Goal: Task Accomplishment & Management: Manage account settings

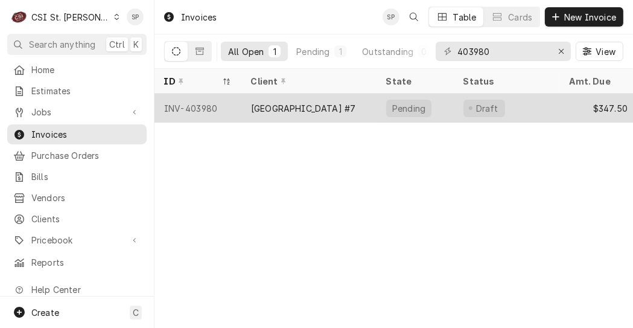
click at [202, 104] on div "INV-403980" at bounding box center [198, 108] width 87 height 29
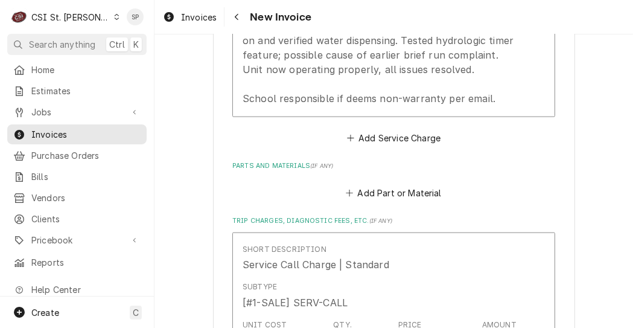
scroll to position [1304, 0]
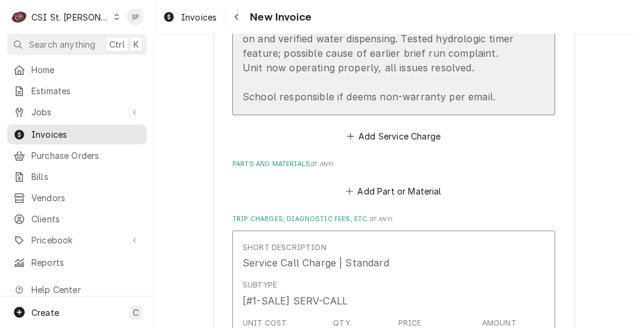
click at [338, 57] on div "Salvajor / Model: 300 / Serial: 54917 (disposal) Found disposal motor tripped o…" at bounding box center [381, 23] width 277 height 159
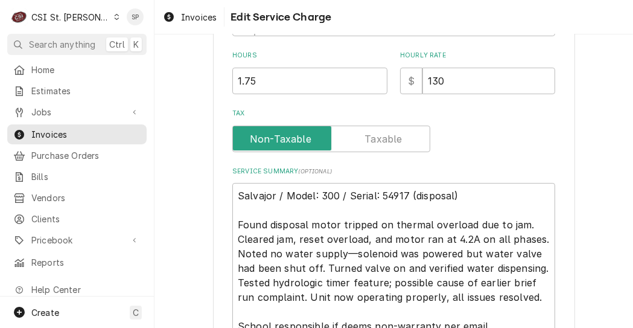
click at [338, 57] on label "Hours" at bounding box center [309, 56] width 155 height 10
click at [338, 68] on input "1.75" at bounding box center [309, 81] width 155 height 27
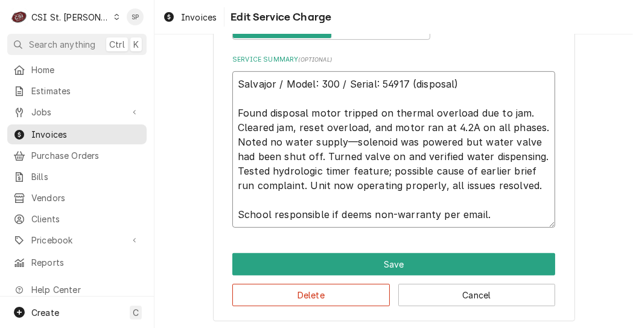
scroll to position [14, 0]
click at [484, 216] on textarea "Salvajor / Model: 300 / Serial: 54917 (disposal) Found disposal motor tripped o…" at bounding box center [393, 149] width 323 height 156
type textarea "x"
type textarea "Salvajor / Model: 300 / Serial: 54917 (disposal) Found disposal motor tripped o…"
type textarea "x"
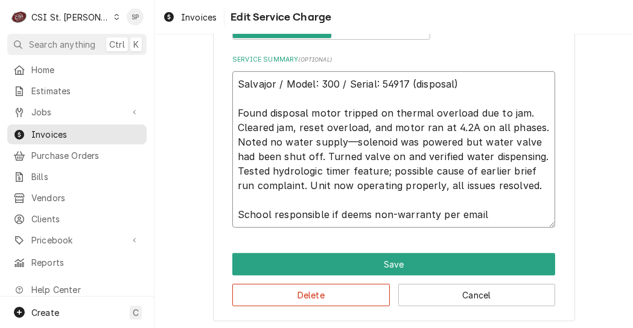
type textarea "Salvajor / Model: 300 / Serial: 54917 (disposal) Found disposal motor tripped o…"
type textarea "x"
type textarea "Salvajor / Model: 300 / Serial: 54917 (disposal) Found disposal motor tripped o…"
type textarea "x"
type textarea "Salvajor / Model: 300 / Serial: 54917 (disposal) Found disposal motor tripped o…"
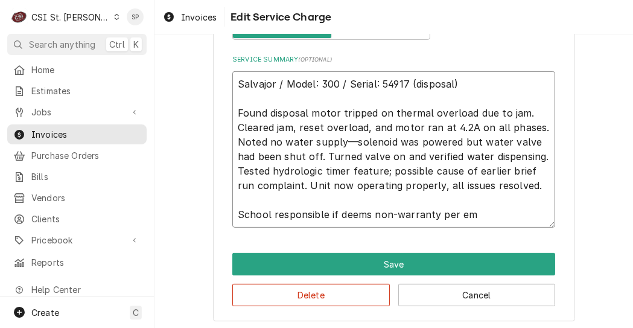
type textarea "x"
type textarea "Salvajor / Model: 300 / Serial: 54917 (disposal) Found disposal motor tripped o…"
type textarea "x"
type textarea "Salvajor / Model: 300 / Serial: 54917 (disposal) Found disposal motor tripped o…"
type textarea "x"
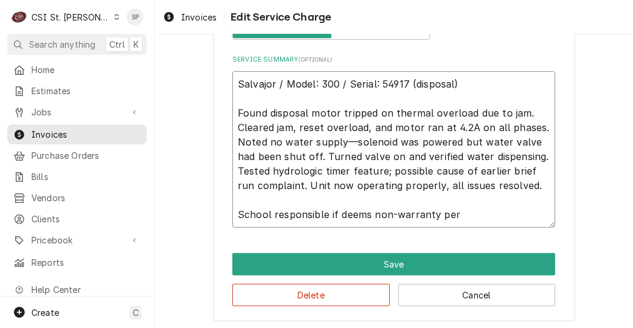
type textarea "Salvajor / Model: 300 / Serial: 54917 (disposal) Found disposal motor tripped o…"
type textarea "x"
type textarea "Salvajor / Model: 300 / Serial: 54917 (disposal) Found disposal motor tripped o…"
type textarea "x"
type textarea "Salvajor / Model: 300 / Serial: 54917 (disposal) Found disposal motor tripped o…"
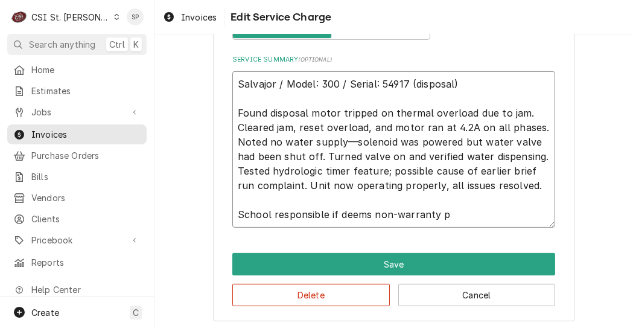
type textarea "x"
type textarea "Salvajor / Model: 300 / Serial: 54917 (disposal) Found disposal motor tripped o…"
type textarea "x"
type textarea "Salvajor / Model: 300 / Serial: 54917 (disposal) Found disposal motor tripped o…"
type textarea "x"
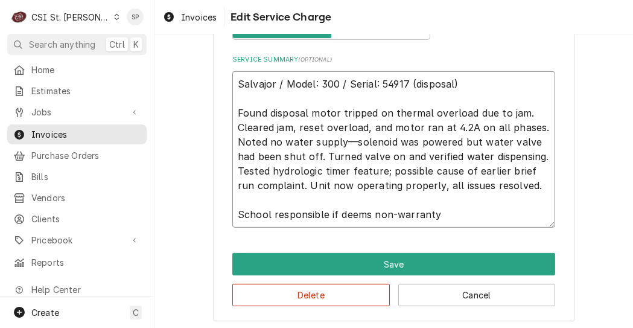
type textarea "Salvajor / Model: 300 / Serial: 54917 (disposal) Found disposal motor tripped o…"
type textarea "x"
type textarea "Salvajor / Model: 300 / Serial: 54917 (disposal) Found disposal motor tripped o…"
type textarea "x"
type textarea "Salvajor / Model: 300 / Serial: 54917 (disposal) Found disposal motor tripped o…"
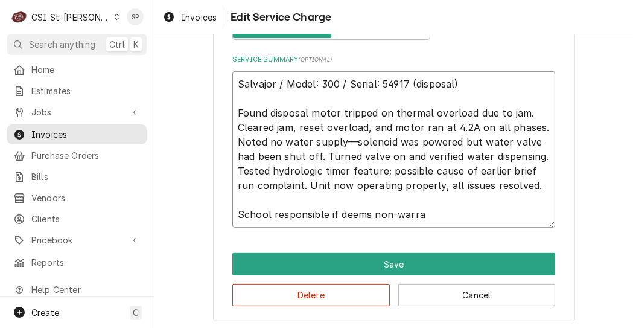
type textarea "x"
type textarea "Salvajor / Model: 300 / Serial: 54917 (disposal) Found disposal motor tripped o…"
type textarea "x"
type textarea "Salvajor / Model: 300 / Serial: 54917 (disposal) Found disposal motor tripped o…"
type textarea "x"
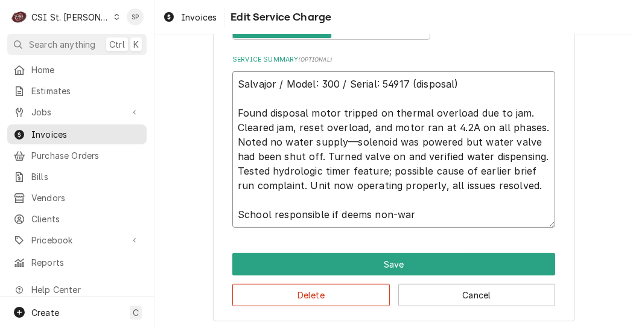
type textarea "Salvajor / Model: 300 / Serial: 54917 (disposal) Found disposal motor tripped o…"
type textarea "x"
type textarea "Salvajor / Model: 300 / Serial: 54917 (disposal) Found disposal motor tripped o…"
type textarea "x"
type textarea "Salvajor / Model: 300 / Serial: 54917 (disposal) Found disposal motor tripped o…"
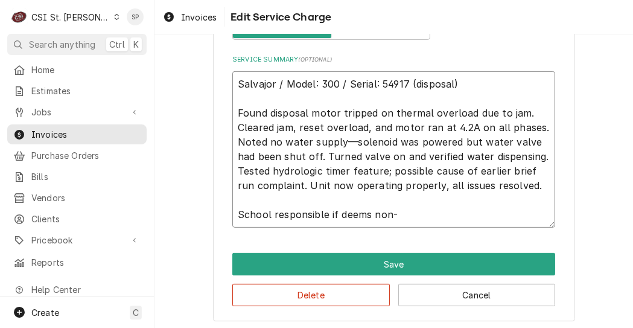
type textarea "x"
type textarea "Salvajor / Model: 300 / Serial: 54917 (disposal) Found disposal motor tripped o…"
type textarea "x"
type textarea "Salvajor / Model: 300 / Serial: 54917 (disposal) Found disposal motor tripped o…"
type textarea "x"
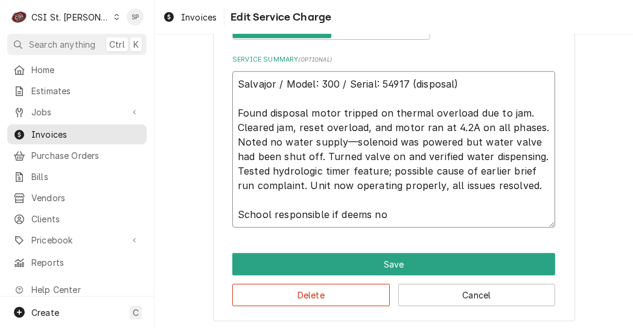
type textarea "Salvajor / Model: 300 / Serial: 54917 (disposal) Found disposal motor tripped o…"
type textarea "x"
type textarea "Salvajor / Model: 300 / Serial: 54917 (disposal) Found disposal motor tripped o…"
type textarea "x"
type textarea "Salvajor / Model: 300 / Serial: 54917 (disposal) Found disposal motor tripped o…"
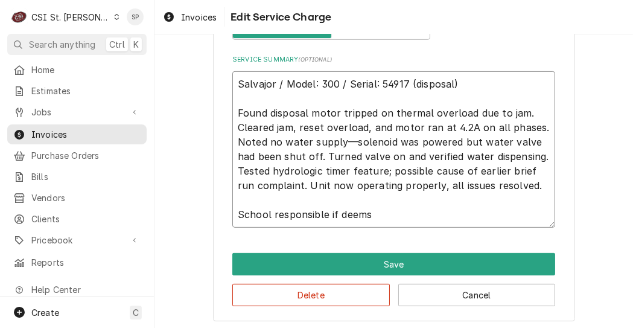
type textarea "x"
type textarea "Salvajor / Model: 300 / Serial: 54917 (disposal) Found disposal motor tripped o…"
type textarea "x"
type textarea "Salvajor / Model: 300 / Serial: 54917 (disposal) Found disposal motor tripped o…"
type textarea "x"
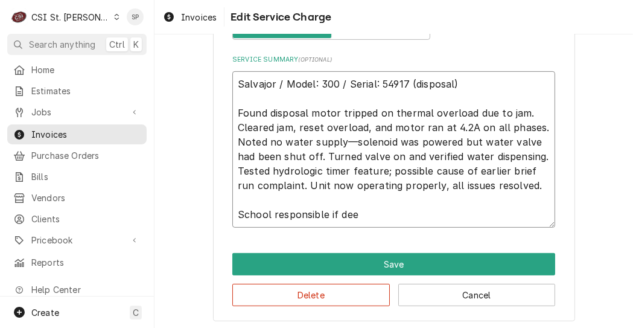
type textarea "Salvajor / Model: 300 / Serial: 54917 (disposal) Found disposal motor tripped o…"
type textarea "x"
type textarea "Salvajor / Model: 300 / Serial: 54917 (disposal) Found disposal motor tripped o…"
type textarea "x"
type textarea "Salvajor / Model: 300 / Serial: 54917 (disposal) Found disposal motor tripped o…"
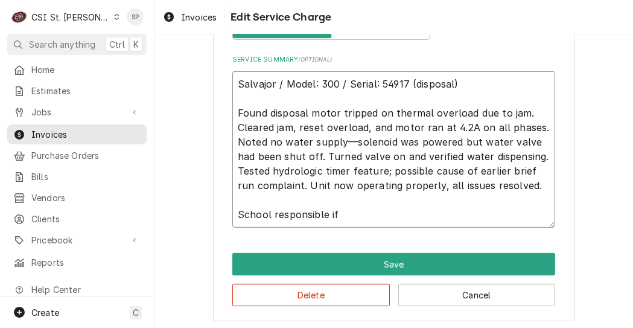
type textarea "x"
type textarea "Salvajor / Model: 300 / Serial: 54917 (disposal) Found disposal motor tripped o…"
type textarea "x"
type textarea "Salvajor / Model: 300 / Serial: 54917 (disposal) Found disposal motor tripped o…"
type textarea "x"
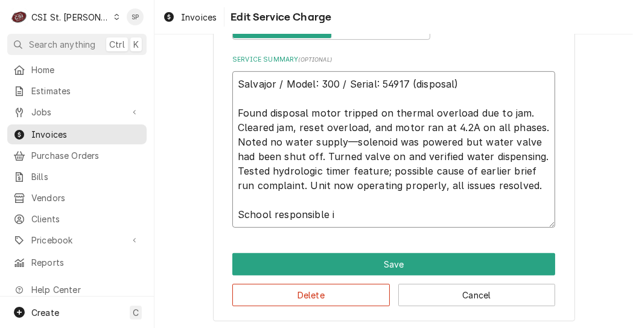
type textarea "Salvajor / Model: 300 / Serial: 54917 (disposal) Found disposal motor tripped o…"
type textarea "x"
type textarea "Salvajor / Model: 300 / Serial: 54917 (disposal) Found disposal motor tripped o…"
type textarea "x"
type textarea "Salvajor / Model: 300 / Serial: 54917 (disposal) Found disposal motor tripped o…"
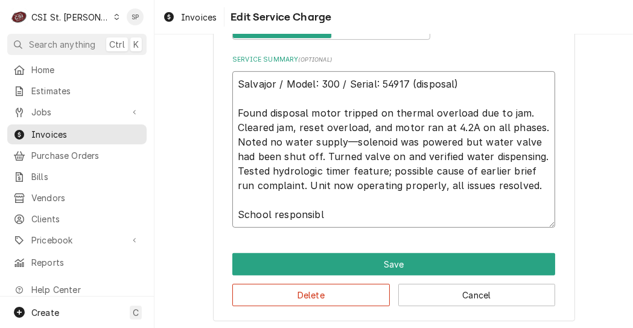
type textarea "x"
type textarea "Salvajor / Model: 300 / Serial: 54917 (disposal) Found disposal motor tripped o…"
type textarea "x"
type textarea "Salvajor / Model: 300 / Serial: 54917 (disposal) Found disposal motor tripped o…"
type textarea "x"
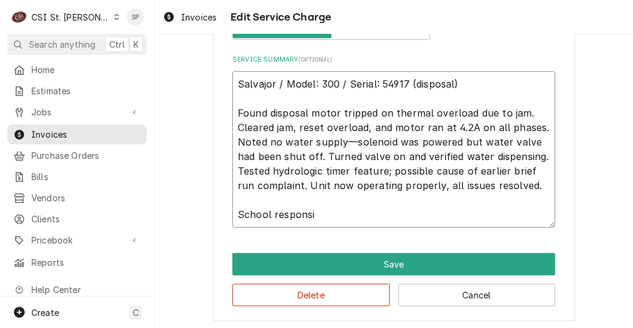
type textarea "Salvajor / Model: 300 / Serial: 54917 (disposal) Found disposal motor tripped o…"
type textarea "x"
type textarea "Salvajor / Model: 300 / Serial: 54917 (disposal) Found disposal motor tripped o…"
type textarea "x"
type textarea "Salvajor / Model: 300 / Serial: 54917 (disposal) Found disposal motor tripped o…"
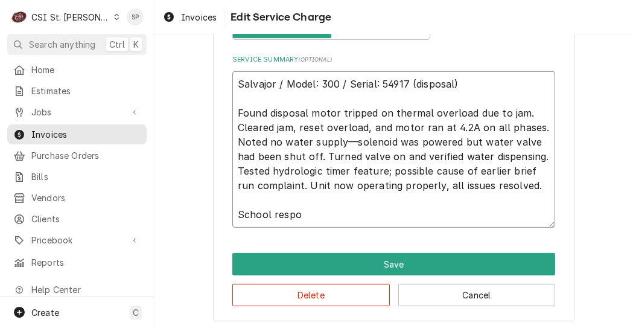
type textarea "x"
type textarea "Salvajor / Model: 300 / Serial: 54917 (disposal) Found disposal motor tripped o…"
type textarea "x"
type textarea "Salvajor / Model: 300 / Serial: 54917 (disposal) Found disposal motor tripped o…"
type textarea "x"
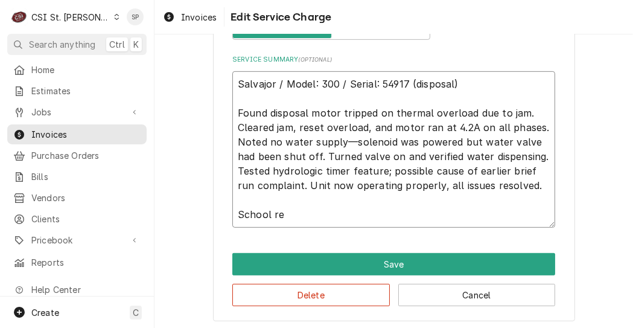
type textarea "Salvajor / Model: 300 / Serial: 54917 (disposal) Found disposal motor tripped o…"
type textarea "x"
type textarea "Salvajor / Model: 300 / Serial: 54917 (disposal) Found disposal motor tripped o…"
type textarea "x"
type textarea "Salvajor / Model: 300 / Serial: 54917 (disposal) Found disposal motor tripped o…"
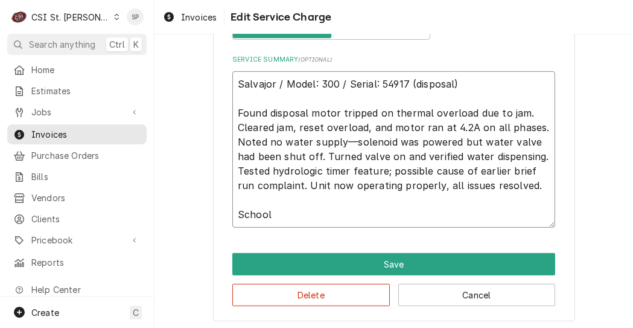
type textarea "x"
type textarea "Salvajor / Model: 300 / Serial: 54917 (disposal) Found disposal motor tripped o…"
type textarea "x"
type textarea "Salvajor / Model: 300 / Serial: 54917 (disposal) Found disposal motor tripped o…"
type textarea "x"
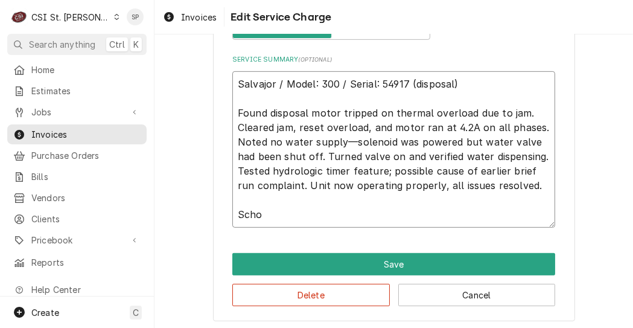
type textarea "Salvajor / Model: 300 / Serial: 54917 (disposal) Found disposal motor tripped o…"
type textarea "x"
type textarea "Salvajor / Model: 300 / Serial: 54917 (disposal) Found disposal motor tripped o…"
type textarea "x"
type textarea "Salvajor / Model: 300 / Serial: 54917 (disposal) Found disposal motor tripped o…"
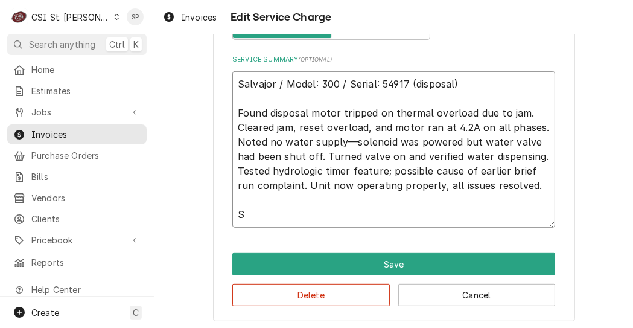
type textarea "x"
type textarea "Salvajor / Model: 300 / Serial: 54917 (disposal) Found disposal motor tripped o…"
type textarea "x"
type textarea "Salvajor / Model: 300 / Serial: 54917 (disposal) Found disposal motor tripped o…"
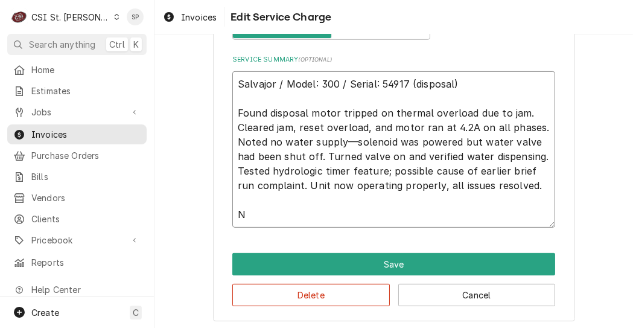
type textarea "x"
type textarea "Salvajor / Model: 300 / Serial: 54917 (disposal) Found disposal motor tripped o…"
type textarea "x"
type textarea "Salvajor / Model: 300 / Serial: 54917 (disposal) Found disposal motor tripped o…"
type textarea "x"
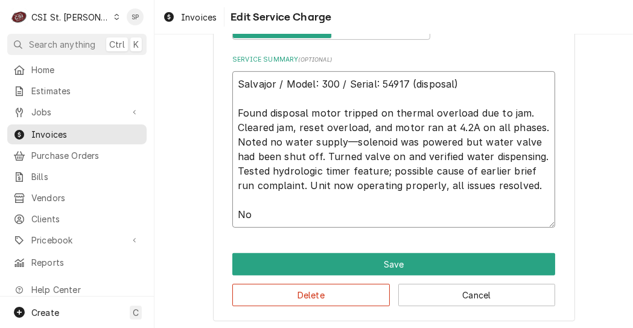
type textarea "Salvajor / Model: 300 / Serial: 54917 (disposal) Found disposal motor tripped o…"
type textarea "x"
type textarea "Salvajor / Model: 300 / Serial: 54917 (disposal) Found disposal motor tripped o…"
type textarea "x"
type textarea "Salvajor / Model: 300 / Serial: 54917 (disposal) Found disposal motor tripped o…"
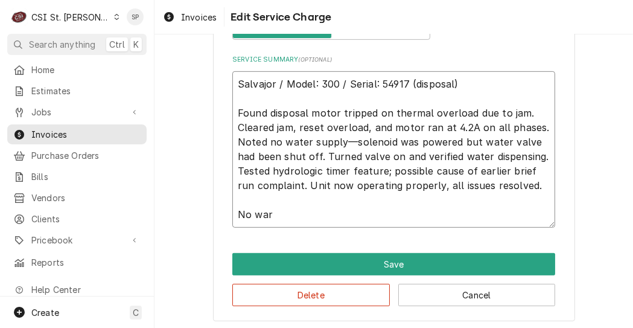
type textarea "x"
type textarea "Salvajor / Model: 300 / Serial: 54917 (disposal) Found disposal motor tripped o…"
type textarea "x"
type textarea "Salvajor / Model: 300 / Serial: 54917 (disposal) Found disposal motor tripped o…"
type textarea "x"
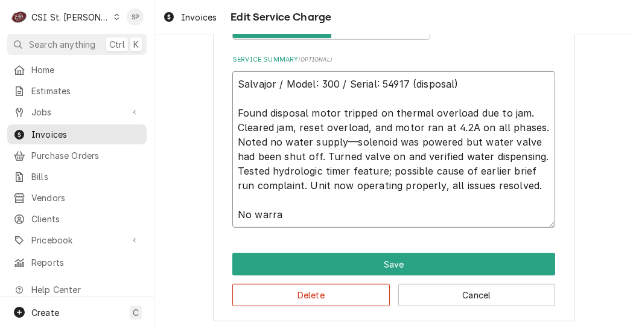
type textarea "Salvajor / Model: 300 / Serial: 54917 (disposal) Found disposal motor tripped o…"
type textarea "x"
type textarea "Salvajor / Model: 300 / Serial: 54917 (disposal) Found disposal motor tripped o…"
type textarea "x"
type textarea "Salvajor / Model: 300 / Serial: 54917 (disposal) Found disposal motor tripped o…"
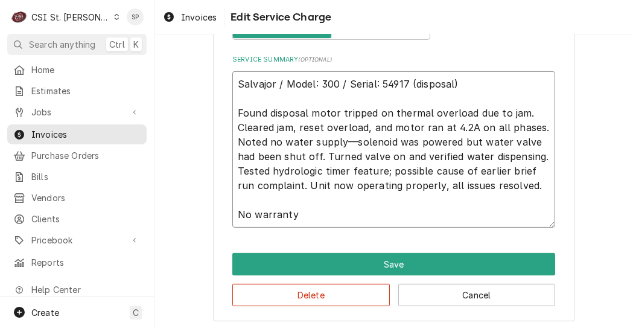
type textarea "x"
type textarea "Salvajor / Model: 300 / Serial: 54917 (disposal) Found disposal motor tripped o…"
type textarea "x"
type textarea "Salvajor / Model: 300 / Serial: 54917 (disposal) Found disposal motor tripped o…"
type textarea "x"
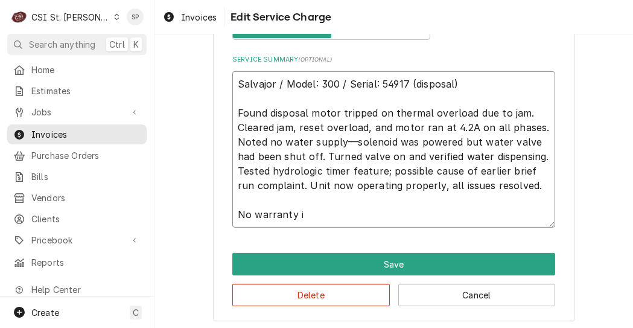
type textarea "Salvajor / Model: 300 / Serial: 54917 (disposal) Found disposal motor tripped o…"
type textarea "x"
type textarea "Salvajor / Model: 300 / Serial: 54917 (disposal) Found disposal motor tripped o…"
type textarea "x"
type textarea "Salvajor / Model: 300 / Serial: 54917 (disposal) Found disposal motor tripped o…"
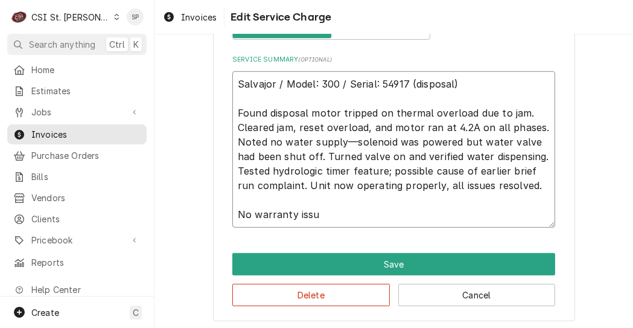
type textarea "x"
type textarea "Salvajor / Model: 300 / Serial: 54917 (disposal) Found disposal motor tripped o…"
type textarea "x"
type textarea "Salvajor / Model: 300 / Serial: 54917 (disposal) Found disposal motor tripped o…"
type textarea "x"
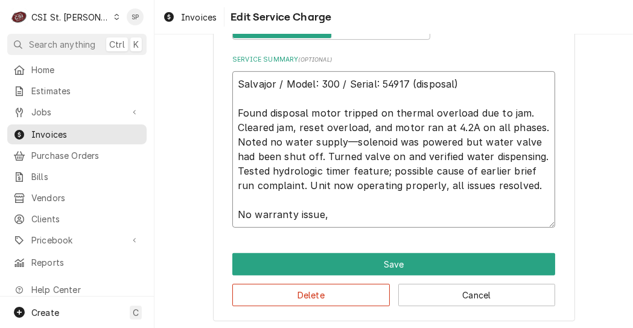
type textarea "Salvajor / Model: 300 / Serial: 54917 (disposal) Found disposal motor tripped o…"
type textarea "x"
type textarea "Salvajor / Model: 300 / Serial: 54917 (disposal) Found disposal motor tripped o…"
type textarea "x"
type textarea "Salvajor / Model: 300 / Serial: 54917 (disposal) Found disposal motor tripped o…"
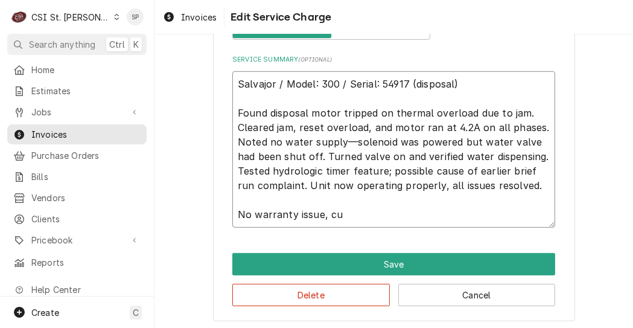
type textarea "x"
type textarea "Salvajor / Model: 300 / Serial: 54917 (disposal) Found disposal motor tripped o…"
type textarea "x"
type textarea "Salvajor / Model: 300 / Serial: 54917 (disposal) Found disposal motor tripped o…"
type textarea "x"
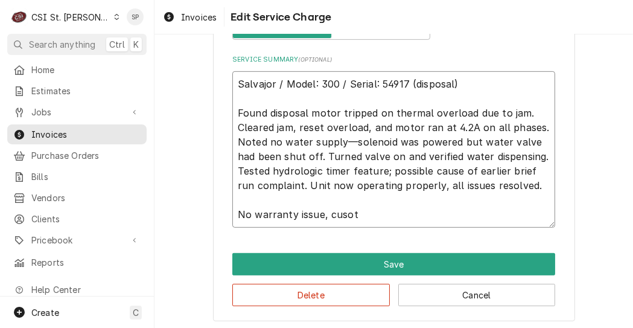
type textarea "Salvajor / Model: 300 / Serial: 54917 (disposal) Found disposal motor tripped o…"
type textarea "x"
type textarea "Salvajor / Model: 300 / Serial: 54917 (disposal) Found disposal motor tripped o…"
type textarea "x"
type textarea "Salvajor / Model: 300 / Serial: 54917 (disposal) Found disposal motor tripped o…"
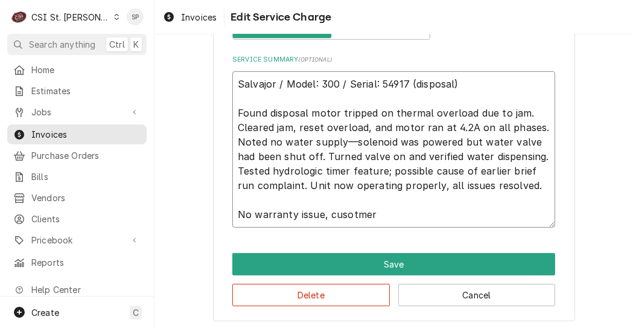
type textarea "x"
type textarea "Salvajor / Model: 300 / Serial: 54917 (disposal) Found disposal motor tripped o…"
type textarea "x"
type textarea "Salvajor / Model: 300 / Serial: 54917 (disposal) Found disposal motor tripped o…"
type textarea "x"
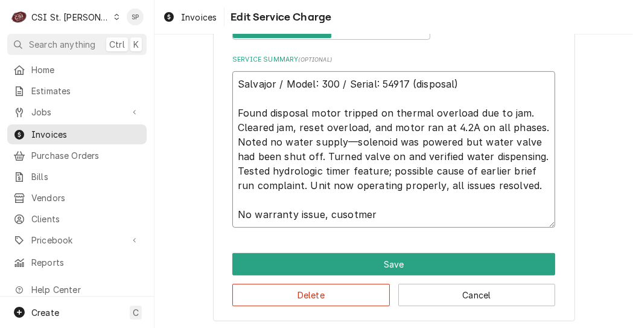
type textarea "Salvajor / Model: 300 / Serial: 54917 (disposal) Found disposal motor tripped o…"
type textarea "x"
type textarea "Salvajor / Model: 300 / Serial: 54917 (disposal) Found disposal motor tripped o…"
type textarea "x"
type textarea "Salvajor / Model: 300 / Serial: 54917 (disposal) Found disposal motor tripped o…"
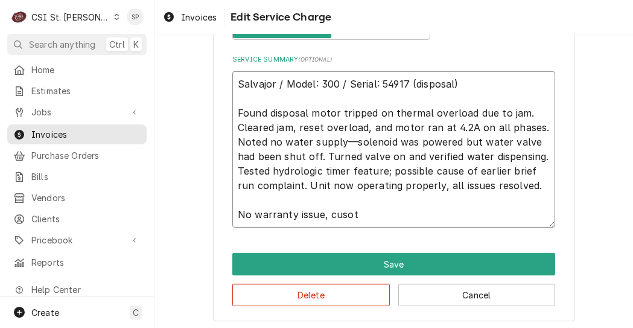
type textarea "x"
type textarea "Salvajor / Model: 300 / Serial: 54917 (disposal) Found disposal motor tripped o…"
type textarea "x"
type textarea "Salvajor / Model: 300 / Serial: 54917 (disposal) Found disposal motor tripped o…"
type textarea "x"
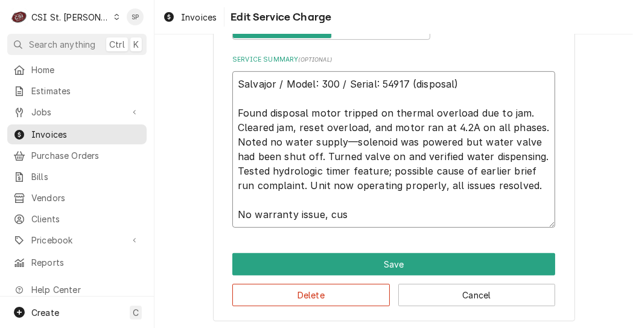
type textarea "Salvajor / Model: 300 / Serial: 54917 (disposal) Found disposal motor tripped o…"
type textarea "x"
type textarea "Salvajor / Model: 300 / Serial: 54917 (disposal) Found disposal motor tripped o…"
type textarea "x"
type textarea "Salvajor / Model: 300 / Serial: 54917 (disposal) Found disposal motor tripped o…"
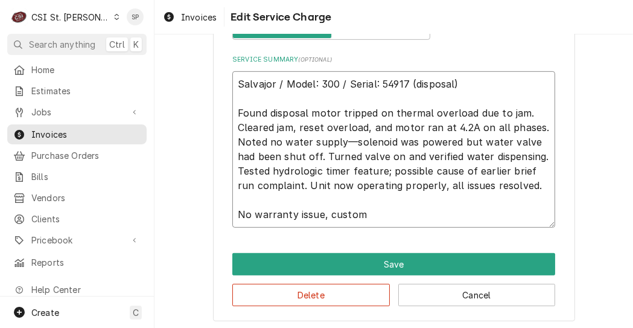
type textarea "x"
type textarea "Salvajor / Model: 300 / Serial: 54917 (disposal) Found disposal motor tripped o…"
type textarea "x"
type textarea "Salvajor / Model: 300 / Serial: 54917 (disposal) Found disposal motor tripped o…"
type textarea "x"
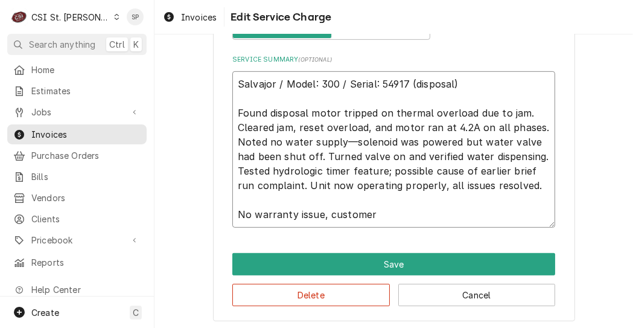
type textarea "Salvajor / Model: 300 / Serial: 54917 (disposal) Found disposal motor tripped o…"
type textarea "x"
type textarea "Salvajor / Model: 300 / Serial: 54917 (disposal) Found disposal motor tripped o…"
type textarea "x"
type textarea "Salvajor / Model: 300 / Serial: 54917 (disposal) Found disposal motor tripped o…"
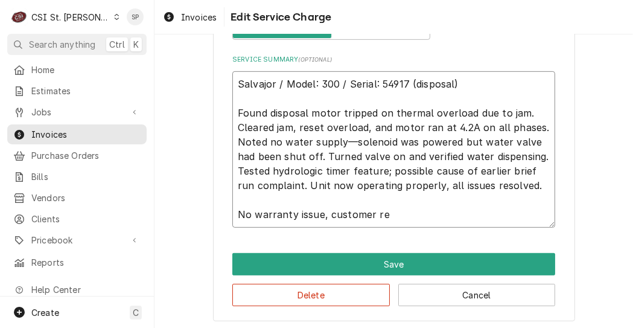
type textarea "x"
type textarea "Salvajor / Model: 300 / Serial: 54917 (disposal) Found disposal motor tripped o…"
type textarea "x"
type textarea "Salvajor / Model: 300 / Serial: 54917 (disposal) Found disposal motor tripped o…"
type textarea "x"
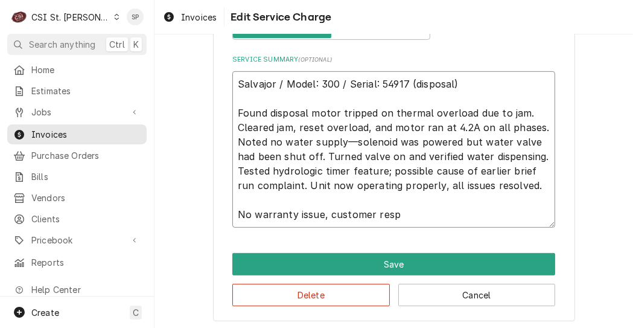
type textarea "Salvajor / Model: 300 / Serial: 54917 (disposal) Found disposal motor tripped o…"
type textarea "x"
type textarea "Salvajor / Model: 300 / Serial: 54917 (disposal) Found disposal motor tripped o…"
type textarea "x"
type textarea "Salvajor / Model: 300 / Serial: 54917 (disposal) Found disposal motor tripped o…"
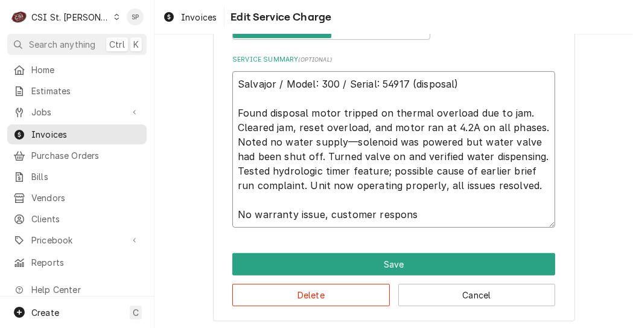
type textarea "x"
type textarea "Salvajor / Model: 300 / Serial: 54917 (disposal) Found disposal motor tripped o…"
type textarea "x"
type textarea "Salvajor / Model: 300 / Serial: 54917 (disposal) Found disposal motor tripped o…"
type textarea "x"
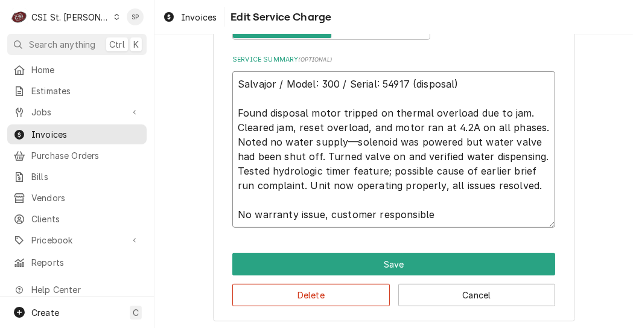
type textarea "Salvajor / Model: 300 / Serial: 54917 (disposal) Found disposal motor tripped o…"
type textarea "x"
type textarea "Salvajor / Model: 300 / Serial: 54917 (disposal) Found disposal motor tripped o…"
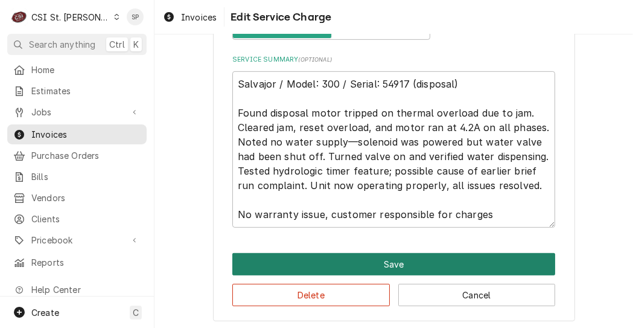
click at [443, 261] on button "Save" at bounding box center [393, 264] width 323 height 22
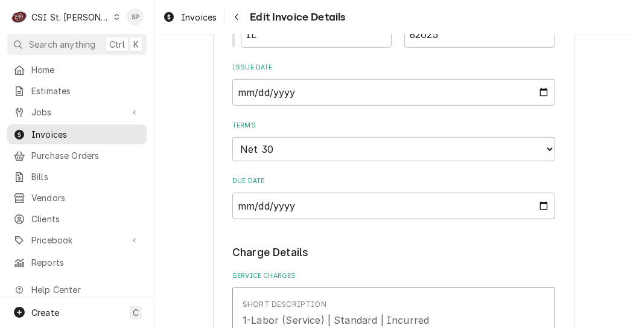
scroll to position [699, 0]
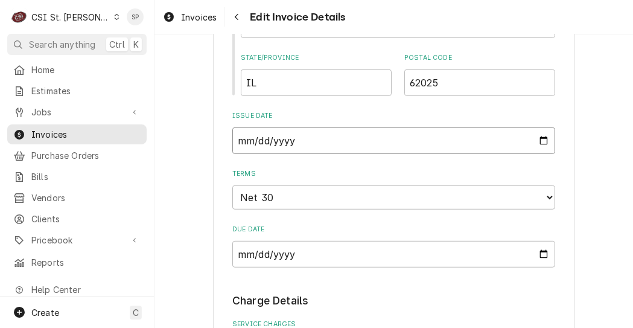
click at [540, 139] on input "2025-09-17" at bounding box center [393, 140] width 323 height 27
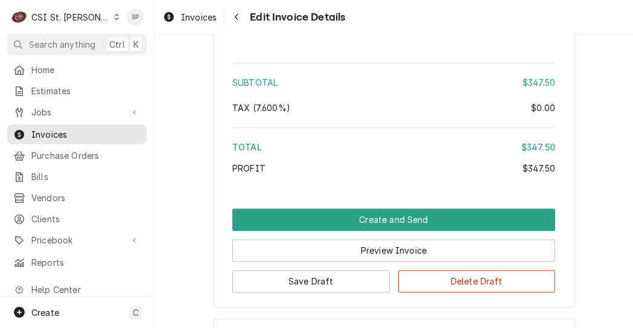
scroll to position [2052, 0]
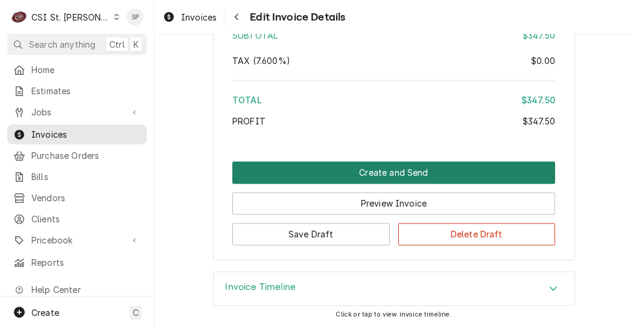
click at [368, 172] on button "Create and Send" at bounding box center [393, 172] width 323 height 22
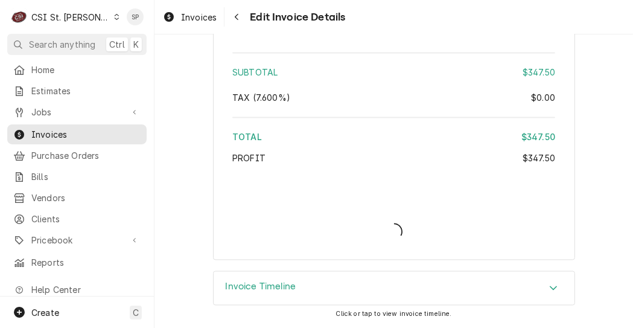
scroll to position [2014, 0]
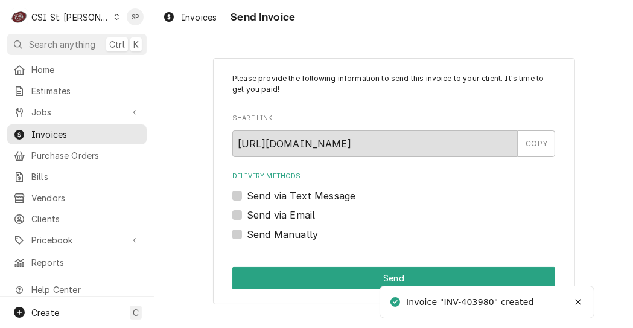
click at [245, 216] on div "Send via Email" at bounding box center [393, 215] width 323 height 14
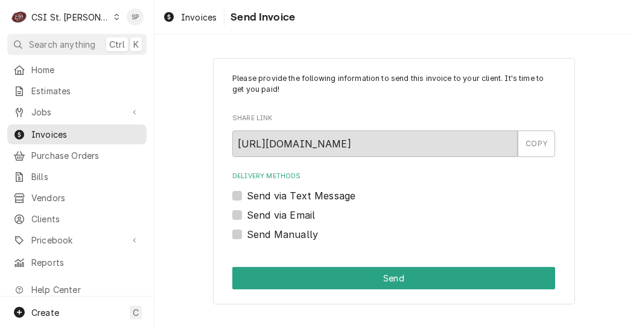
click at [247, 214] on label "Send via Email" at bounding box center [281, 215] width 68 height 14
click at [247, 214] on input "Send via Email" at bounding box center [408, 221] width 323 height 27
checkbox input "true"
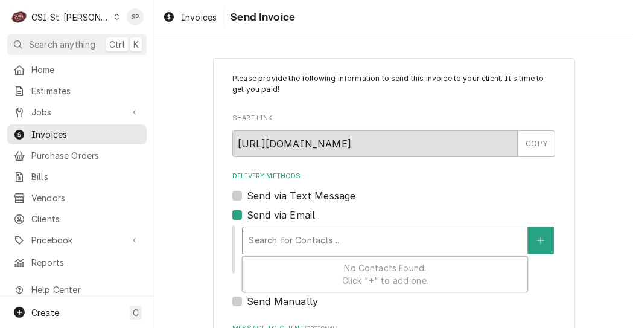
click at [266, 240] on div "Delivery Methods" at bounding box center [385, 240] width 273 height 22
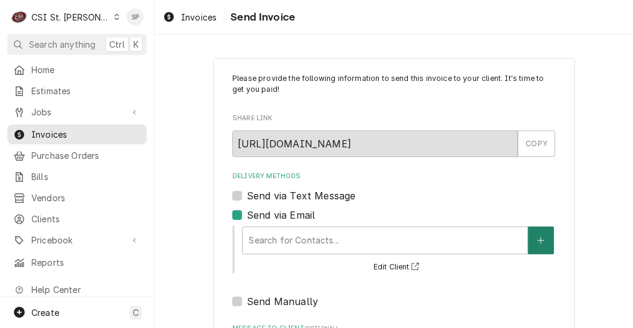
click at [537, 248] on button "Delivery Methods" at bounding box center [540, 240] width 25 height 28
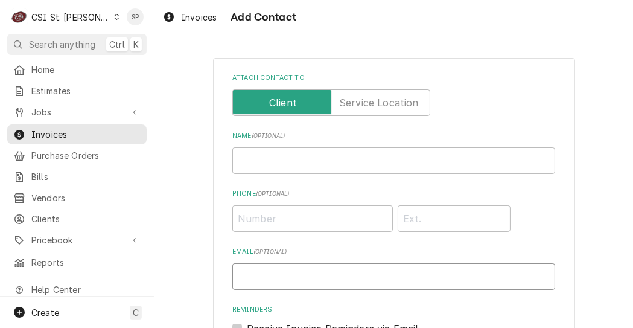
click at [276, 277] on input "Email ( optional )" at bounding box center [393, 276] width 323 height 27
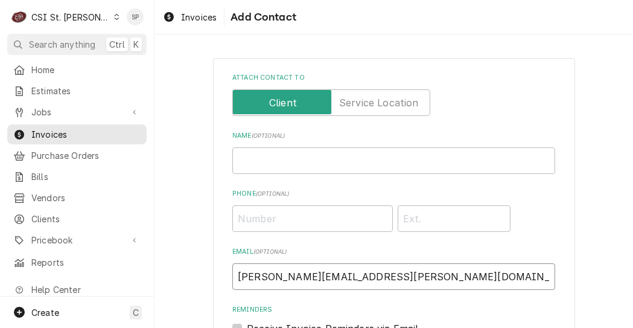
scroll to position [191, 0]
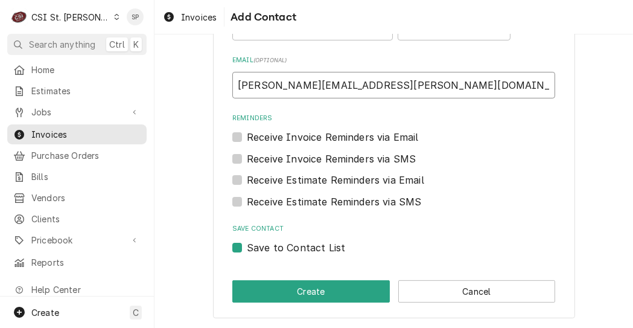
type input "vicky.stuesse@csi1.com"
click at [247, 247] on label "Save to Contact List" at bounding box center [296, 247] width 98 height 14
click at [247, 247] on input "Save to Contact List" at bounding box center [408, 253] width 323 height 27
checkbox input "false"
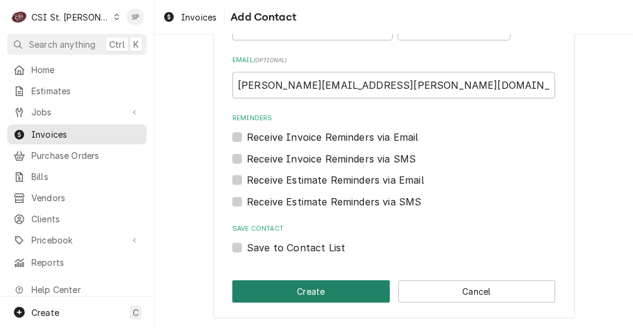
click at [266, 289] on button "Create" at bounding box center [311, 291] width 158 height 22
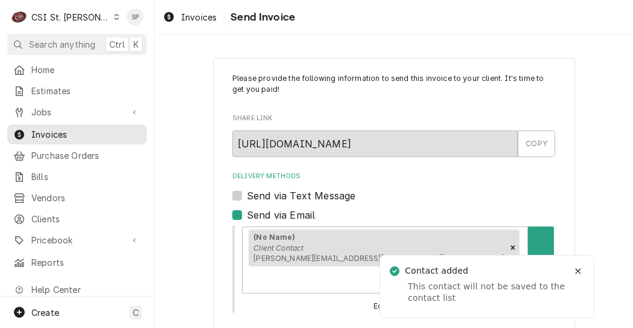
scroll to position [199, 0]
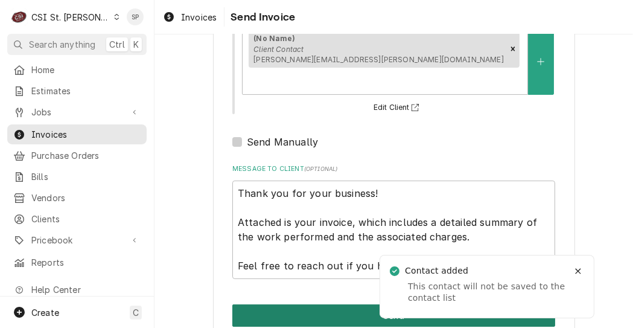
click at [295, 304] on button "Send" at bounding box center [393, 315] width 323 height 22
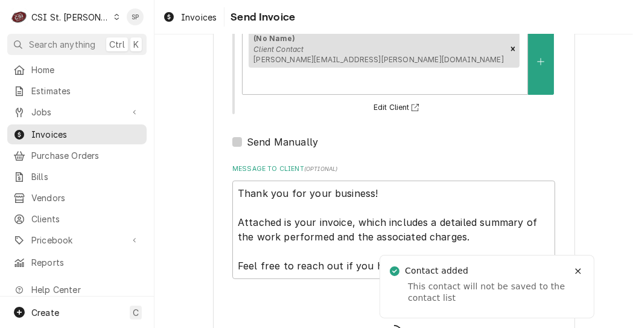
type textarea "x"
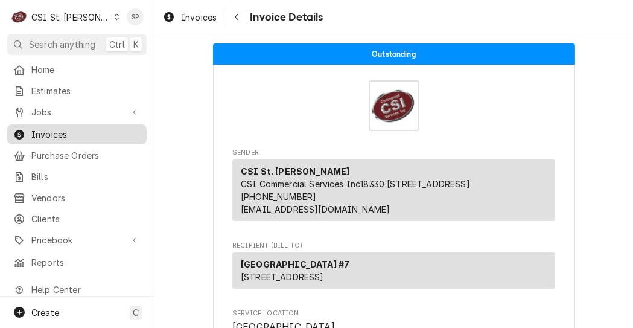
click at [72, 128] on span "Invoices" at bounding box center [85, 134] width 109 height 13
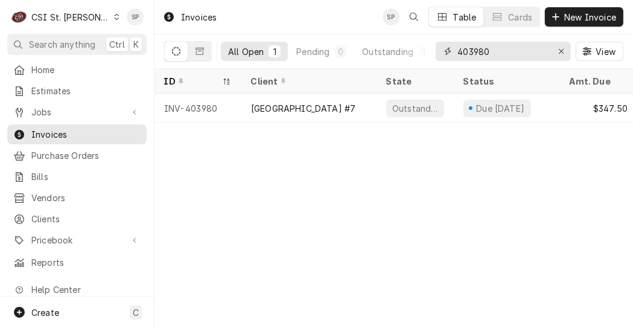
click at [511, 51] on input "403980" at bounding box center [503, 51] width 91 height 19
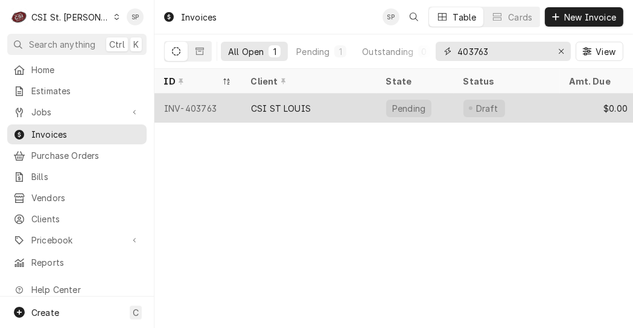
type input "403763"
click at [234, 103] on div "INV-403763" at bounding box center [198, 108] width 87 height 29
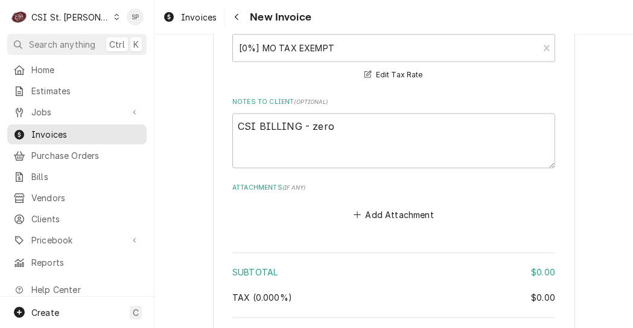
scroll to position [2038, 0]
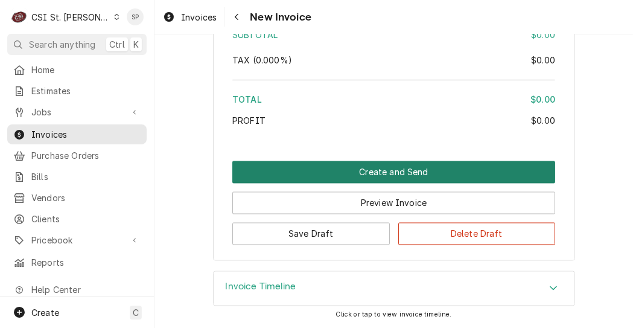
click at [343, 170] on button "Create and Send" at bounding box center [393, 172] width 323 height 22
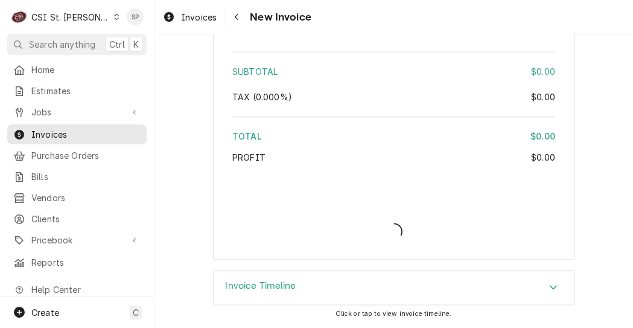
type textarea "x"
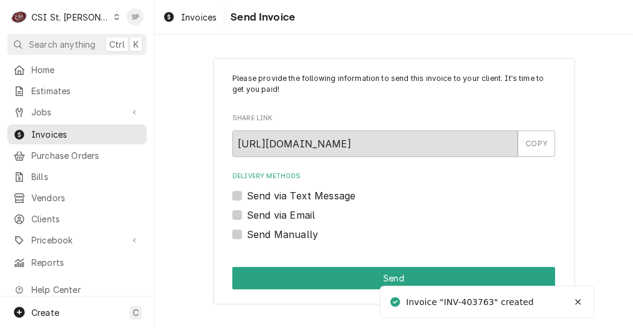
click at [247, 214] on label "Send via Email" at bounding box center [281, 215] width 68 height 14
click at [247, 214] on input "Send via Email" at bounding box center [408, 221] width 323 height 27
checkbox input "true"
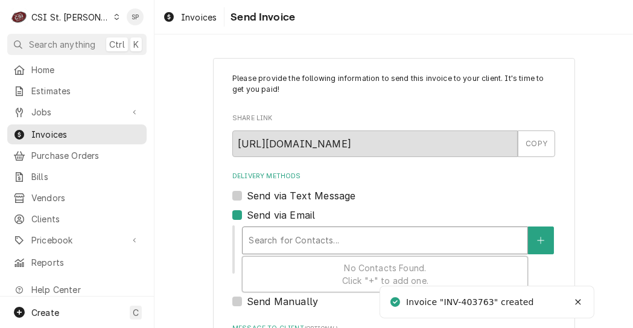
click at [283, 243] on div "Delivery Methods" at bounding box center [385, 240] width 273 height 22
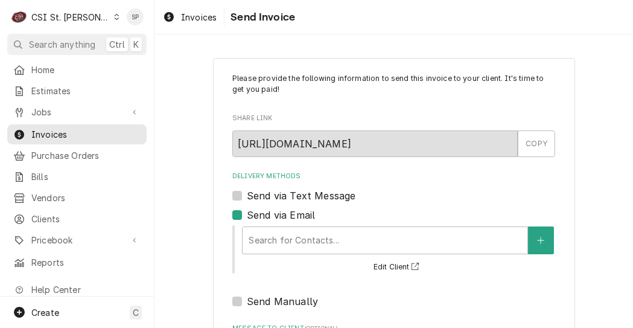
click at [360, 210] on div "Send via Email" at bounding box center [393, 215] width 323 height 14
click at [240, 303] on div "Send Manually" at bounding box center [393, 301] width 323 height 14
click at [247, 300] on label "Send Manually" at bounding box center [282, 301] width 71 height 14
click at [247, 300] on input "Send Manually" at bounding box center [408, 307] width 323 height 27
checkbox input "true"
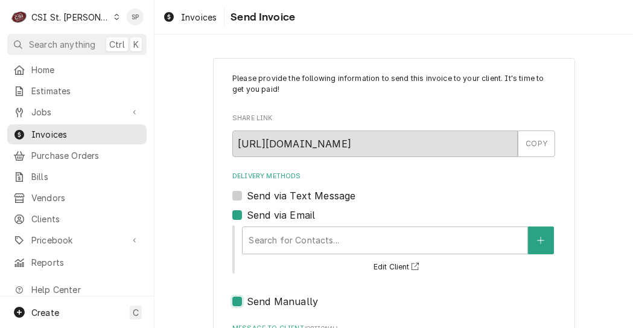
type textarea "x"
click at [247, 213] on label "Send via Email" at bounding box center [281, 215] width 68 height 14
click at [247, 213] on input "Send via Email" at bounding box center [408, 221] width 323 height 27
checkbox input "false"
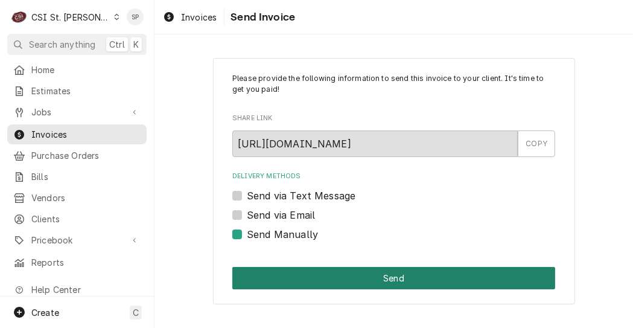
click at [332, 275] on button "Send" at bounding box center [393, 278] width 323 height 22
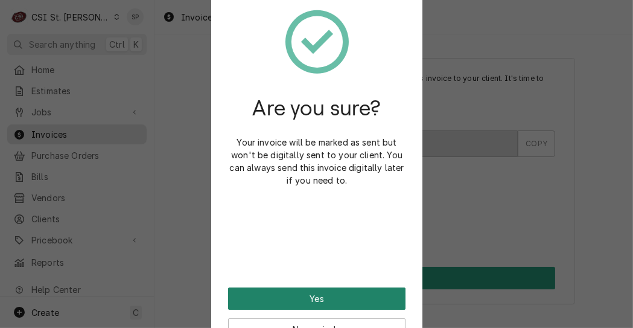
click at [313, 295] on button "Yes" at bounding box center [317, 298] width 178 height 22
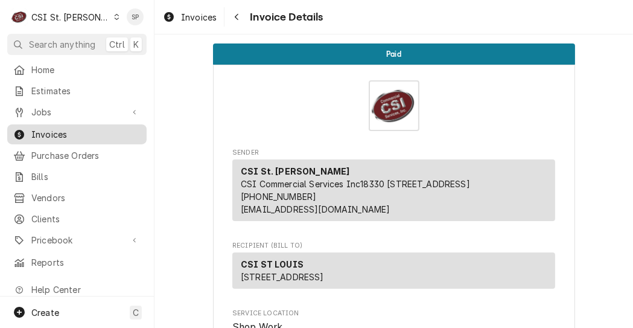
click at [109, 128] on span "Invoices" at bounding box center [85, 134] width 109 height 13
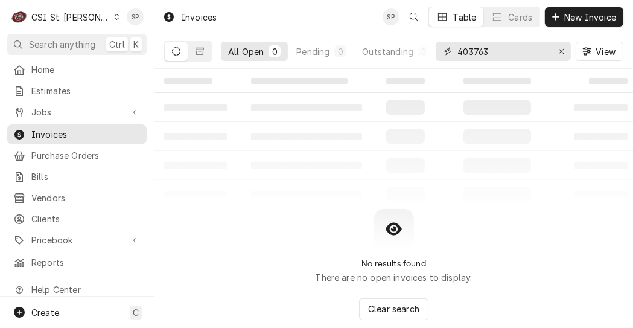
click at [498, 51] on input "403763" at bounding box center [503, 51] width 91 height 19
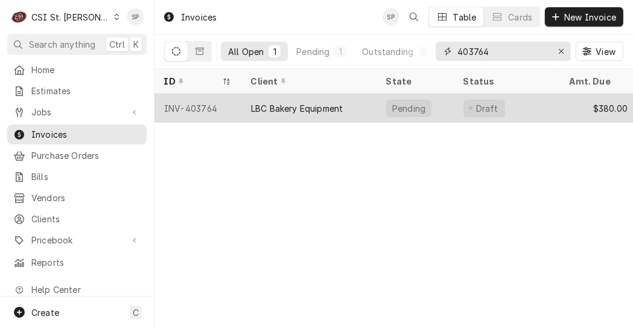
type input "403764"
click at [188, 117] on div "INV-403764" at bounding box center [198, 108] width 87 height 29
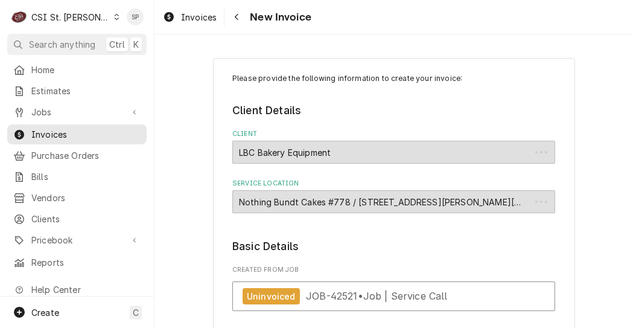
type textarea "x"
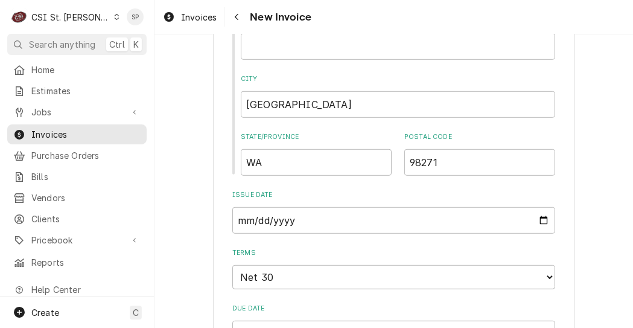
scroll to position [652, 0]
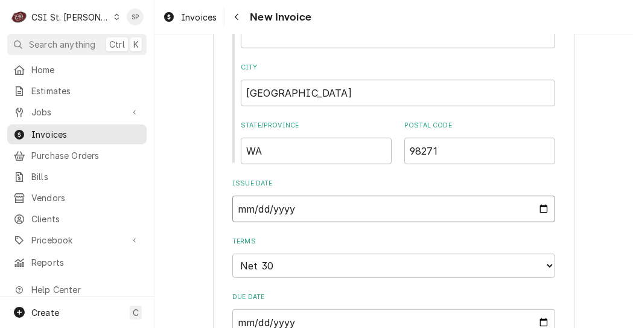
click at [546, 212] on input "2025-09-08" at bounding box center [393, 209] width 323 height 27
click at [534, 210] on input "2025-09-08" at bounding box center [393, 209] width 323 height 27
type input "2025-09-26"
type textarea "x"
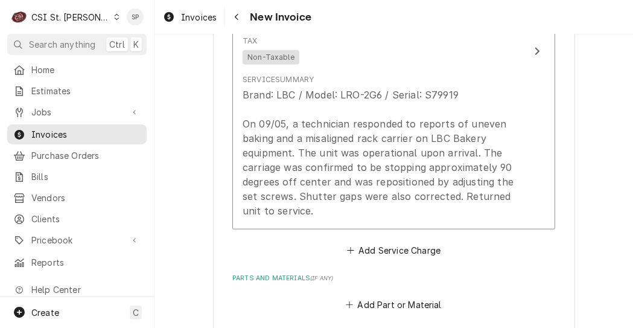
scroll to position [1184, 0]
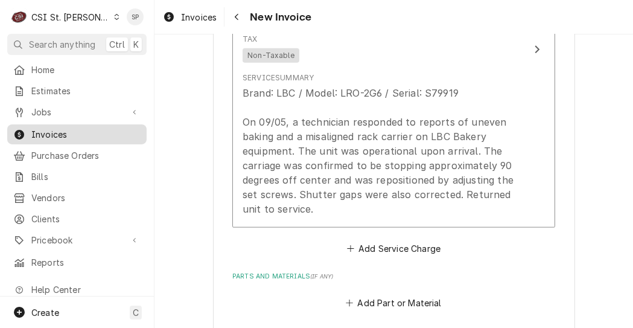
click at [88, 128] on span "Invoices" at bounding box center [85, 134] width 109 height 13
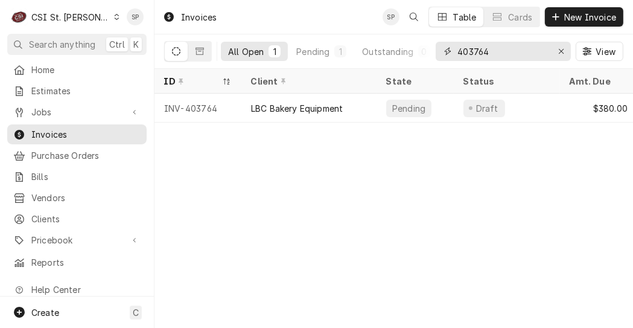
click at [514, 56] on input "403764" at bounding box center [503, 51] width 91 height 19
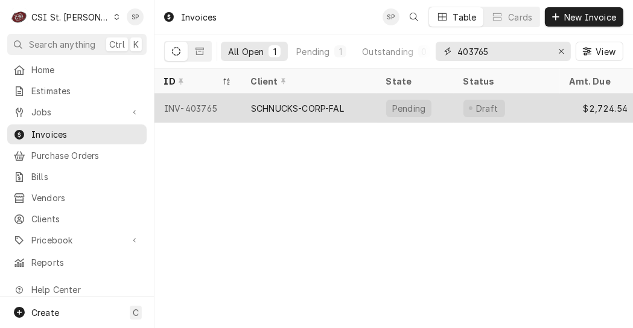
type input "403765"
click at [201, 103] on div "INV-403765" at bounding box center [198, 108] width 87 height 29
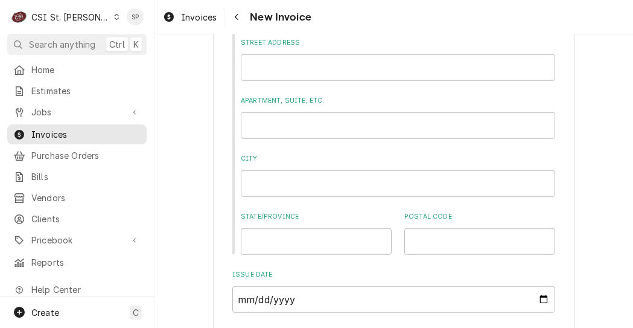
scroll to position [1028, 0]
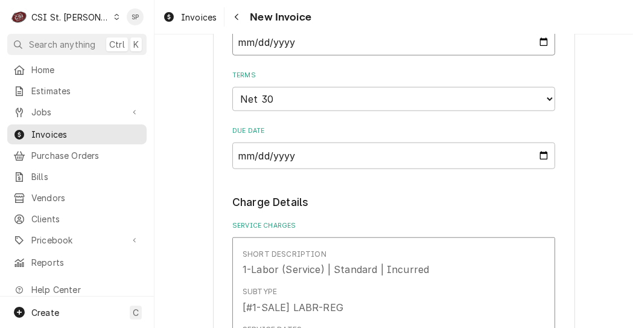
click at [539, 44] on input "2025-09-08" at bounding box center [393, 42] width 323 height 27
type input "2025-09-26"
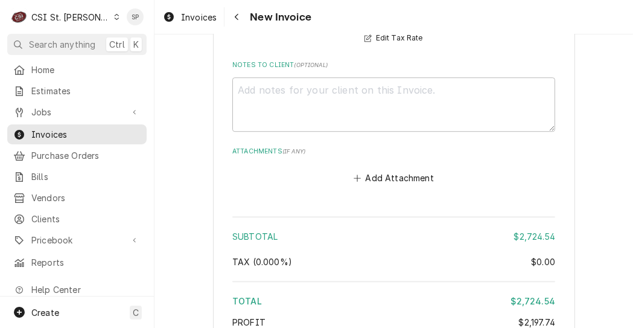
scroll to position [3287, 0]
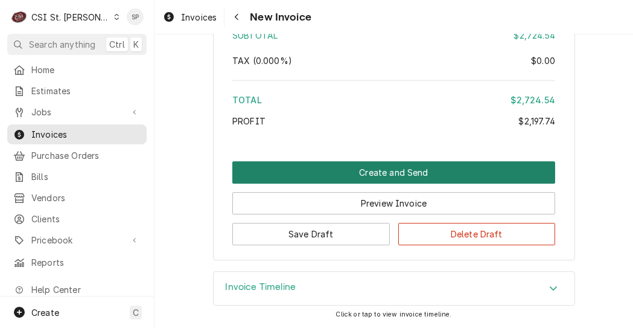
click at [415, 175] on button "Create and Send" at bounding box center [393, 172] width 323 height 22
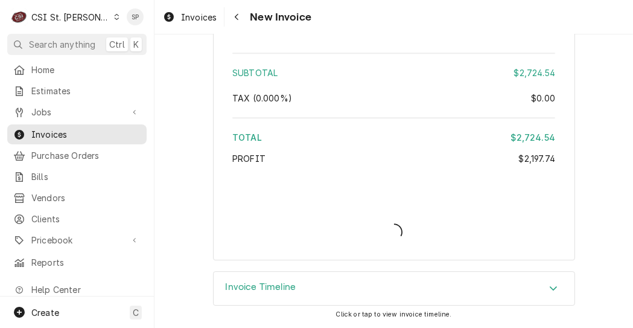
type textarea "x"
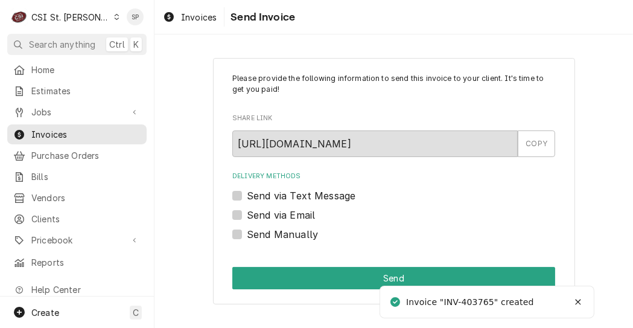
click at [247, 219] on label "Send via Email" at bounding box center [281, 215] width 68 height 14
click at [247, 219] on input "Send via Email" at bounding box center [408, 221] width 323 height 27
checkbox input "true"
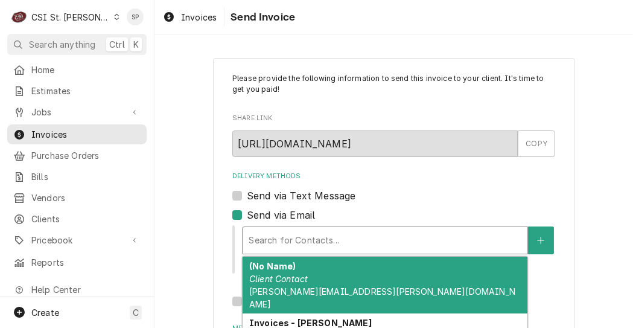
click at [288, 240] on div "Delivery Methods" at bounding box center [385, 240] width 273 height 22
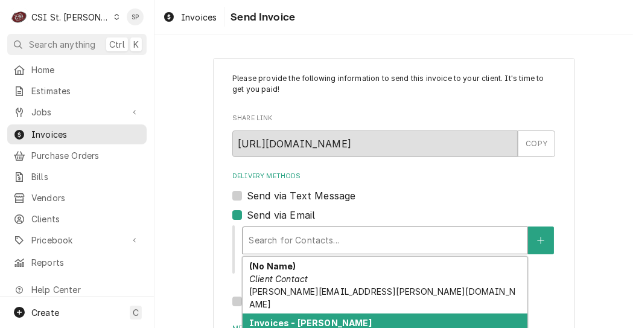
click at [313, 318] on strong "Invoices - [PERSON_NAME]" at bounding box center [310, 323] width 123 height 10
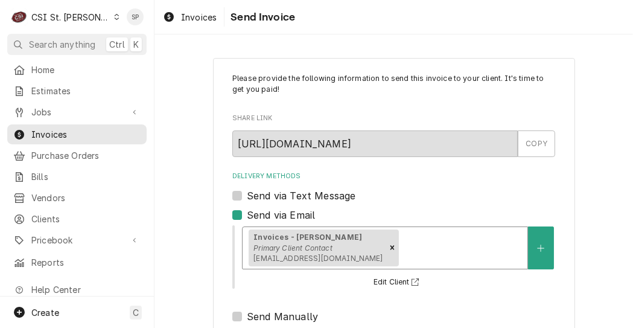
scroll to position [199, 0]
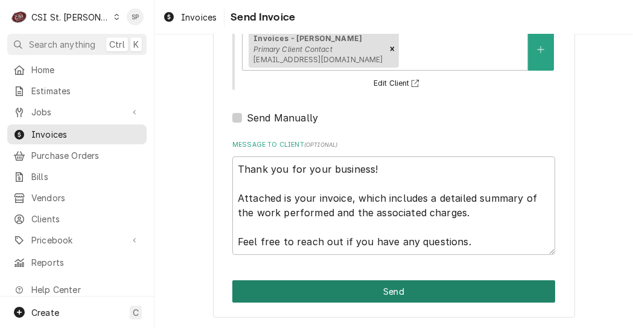
click at [391, 292] on button "Send" at bounding box center [393, 291] width 323 height 22
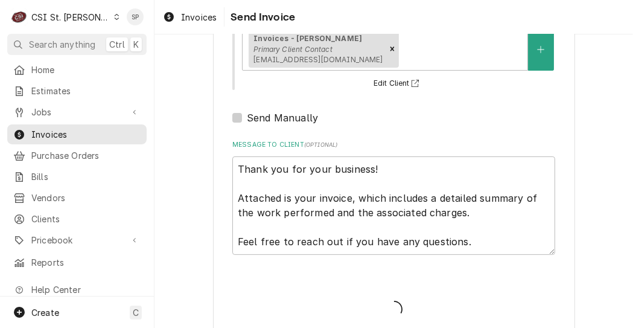
type textarea "x"
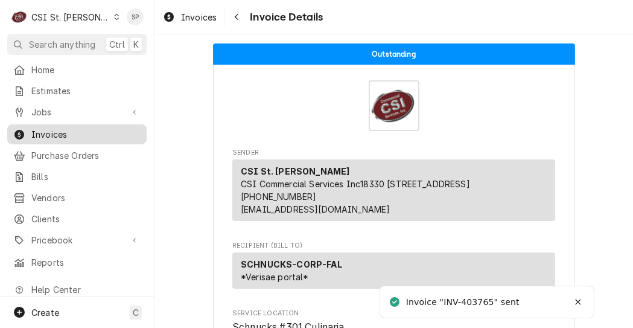
click at [107, 131] on span "Invoices" at bounding box center [85, 134] width 109 height 13
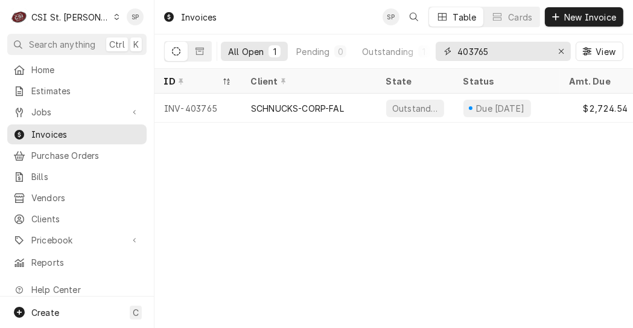
click at [498, 54] on input "403765" at bounding box center [503, 51] width 91 height 19
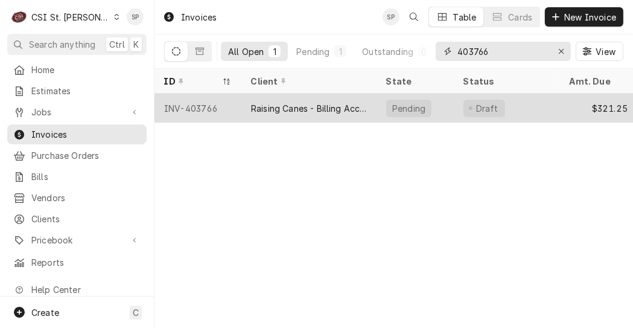
type input "403766"
click at [197, 103] on div "INV-403766" at bounding box center [198, 108] width 87 height 29
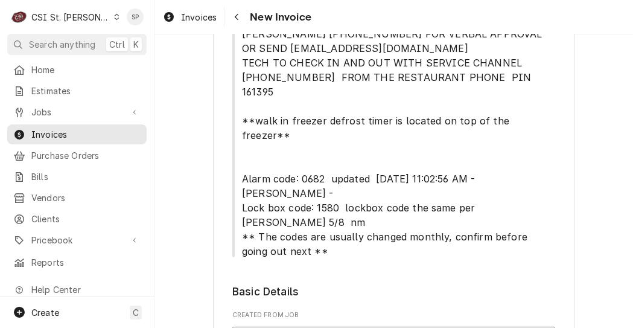
scroll to position [338, 0]
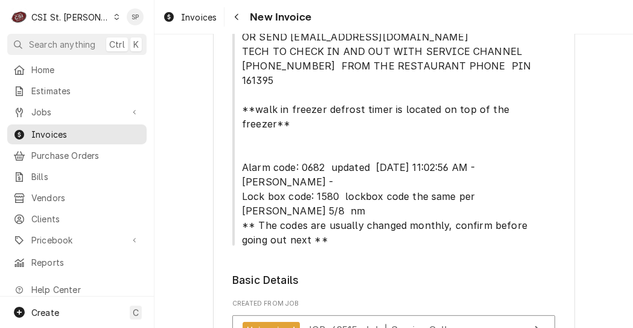
click at [420, 272] on legend "Basic Details" at bounding box center [393, 280] width 323 height 16
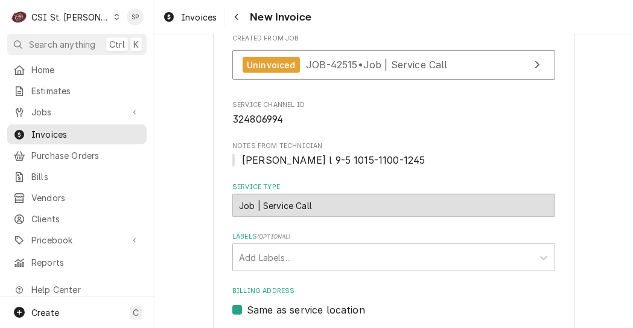
scroll to position [603, 0]
type input "2025-09-26"
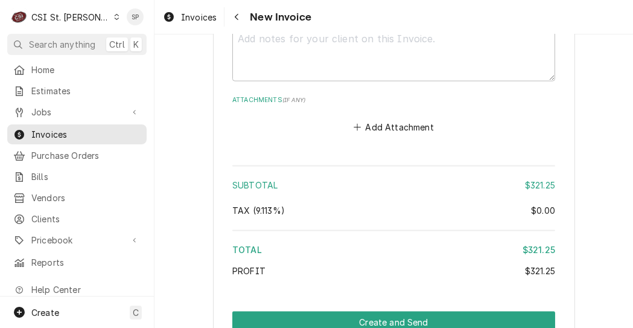
scroll to position [2005, 0]
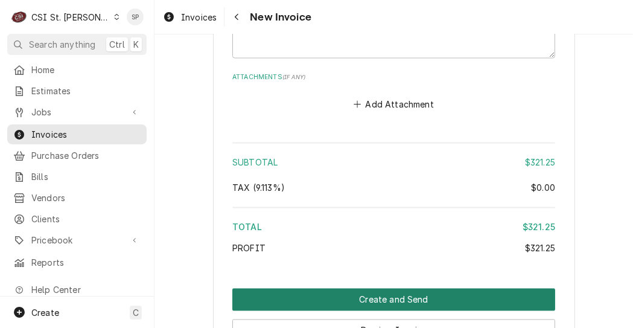
click at [349, 289] on button "Create and Send" at bounding box center [393, 300] width 323 height 22
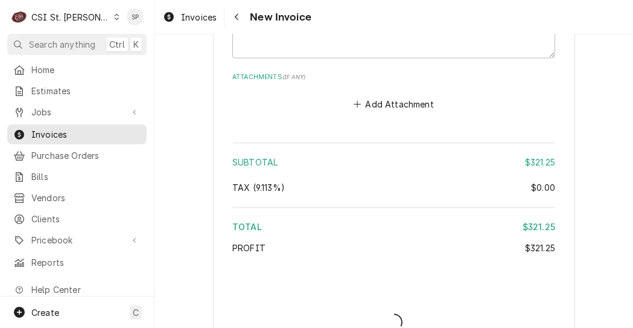
type textarea "x"
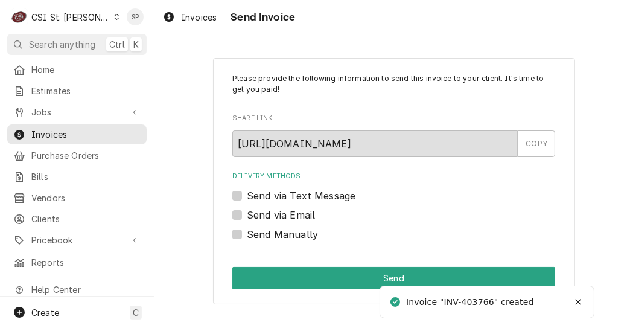
click at [253, 209] on label "Send via Email" at bounding box center [281, 215] width 68 height 14
click at [253, 209] on input "Send via Email" at bounding box center [408, 221] width 323 height 27
checkbox input "true"
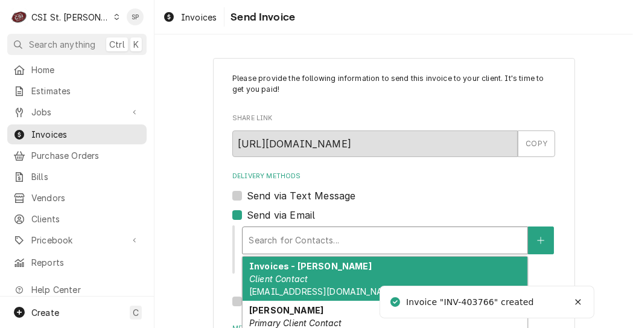
click at [270, 241] on div "Delivery Methods" at bounding box center [385, 240] width 273 height 22
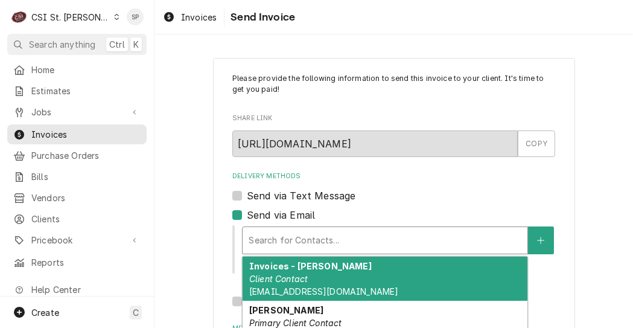
click at [277, 281] on em "Client Contact" at bounding box center [278, 279] width 59 height 10
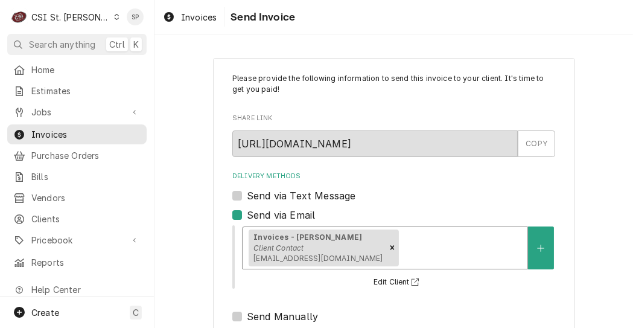
scroll to position [199, 0]
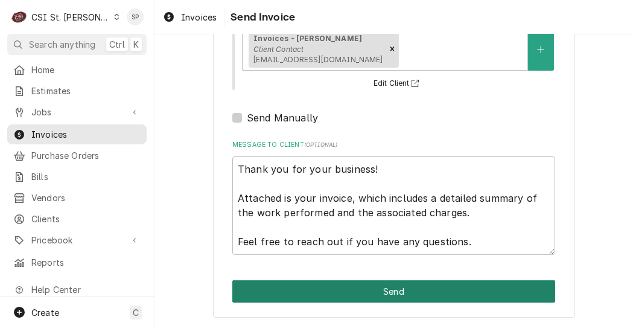
click at [330, 287] on button "Send" at bounding box center [393, 291] width 323 height 22
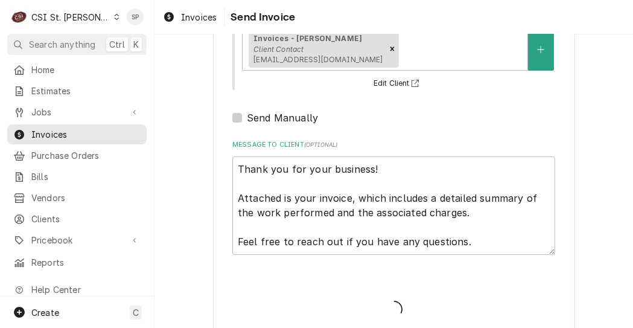
type textarea "x"
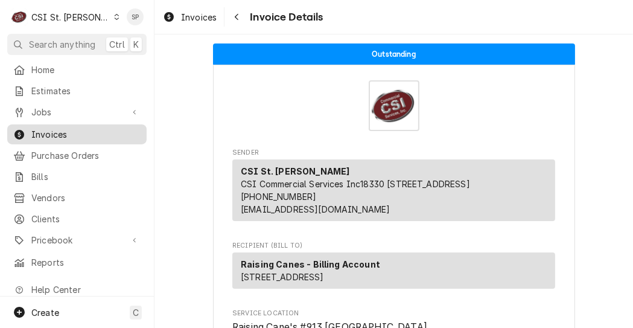
click at [117, 130] on span "Invoices" at bounding box center [85, 134] width 109 height 13
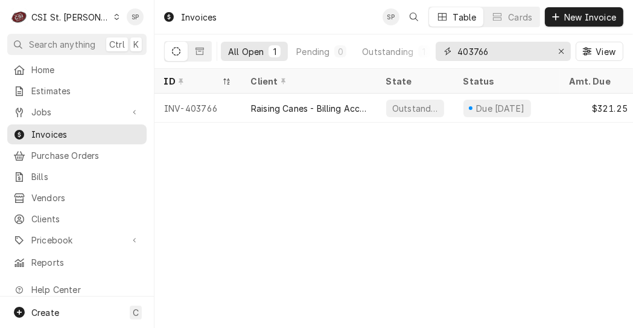
click at [508, 48] on input "403766" at bounding box center [503, 51] width 91 height 19
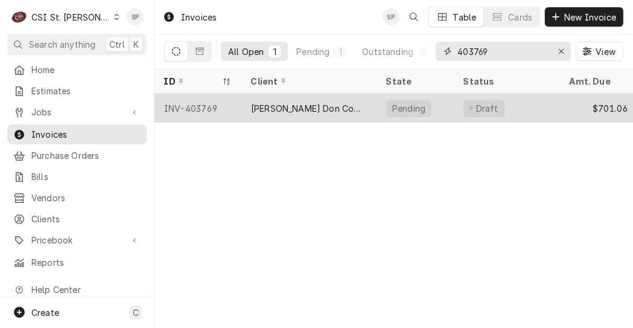
type input "403769"
click at [210, 109] on div "INV-403769" at bounding box center [198, 108] width 87 height 29
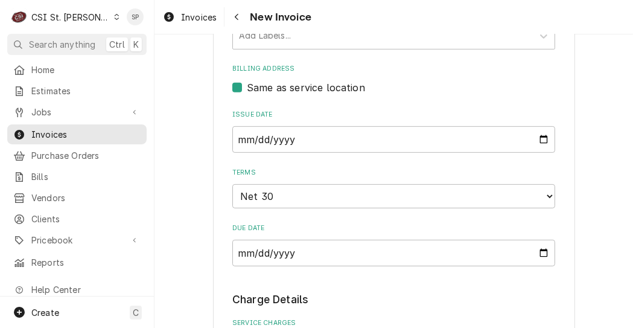
scroll to position [491, 0]
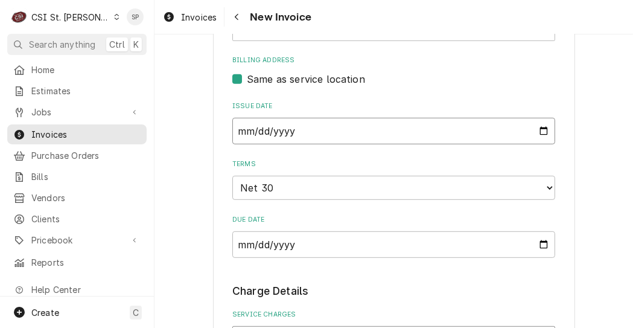
click at [537, 130] on input "2025-09-08" at bounding box center [393, 131] width 323 height 27
type input "2025-09-26"
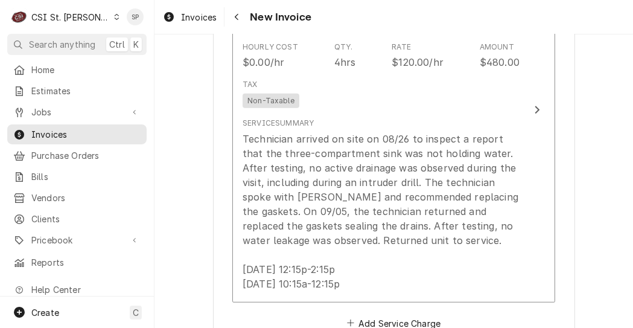
scroll to position [902, 0]
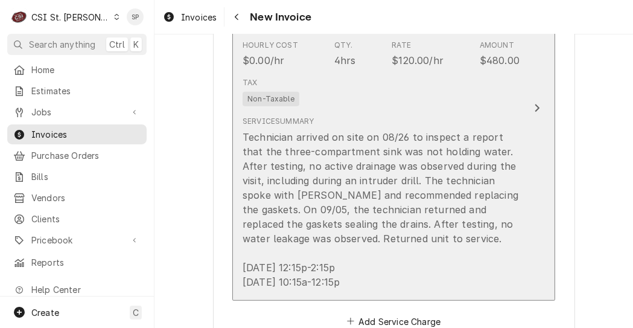
click at [414, 75] on div "Tax Non-Taxable" at bounding box center [381, 91] width 277 height 39
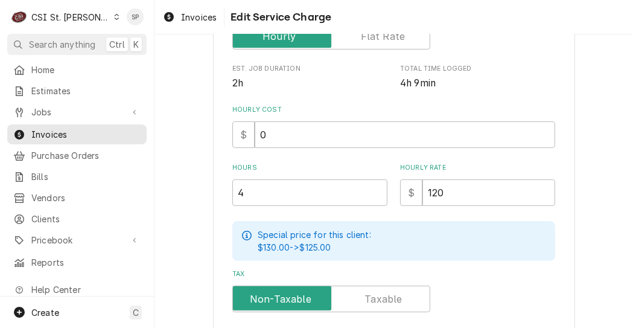
scroll to position [289, 0]
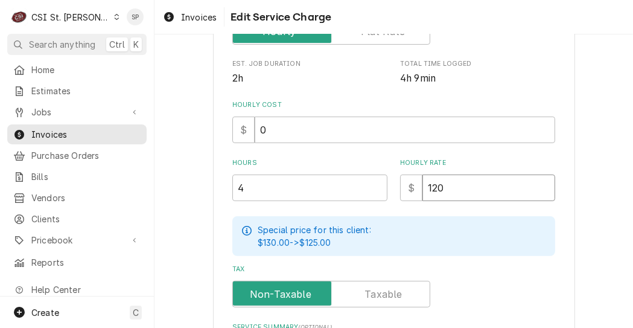
click at [451, 187] on input "120" at bounding box center [489, 188] width 133 height 27
type textarea "x"
type input "12"
type textarea "x"
type input "125"
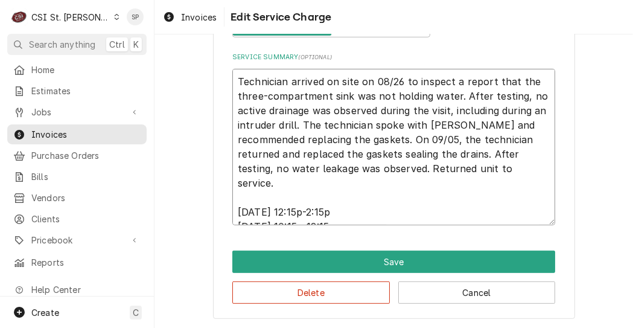
scroll to position [14, 0]
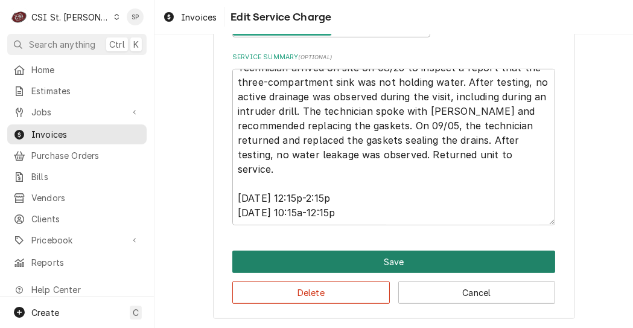
click at [391, 254] on button "Save" at bounding box center [393, 262] width 323 height 22
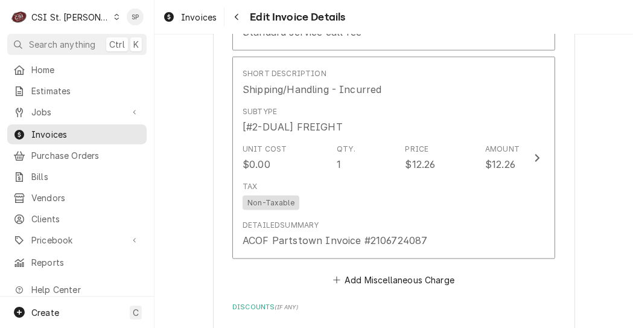
scroll to position [1754, 0]
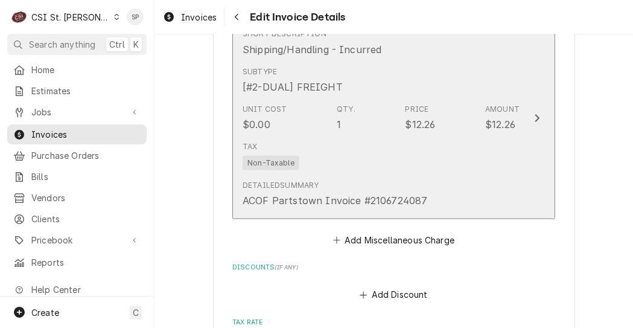
click at [369, 150] on div "Tax Non-Taxable" at bounding box center [381, 155] width 277 height 39
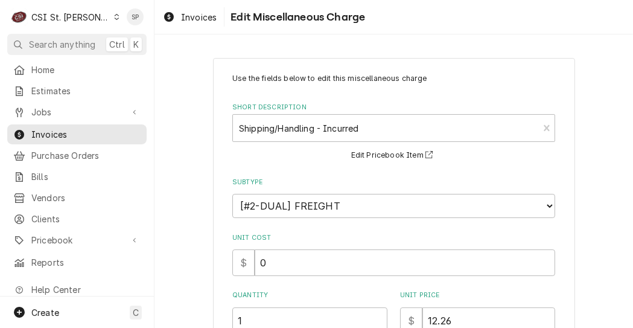
scroll to position [254, 0]
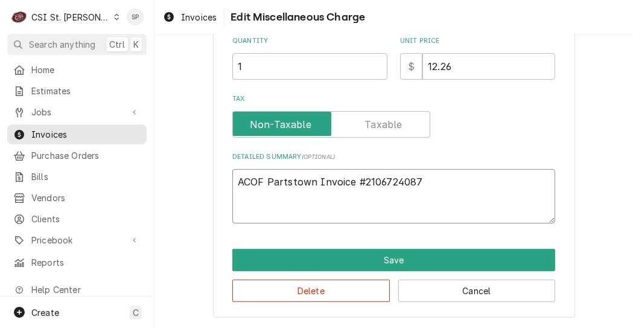
click at [452, 182] on textarea "ACOF Partstown Invoice #2106724087" at bounding box center [393, 196] width 323 height 55
type textarea "x"
type textarea "ACOF Partstown Invoice #210672408"
type textarea "x"
type textarea "ACOF Partstown Invoice #21067240"
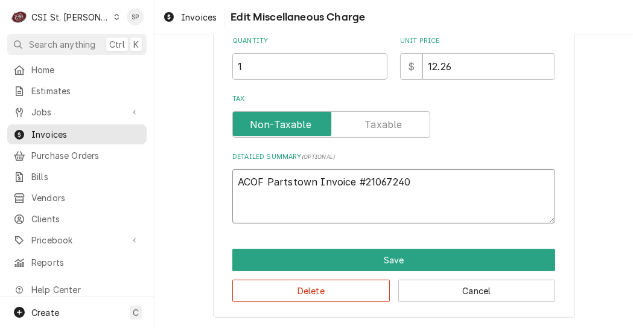
type textarea "x"
type textarea "ACOF Partstown Invoice #2106724"
type textarea "x"
type textarea "ACOF Partstown Invoice #210672"
type textarea "x"
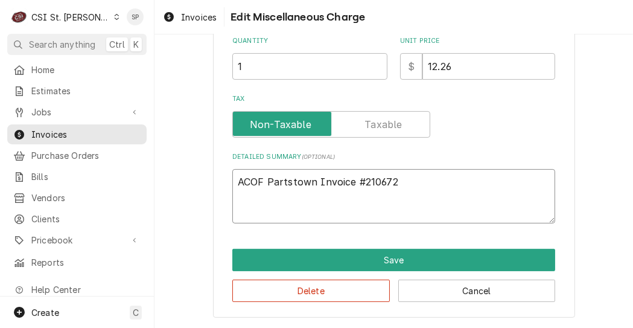
type textarea "ACOF Partstown Invoice #21067"
type textarea "x"
type textarea "ACOF Partstown Invoice #2106"
type textarea "x"
type textarea "ACOF Partstown Invoice #210"
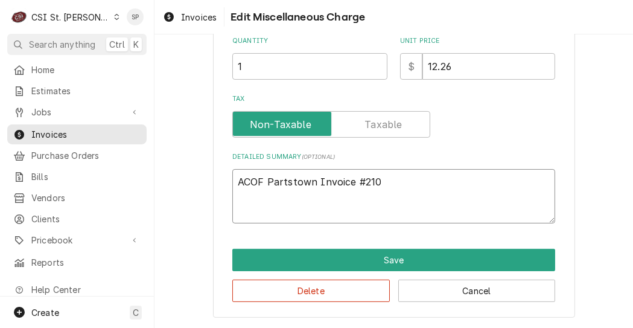
type textarea "x"
type textarea "ACOF Partstown Invoice #21"
type textarea "x"
type textarea "ACOF Partstown Invoice #2"
type textarea "x"
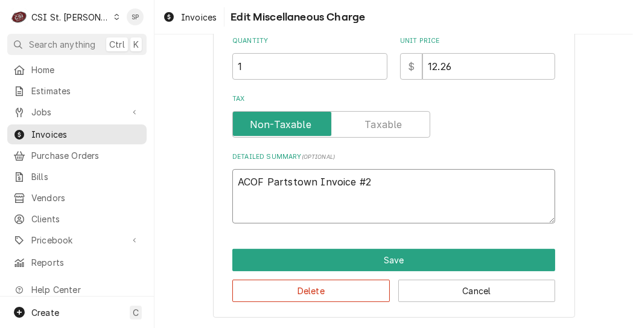
type textarea "ACOF Partstown Invoice #"
type textarea "x"
type textarea "ACOF Partstown Invoice"
type textarea "x"
type textarea "ACOF Partstown Invoice"
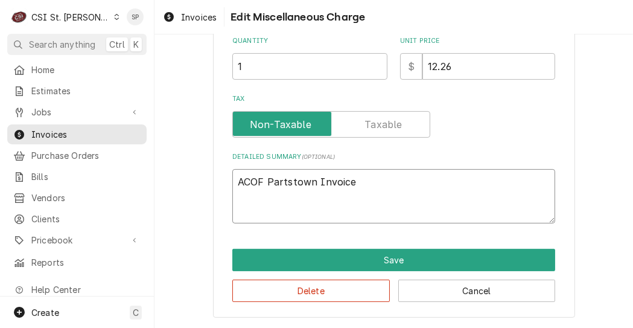
type textarea "x"
type textarea "ACOF Partstown Invoic"
type textarea "x"
type textarea "ACOF Partstown Invoi"
type textarea "x"
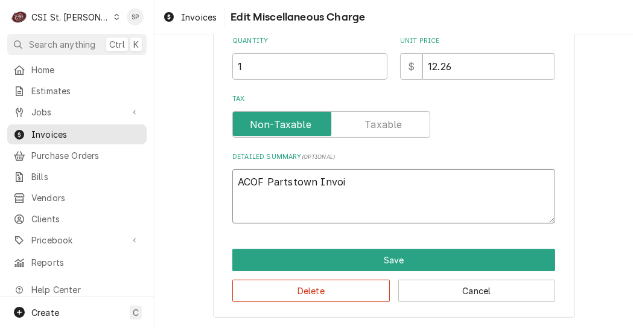
type textarea "ACOF Partstown Invo"
type textarea "x"
type textarea "ACOF Partstown Inv"
type textarea "x"
type textarea "ACOF Partstown In"
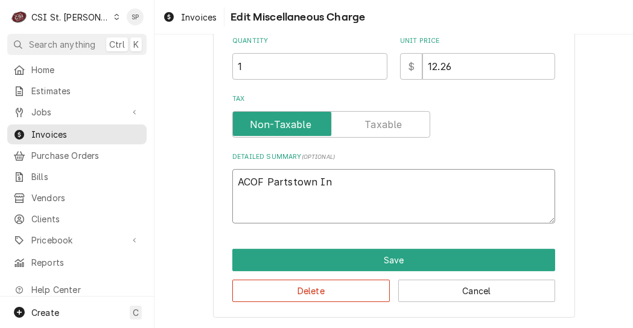
type textarea "x"
type textarea "ACOF Partstown I"
type textarea "x"
type textarea "ACOF Partstown"
type textarea "x"
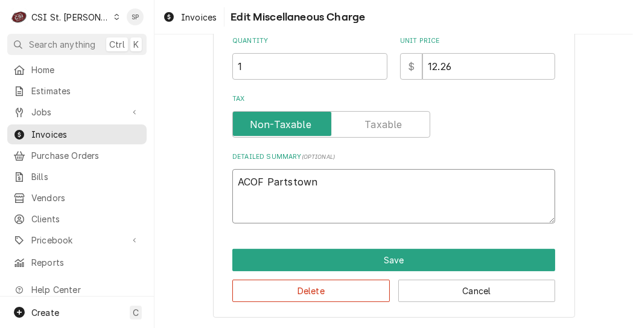
type textarea "ACOF Partstown"
type textarea "x"
type textarea "ACOF Partstow"
type textarea "x"
type textarea "ACOF Partsto"
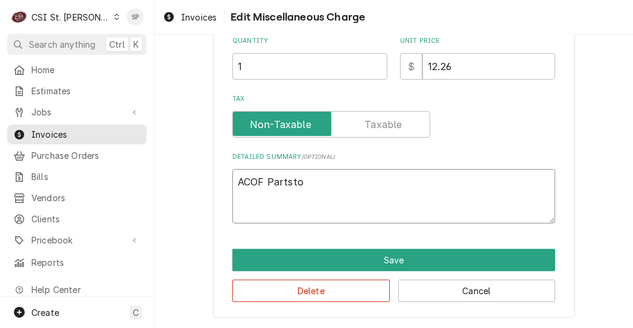
type textarea "x"
type textarea "ACOF Partst"
type textarea "x"
type textarea "ACOF Parts"
type textarea "x"
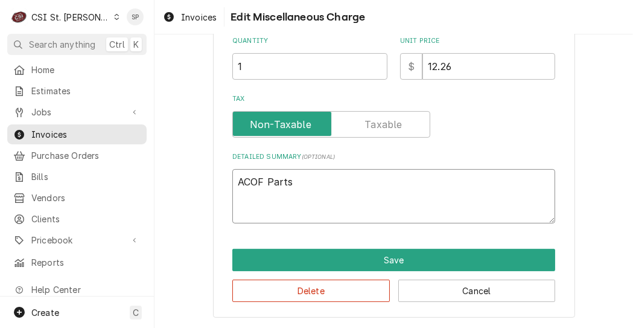
type textarea "ACOF Part"
type textarea "x"
type textarea "ACOF Par"
type textarea "x"
type textarea "ACOF Pa"
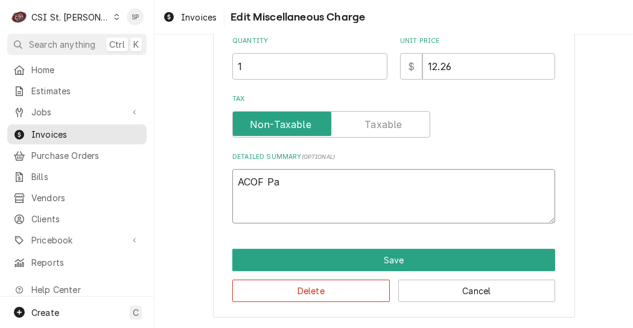
type textarea "x"
type textarea "ACOF P"
type textarea "x"
type textarea "ACOF"
type textarea "x"
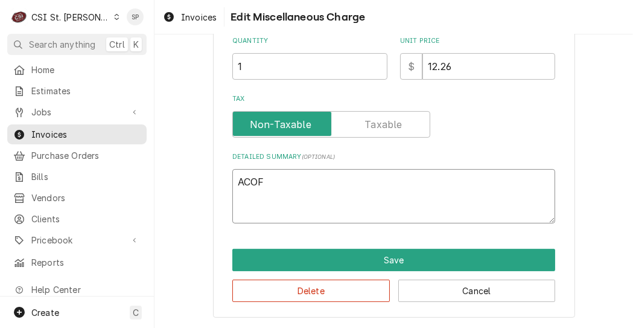
type textarea "ACOF"
type textarea "x"
type textarea "ACO"
type textarea "x"
type textarea "AC"
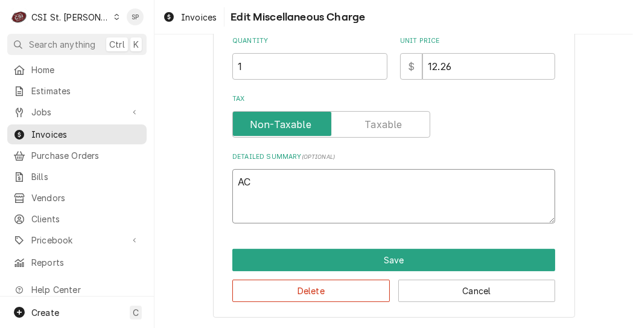
type textarea "x"
type textarea "A"
type textarea "x"
click at [480, 73] on input "12.26" at bounding box center [489, 66] width 133 height 27
type textarea "x"
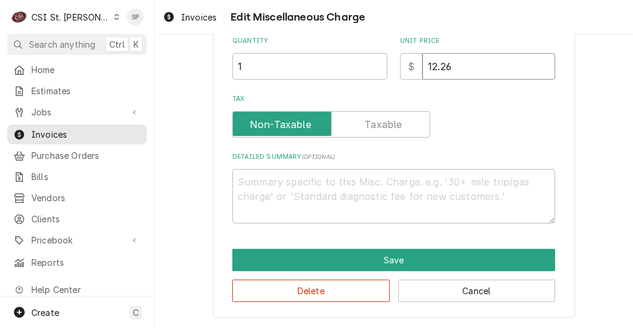
type input "12.2"
type textarea "x"
type input "12"
type textarea "x"
type input "1"
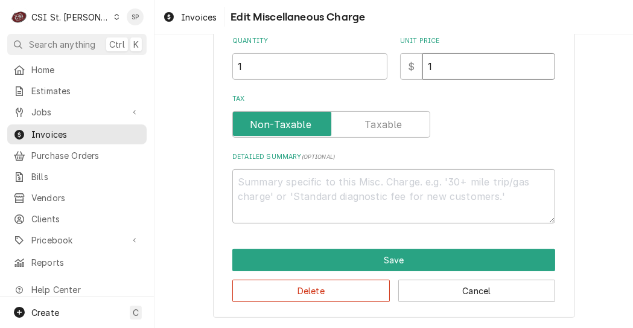
type textarea "x"
type input "1"
type textarea "x"
type input "15"
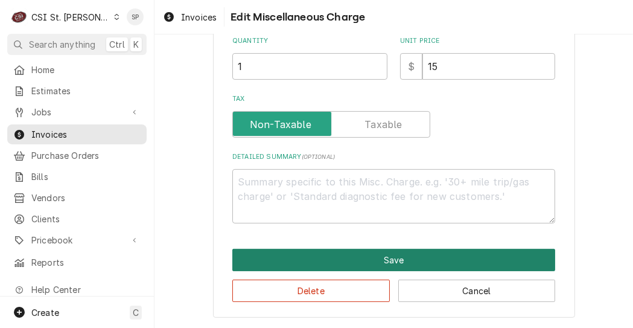
click at [398, 251] on button "Save" at bounding box center [393, 260] width 323 height 22
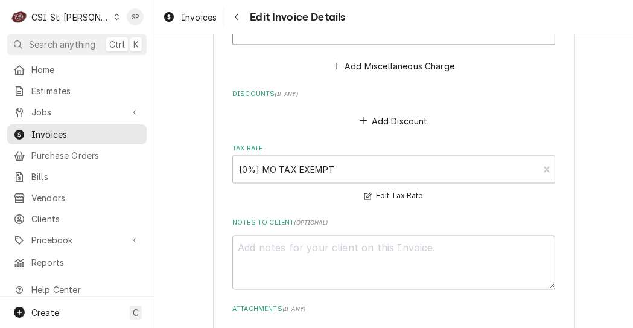
scroll to position [2147, 0]
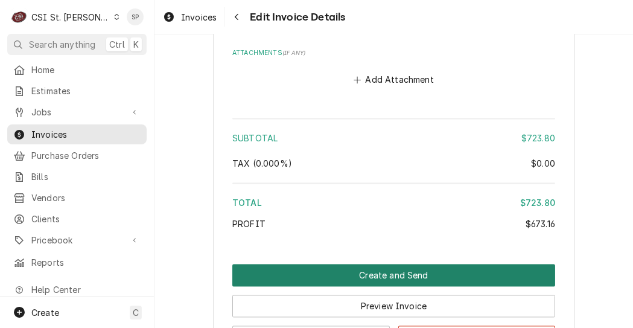
click at [421, 275] on button "Create and Send" at bounding box center [393, 275] width 323 height 22
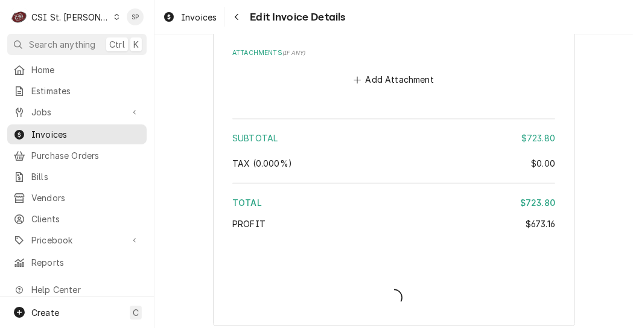
type textarea "x"
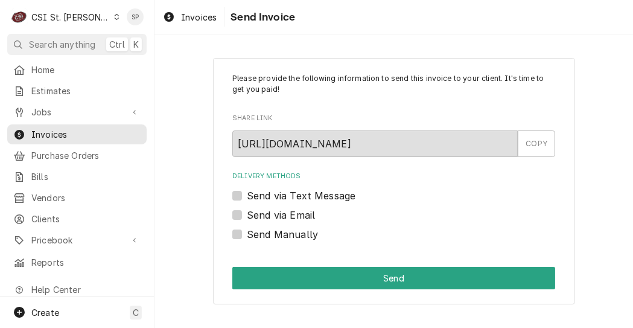
click at [247, 213] on label "Send via Email" at bounding box center [281, 215] width 68 height 14
click at [247, 213] on input "Send via Email" at bounding box center [408, 221] width 323 height 27
checkbox input "true"
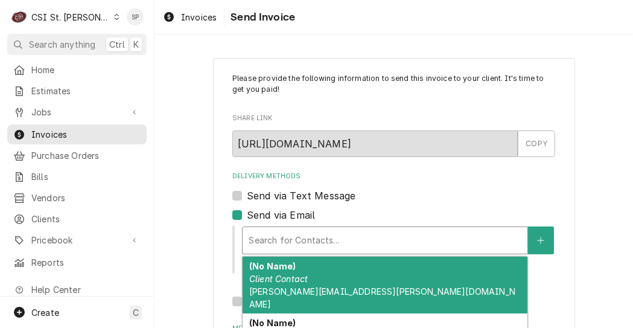
click at [260, 233] on div "Delivery Methods" at bounding box center [385, 240] width 273 height 22
click at [268, 285] on div "(No Name) Client Contact vicky.stuesse@csi1.com" at bounding box center [385, 285] width 285 height 57
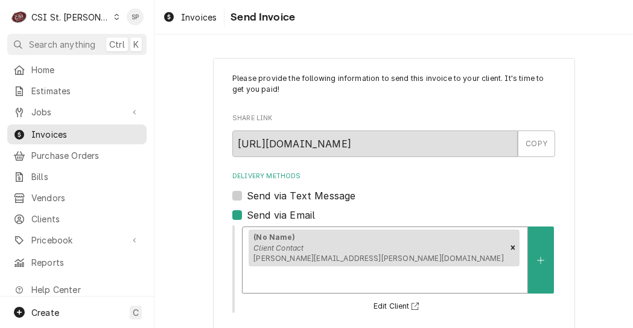
scroll to position [199, 0]
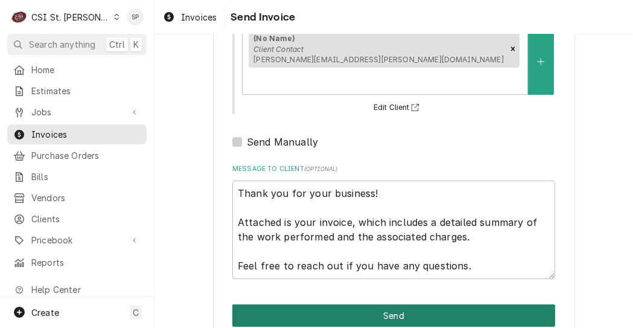
click at [441, 304] on button "Send" at bounding box center [393, 315] width 323 height 22
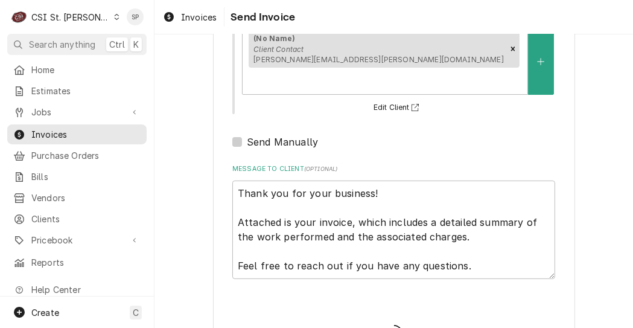
type textarea "x"
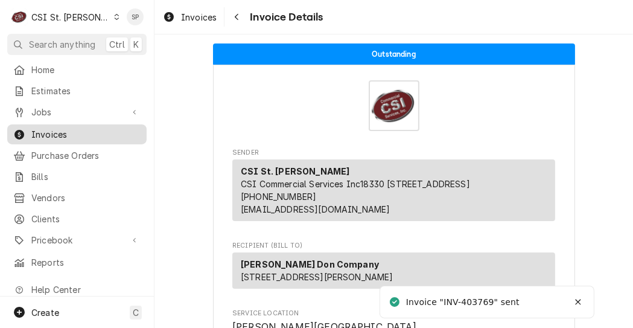
click at [86, 128] on span "Invoices" at bounding box center [85, 134] width 109 height 13
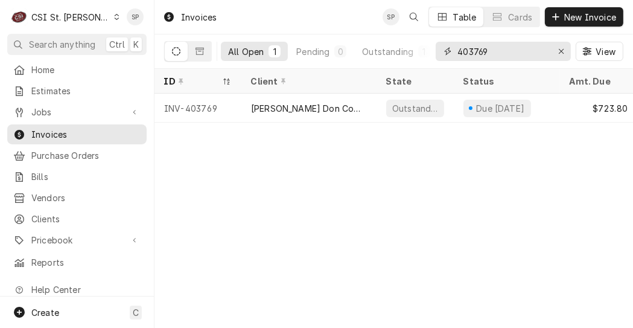
click at [502, 48] on input "403769" at bounding box center [503, 51] width 91 height 19
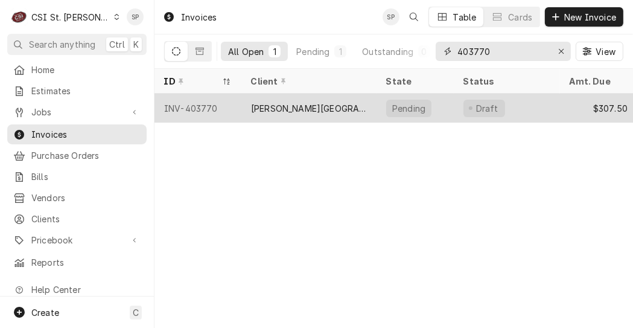
type input "403770"
click at [192, 106] on div "INV-403770" at bounding box center [198, 108] width 87 height 29
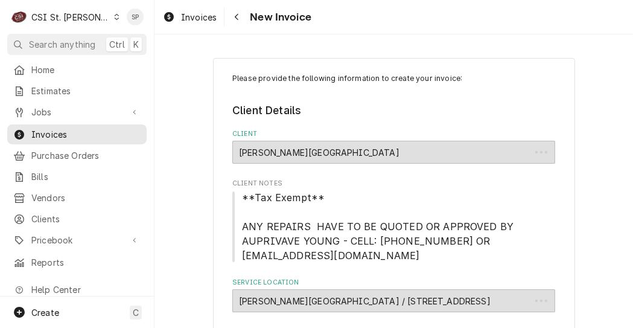
type textarea "x"
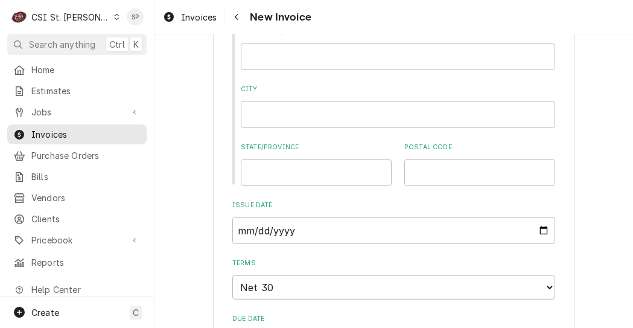
scroll to position [845, 0]
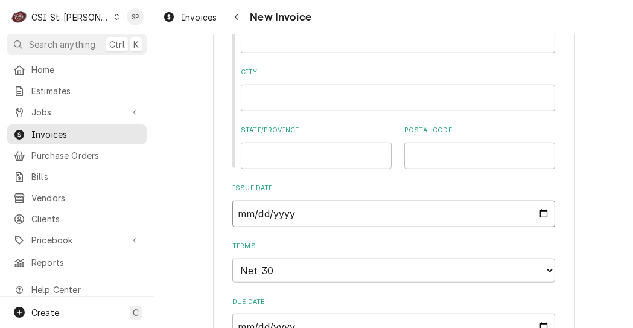
click at [542, 213] on input "2025-09-08" at bounding box center [393, 213] width 323 height 27
type input "2025-09-26"
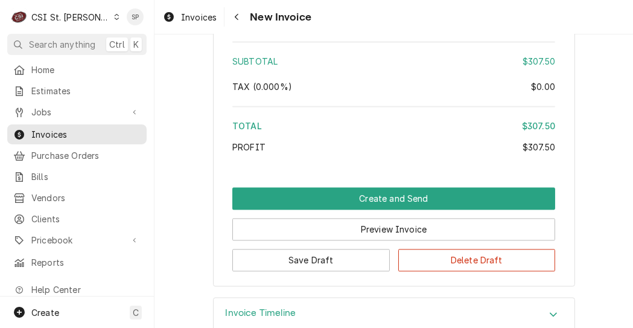
scroll to position [2206, 0]
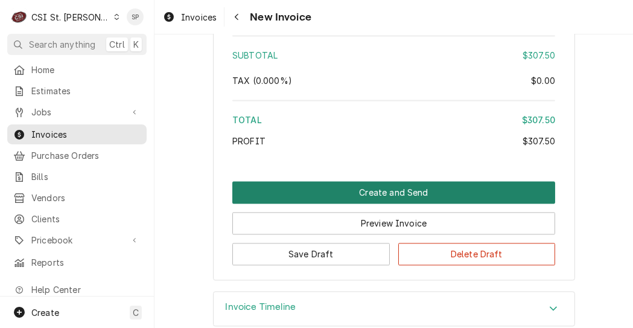
click at [356, 196] on button "Create and Send" at bounding box center [393, 192] width 323 height 22
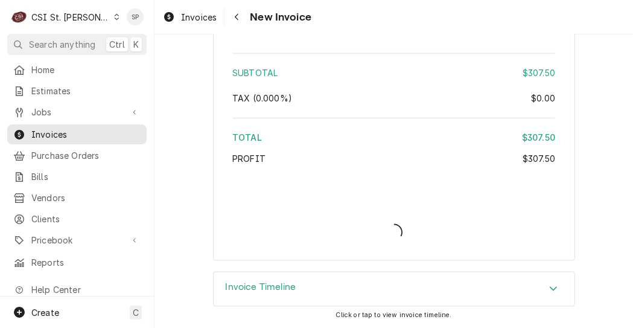
scroll to position [2189, 0]
type textarea "x"
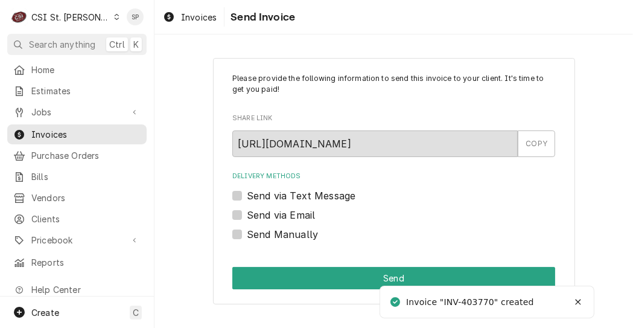
click at [247, 216] on label "Send via Email" at bounding box center [281, 215] width 68 height 14
click at [247, 216] on input "Send via Email" at bounding box center [408, 221] width 323 height 27
checkbox input "true"
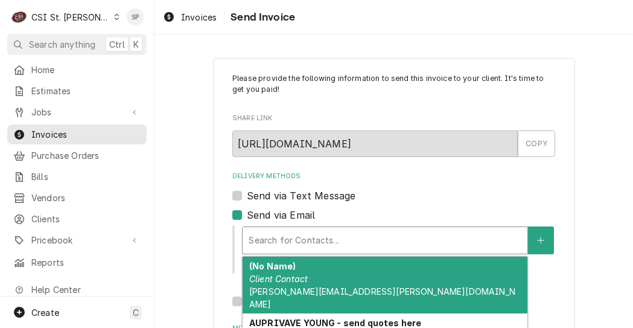
click at [310, 233] on div "Delivery Methods" at bounding box center [385, 240] width 273 height 22
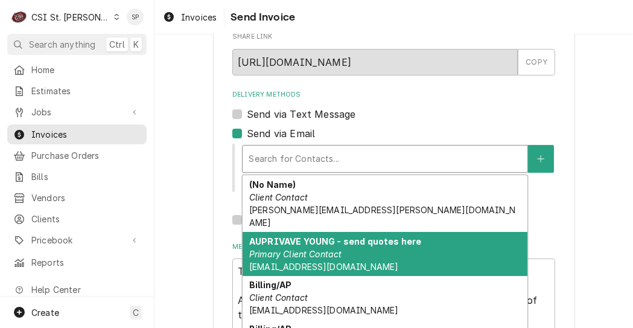
scroll to position [97, 0]
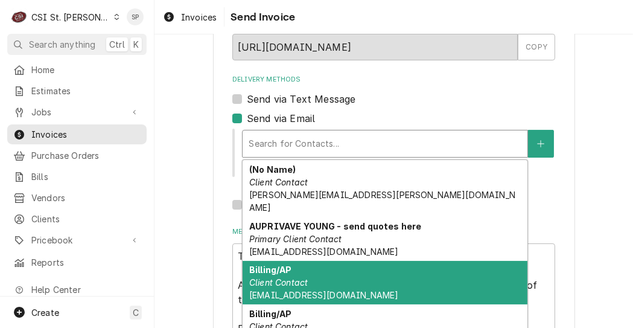
click at [344, 276] on div "Billing/AP Client Contact accountspayable@jenningsk12.org" at bounding box center [385, 283] width 285 height 44
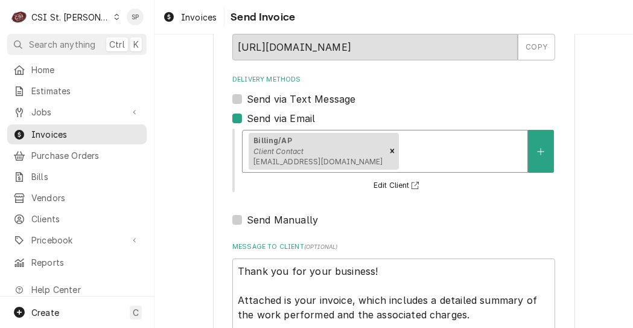
scroll to position [199, 0]
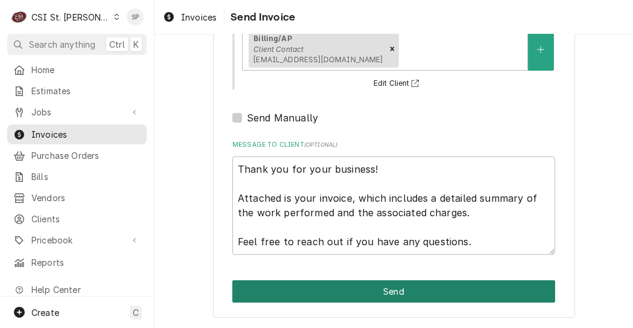
click at [466, 283] on button "Send" at bounding box center [393, 291] width 323 height 22
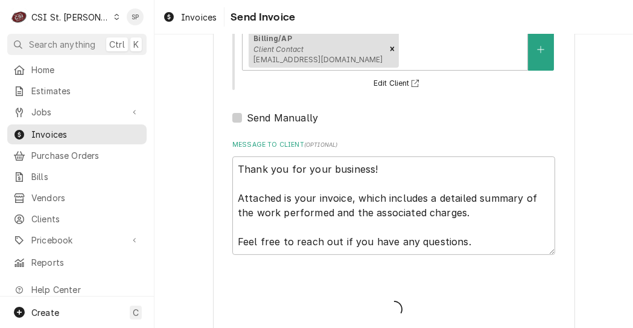
type textarea "x"
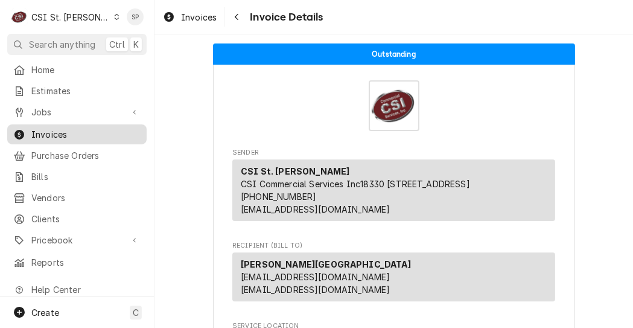
click at [86, 130] on span "Invoices" at bounding box center [85, 134] width 109 height 13
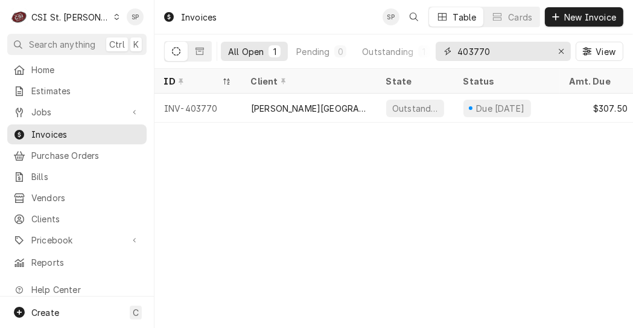
click at [498, 46] on input "403770" at bounding box center [503, 51] width 91 height 19
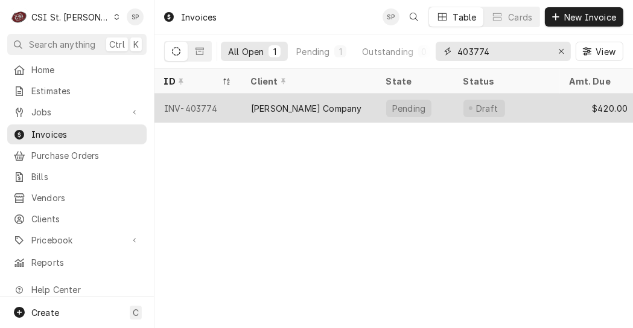
type input "403774"
click at [200, 101] on div "INV-403774" at bounding box center [198, 108] width 87 height 29
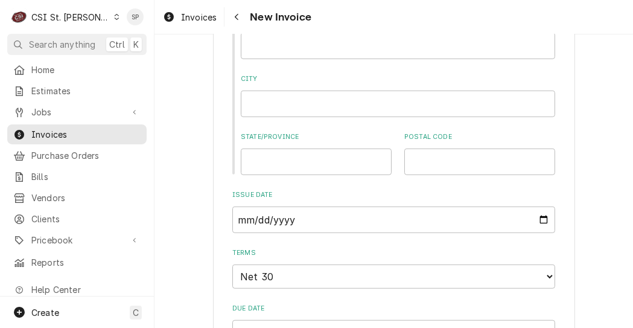
scroll to position [821, 0]
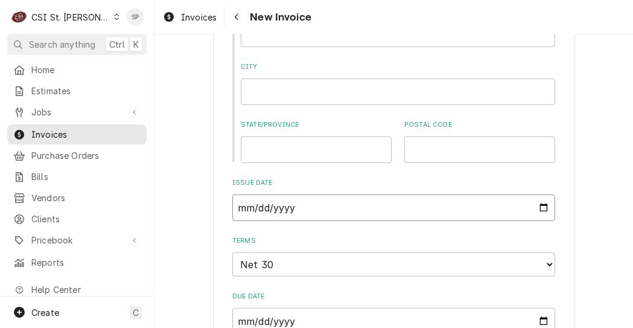
click at [539, 208] on input "2025-09-08" at bounding box center [393, 207] width 323 height 27
type input "2025-09-26"
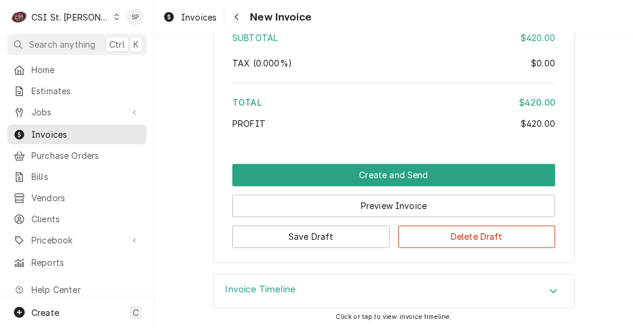
scroll to position [2241, 0]
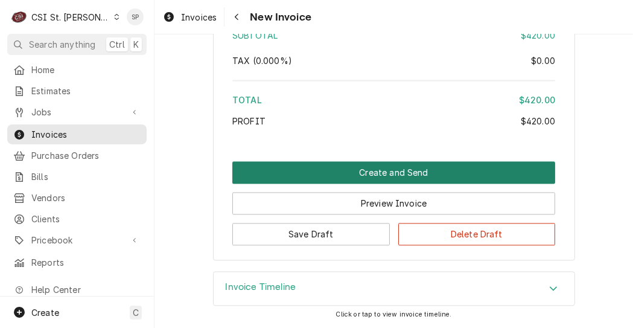
click at [389, 173] on button "Create and Send" at bounding box center [393, 172] width 323 height 22
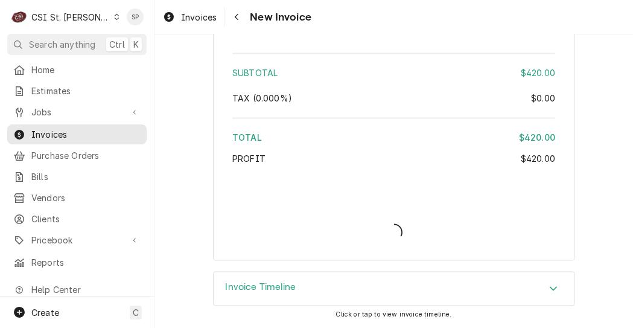
scroll to position [2203, 0]
type textarea "x"
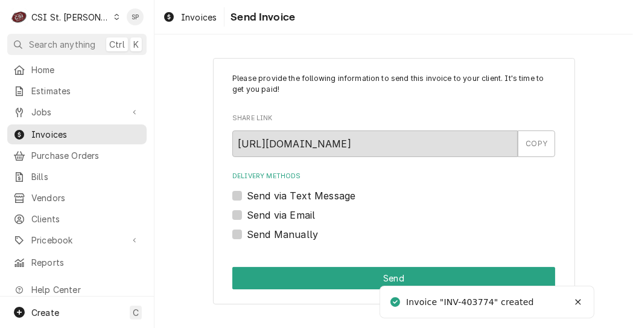
click at [243, 217] on div "Send via Email" at bounding box center [393, 215] width 323 height 14
click at [247, 214] on label "Send via Email" at bounding box center [281, 215] width 68 height 14
click at [247, 214] on input "Send via Email" at bounding box center [408, 221] width 323 height 27
checkbox input "true"
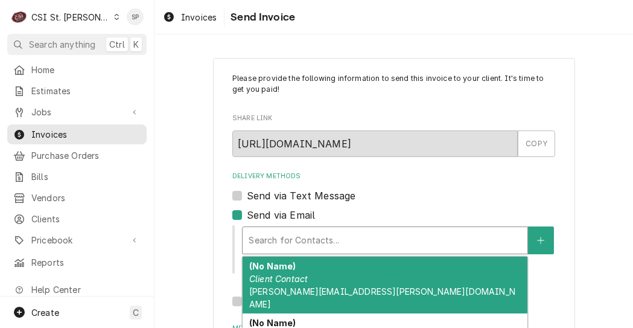
click at [259, 242] on div "Delivery Methods" at bounding box center [385, 240] width 273 height 22
click at [267, 274] on em "Client Contact" at bounding box center [278, 279] width 59 height 10
type textarea "x"
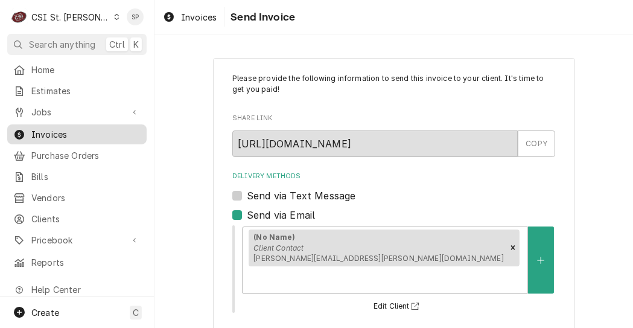
click at [113, 132] on span "Invoices" at bounding box center [85, 134] width 109 height 13
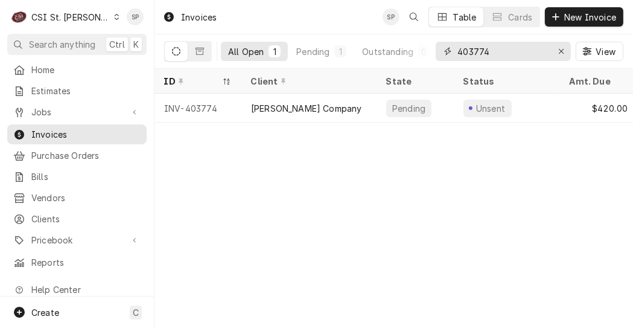
click at [500, 44] on input "403774" at bounding box center [503, 51] width 91 height 19
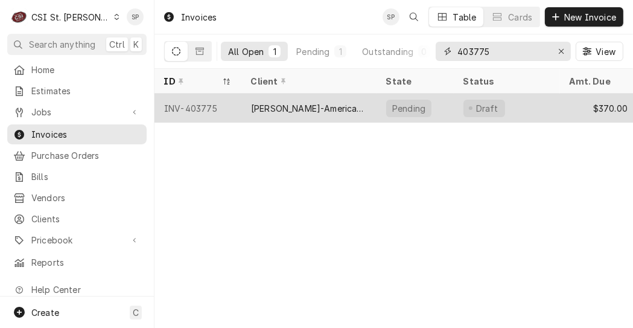
type input "403775"
click at [197, 109] on div "INV-403775" at bounding box center [198, 108] width 87 height 29
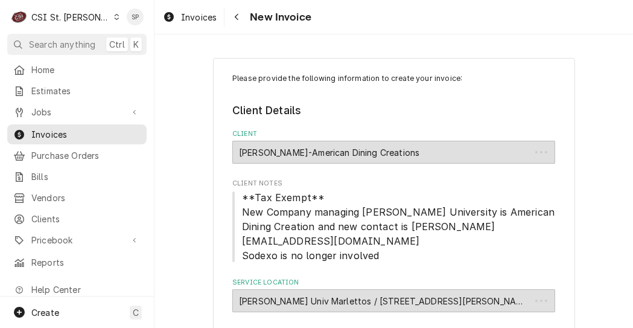
type textarea "x"
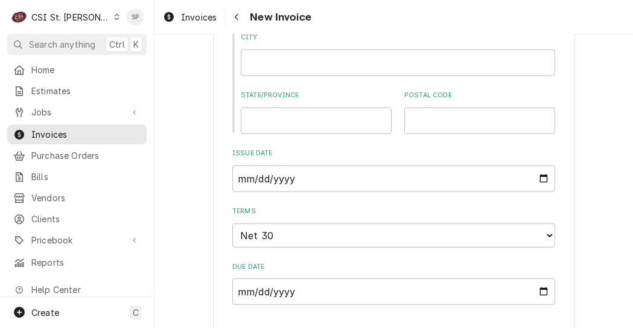
scroll to position [918, 0]
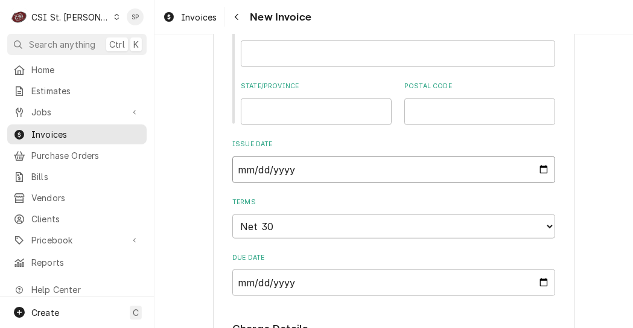
click at [534, 156] on input "2025-09-08" at bounding box center [393, 169] width 323 height 27
type input "2025-09-26"
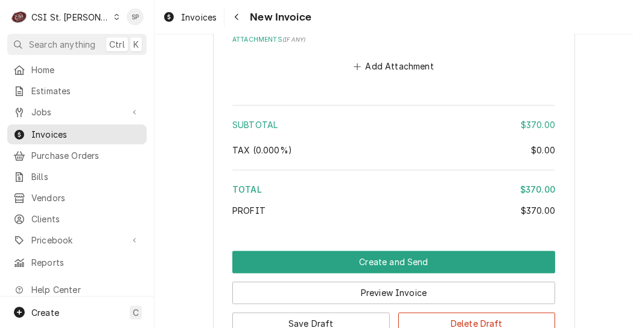
scroll to position [2270, 0]
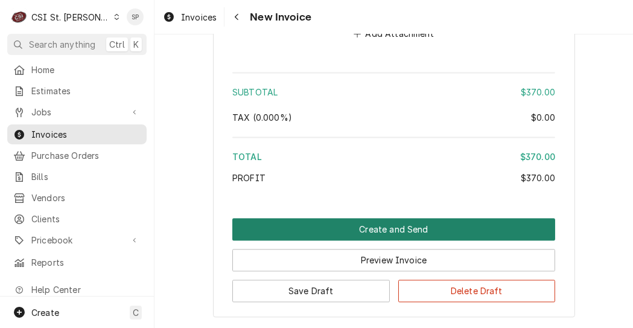
click at [383, 218] on button "Create and Send" at bounding box center [393, 229] width 323 height 22
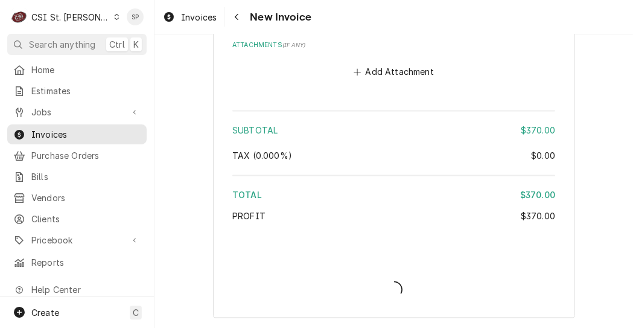
type textarea "x"
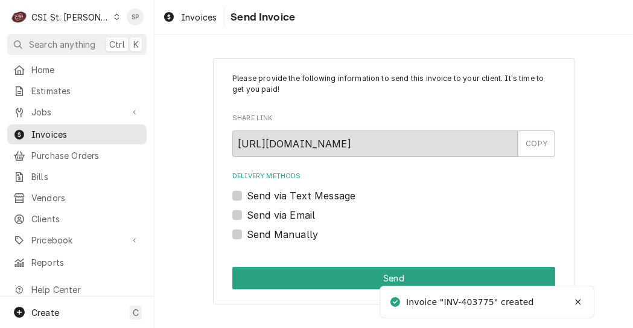
click at [247, 216] on label "Send via Email" at bounding box center [281, 215] width 68 height 14
click at [247, 216] on input "Send via Email" at bounding box center [408, 221] width 323 height 27
checkbox input "true"
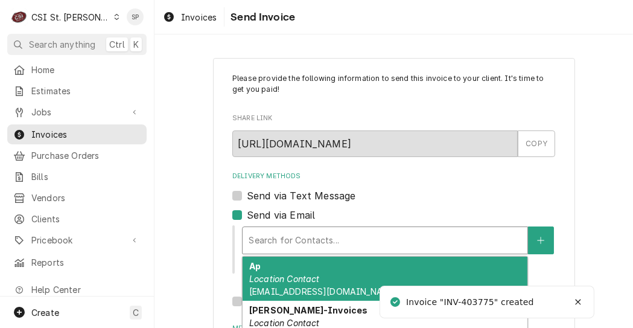
click at [312, 245] on div "Delivery Methods" at bounding box center [385, 240] width 273 height 22
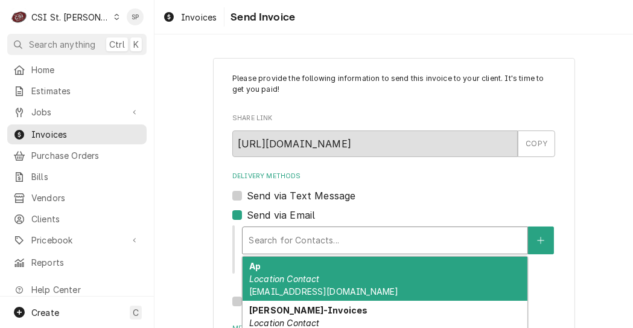
click at [333, 270] on div "Ap Location Contact websteruniversityinvoicecapture@concursolutions.com" at bounding box center [385, 279] width 285 height 44
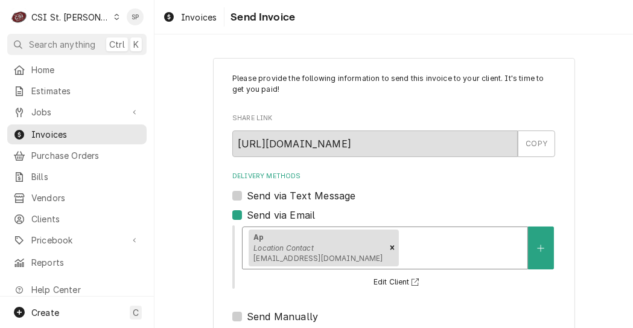
scroll to position [199, 0]
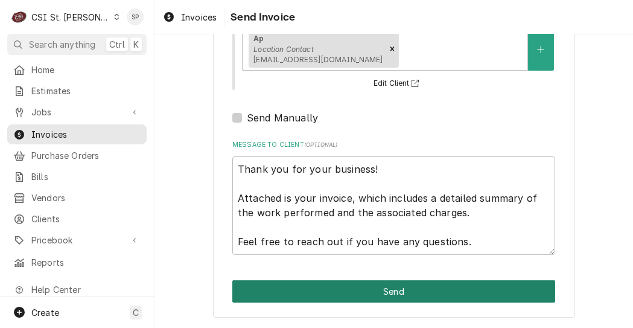
click at [431, 291] on button "Send" at bounding box center [393, 291] width 323 height 22
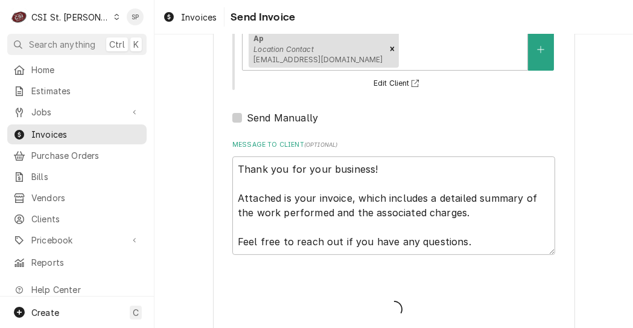
type textarea "x"
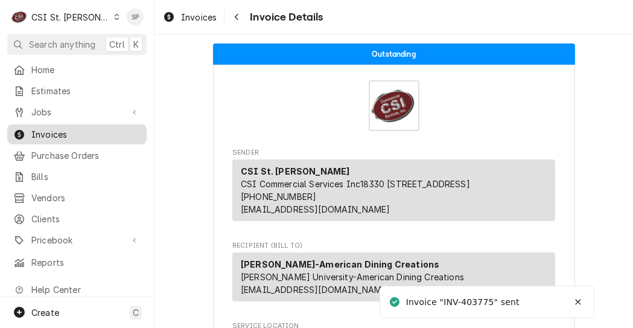
click at [33, 128] on span "Invoices" at bounding box center [85, 134] width 109 height 13
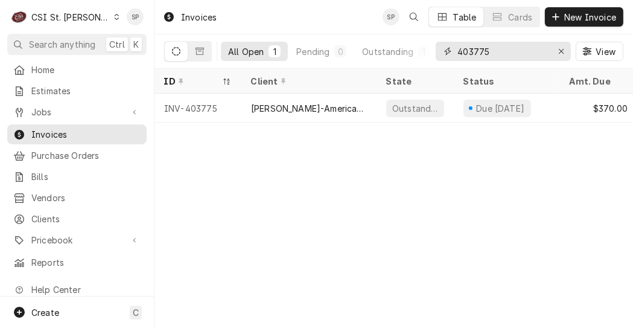
click at [496, 49] on input "403775" at bounding box center [503, 51] width 91 height 19
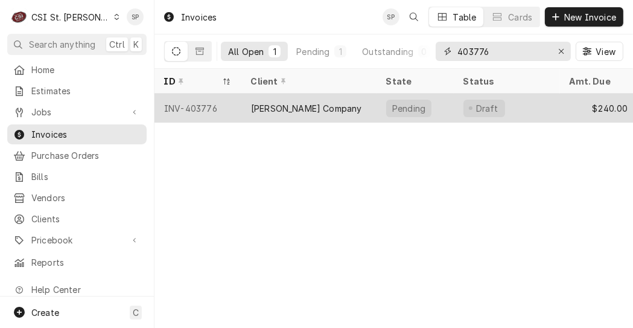
type input "403776"
click at [186, 101] on div "INV-403776" at bounding box center [198, 108] width 87 height 29
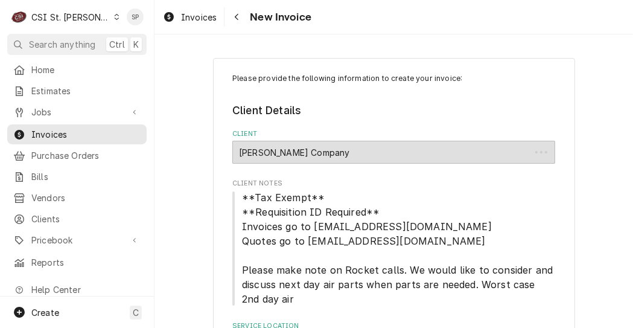
type textarea "x"
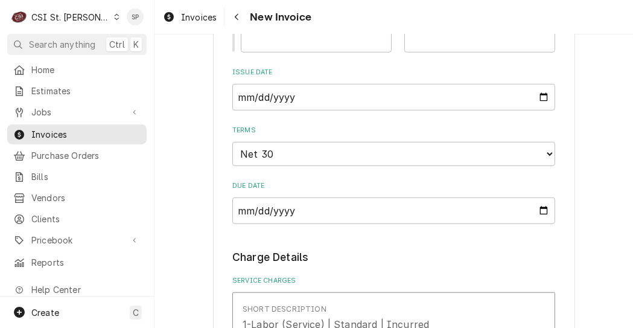
scroll to position [918, 0]
click at [539, 100] on input "2025-09-08" at bounding box center [393, 96] width 323 height 27
type input "2025-09-26"
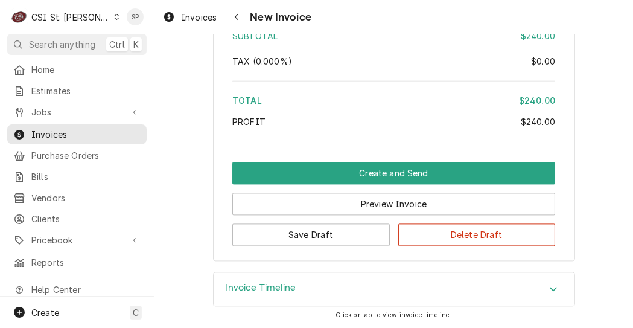
scroll to position [2183, 0]
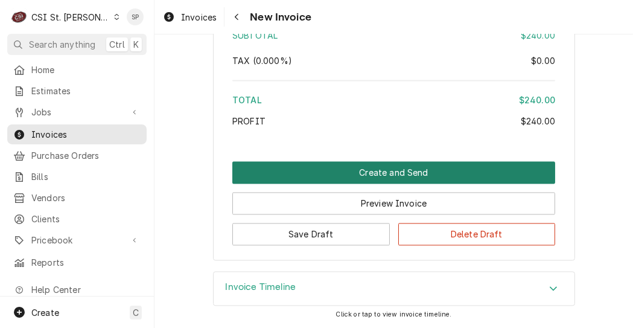
click at [382, 170] on button "Create and Send" at bounding box center [393, 172] width 323 height 22
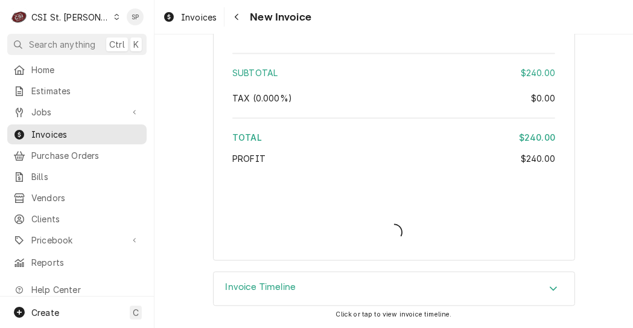
scroll to position [2145, 0]
type textarea "x"
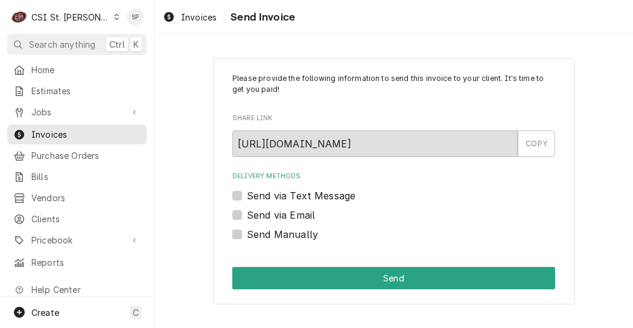
click at [246, 213] on div "Send via Email" at bounding box center [393, 215] width 323 height 14
click at [247, 214] on label "Send via Email" at bounding box center [281, 215] width 68 height 14
click at [247, 214] on input "Send via Email" at bounding box center [408, 221] width 323 height 27
checkbox input "true"
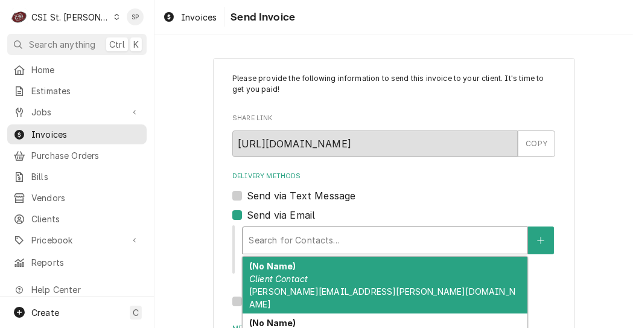
click at [277, 237] on div "Delivery Methods" at bounding box center [385, 240] width 273 height 22
click at [277, 278] on em "Client Contact" at bounding box center [278, 279] width 59 height 10
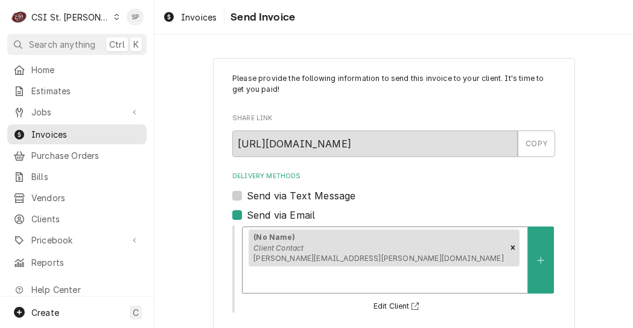
scroll to position [199, 0]
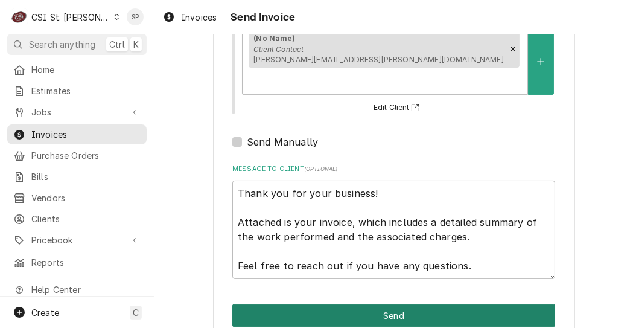
click at [342, 304] on button "Send" at bounding box center [393, 315] width 323 height 22
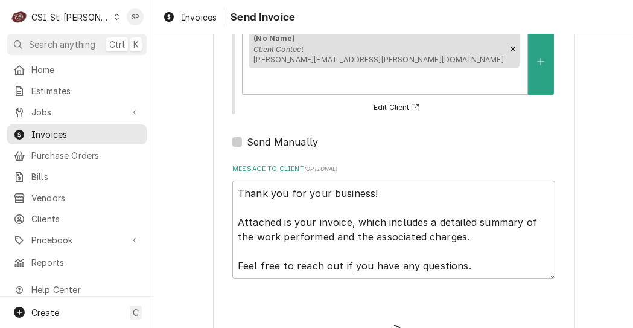
type textarea "x"
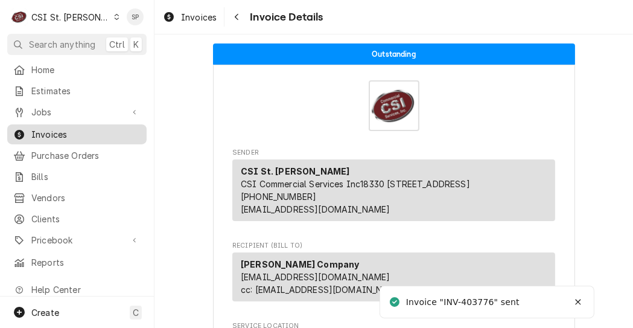
click at [53, 136] on span "Invoices" at bounding box center [85, 134] width 109 height 13
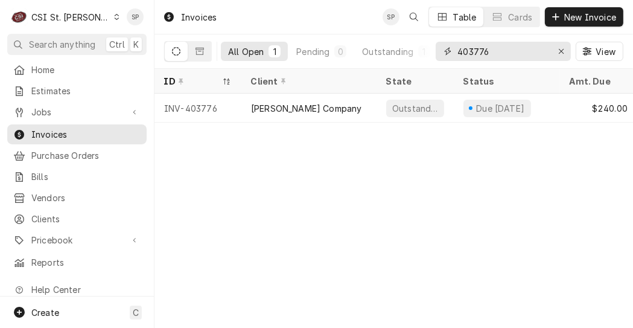
click at [508, 51] on input "403776" at bounding box center [503, 51] width 91 height 19
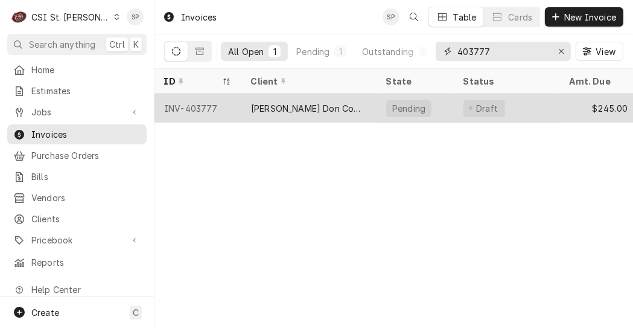
type input "403777"
click at [192, 99] on div "INV-403777" at bounding box center [198, 108] width 87 height 29
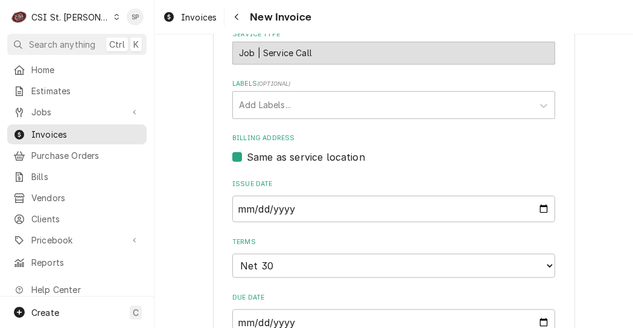
scroll to position [410, 0]
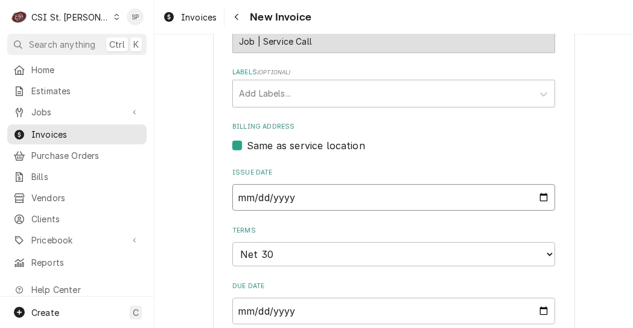
click at [540, 199] on input "[DATE]" at bounding box center [393, 197] width 323 height 27
type textarea "x"
type input "[DATE]"
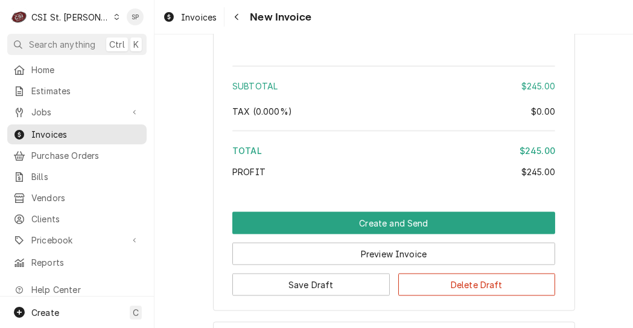
scroll to position [1719, 0]
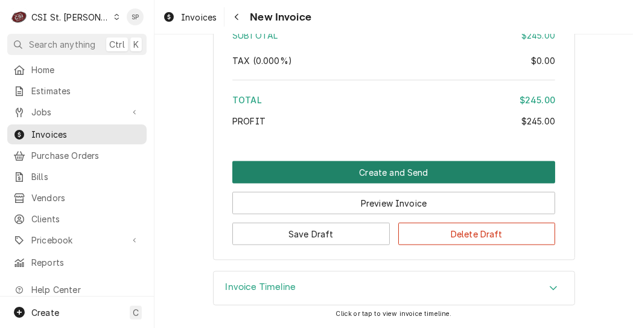
click at [385, 171] on button "Create and Send" at bounding box center [393, 172] width 323 height 22
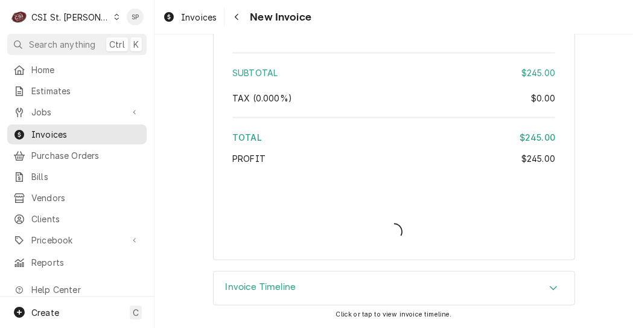
scroll to position [1680, 0]
type textarea "x"
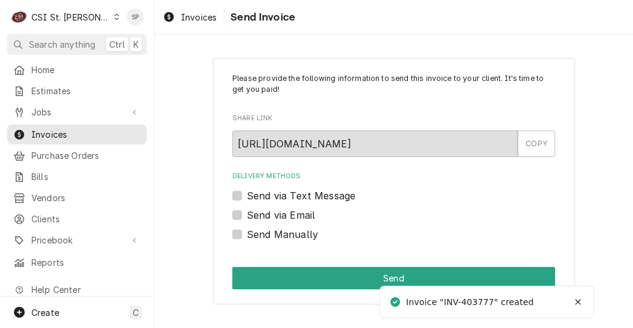
click at [247, 213] on label "Send via Email" at bounding box center [281, 215] width 68 height 14
click at [247, 213] on input "Send via Email" at bounding box center [408, 221] width 323 height 27
checkbox input "true"
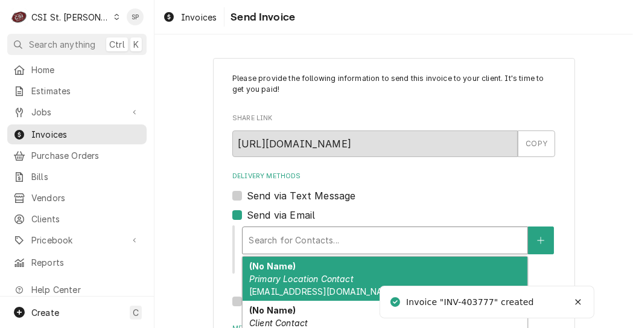
click at [277, 233] on div "Delivery Methods" at bounding box center [385, 240] width 273 height 22
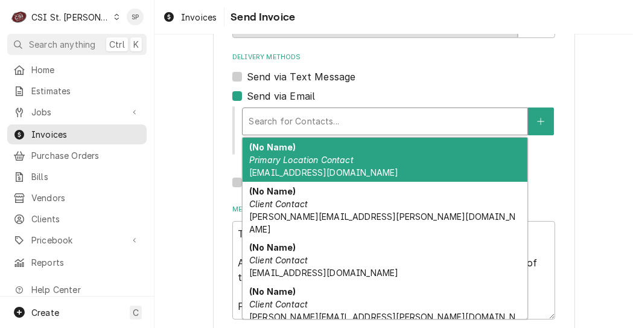
scroll to position [120, 0]
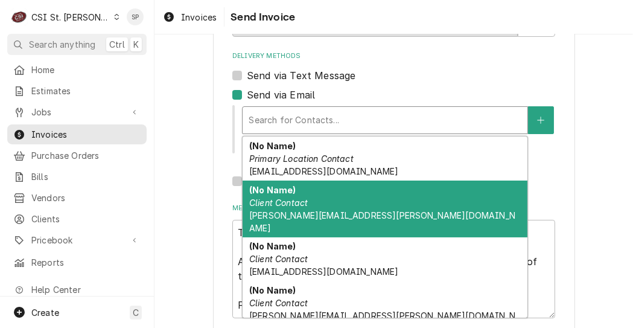
click at [264, 208] on div "(No Name) Client Contact vicky.stuesse@csi1.com" at bounding box center [385, 209] width 285 height 57
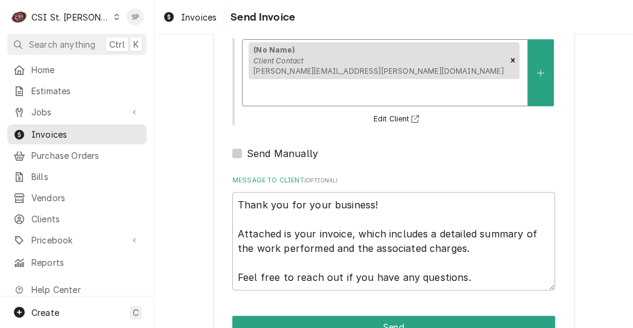
scroll to position [199, 0]
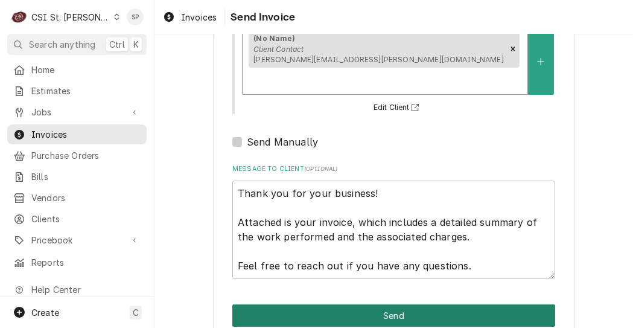
click at [458, 304] on button "Send" at bounding box center [393, 315] width 323 height 22
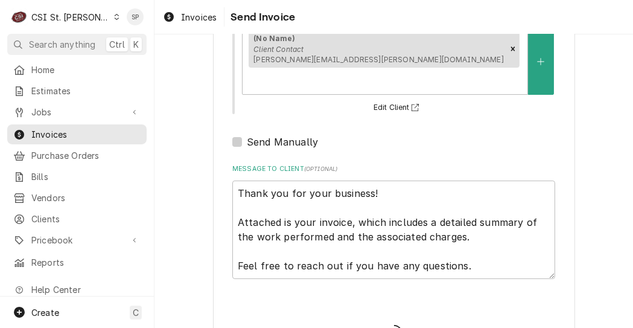
type textarea "x"
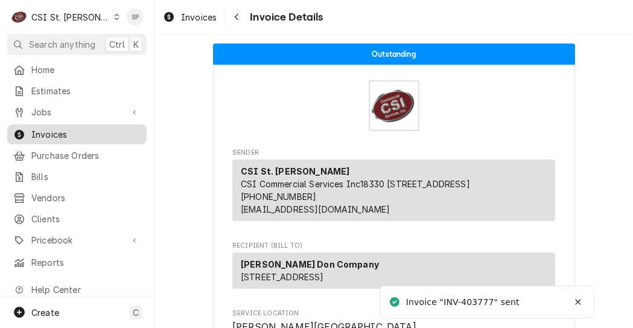
click at [87, 136] on div "Invoices" at bounding box center [77, 134] width 135 height 15
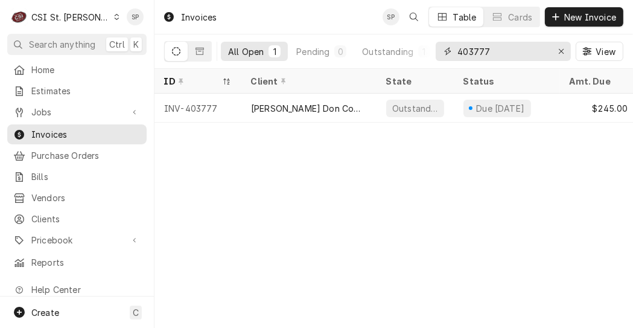
click at [500, 52] on input "403777" at bounding box center [503, 51] width 91 height 19
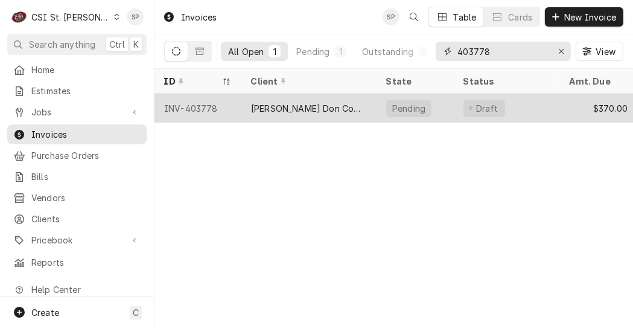
type input "403778"
click at [203, 106] on div "INV-403778" at bounding box center [198, 108] width 87 height 29
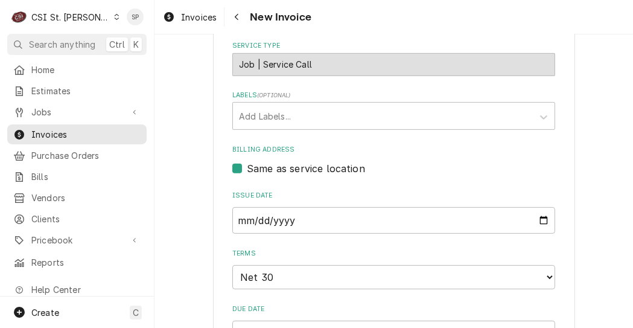
scroll to position [467, 0]
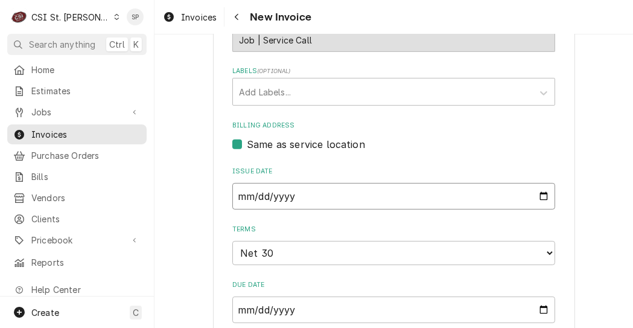
click at [537, 183] on input "[DATE]" at bounding box center [393, 196] width 323 height 27
type input "[DATE]"
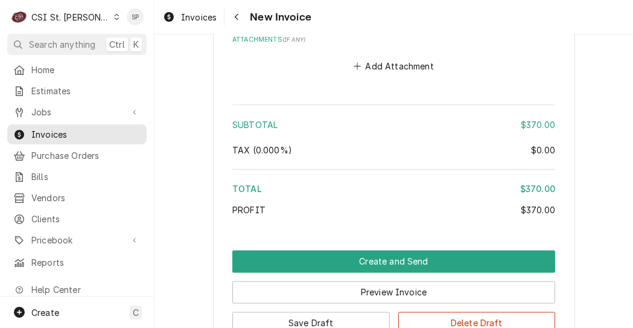
scroll to position [1859, 0]
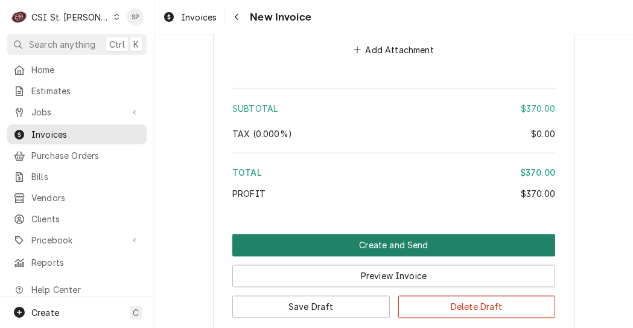
click at [412, 234] on button "Create and Send" at bounding box center [393, 245] width 323 height 22
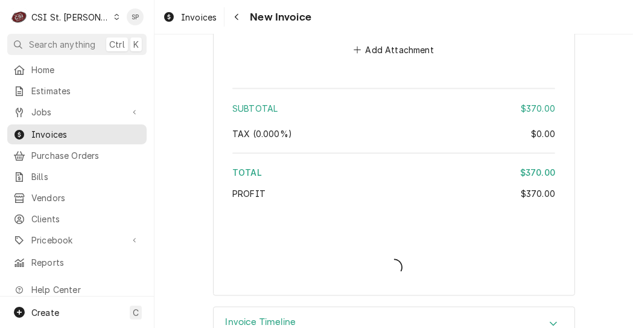
type textarea "x"
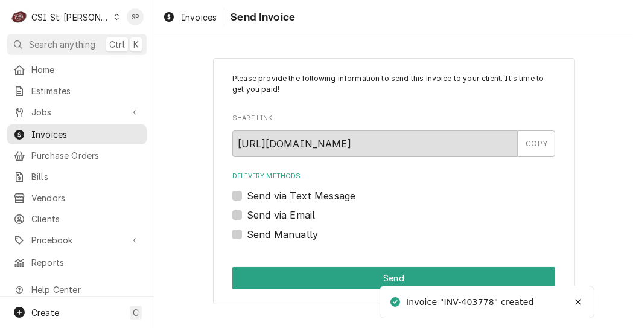
click at [247, 212] on label "Send via Email" at bounding box center [281, 215] width 68 height 14
click at [247, 212] on input "Send via Email" at bounding box center [408, 221] width 323 height 27
checkbox input "true"
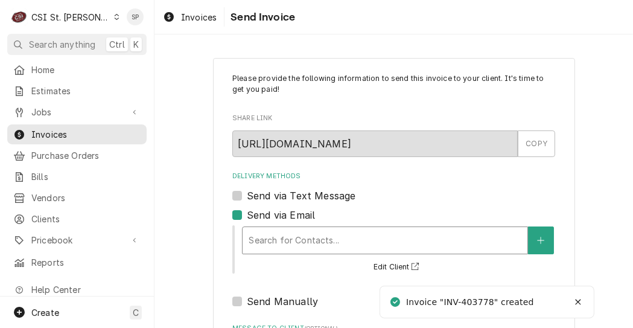
click at [251, 234] on div "Delivery Methods" at bounding box center [385, 240] width 273 height 22
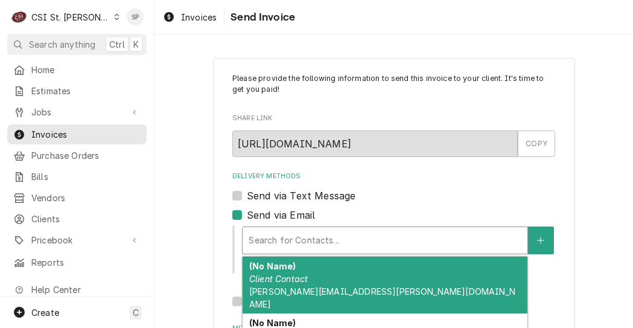
click at [286, 277] on em "Client Contact" at bounding box center [278, 279] width 59 height 10
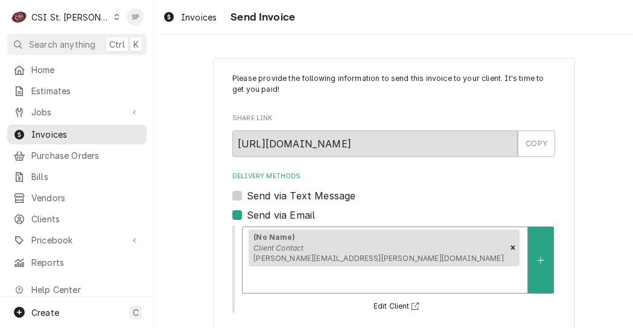
scroll to position [199, 0]
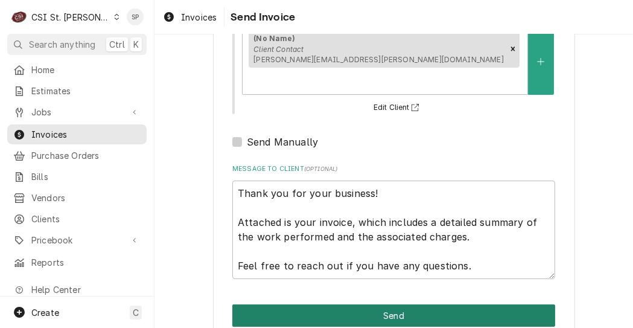
click at [414, 304] on button "Send" at bounding box center [393, 315] width 323 height 22
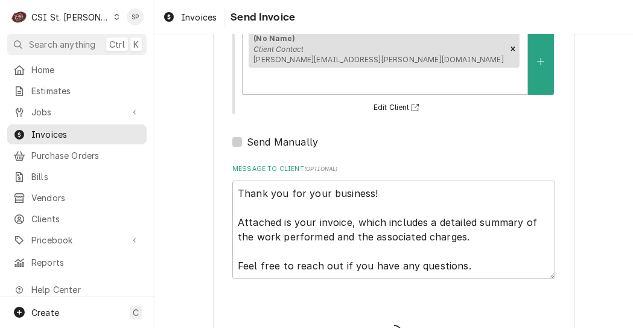
type textarea "x"
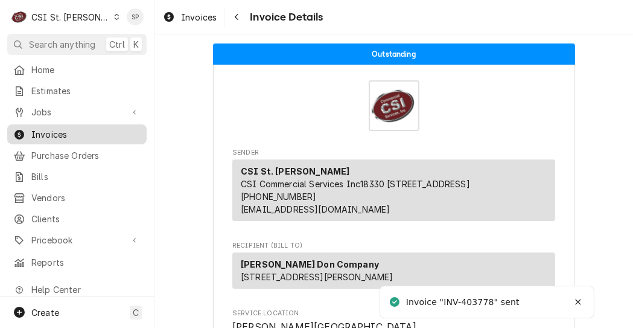
click at [92, 128] on span "Invoices" at bounding box center [85, 134] width 109 height 13
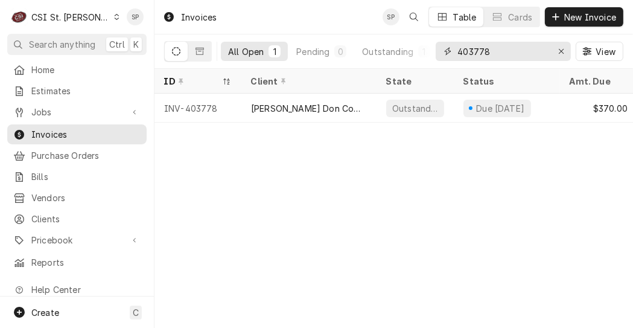
click at [493, 51] on input "403778" at bounding box center [503, 51] width 91 height 19
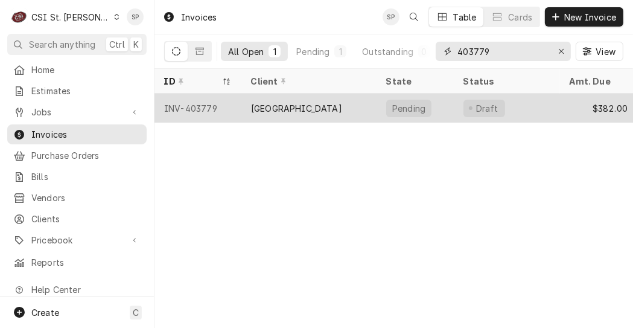
type input "403779"
click at [205, 103] on div "INV-403779" at bounding box center [198, 108] width 87 height 29
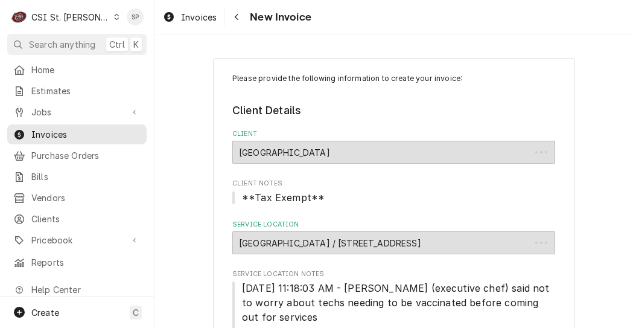
type textarea "x"
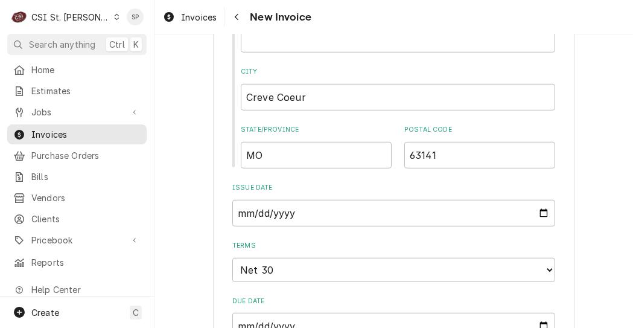
scroll to position [797, 0]
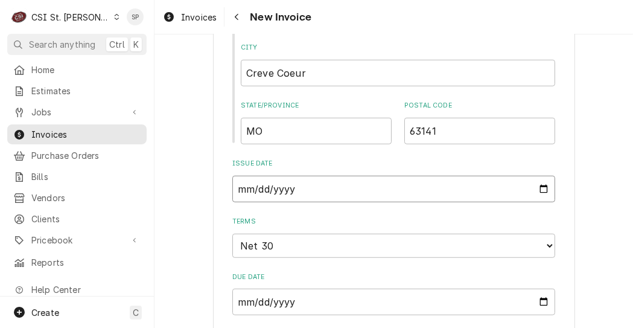
click at [541, 176] on input "2025-09-08" at bounding box center [393, 189] width 323 height 27
type input "2025-09-26"
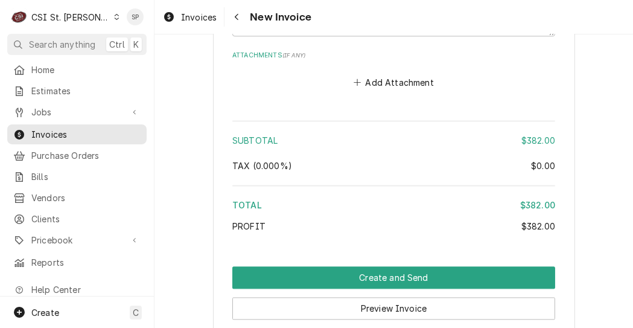
scroll to position [2386, 0]
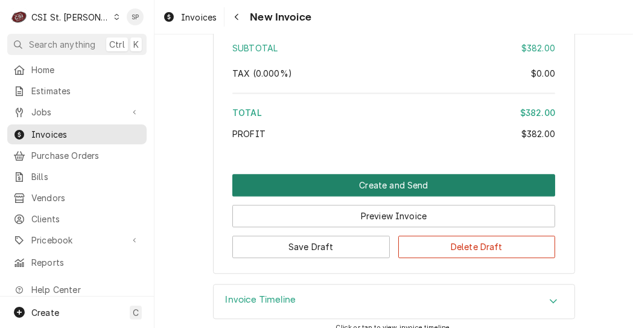
click at [376, 174] on button "Create and Send" at bounding box center [393, 185] width 323 height 22
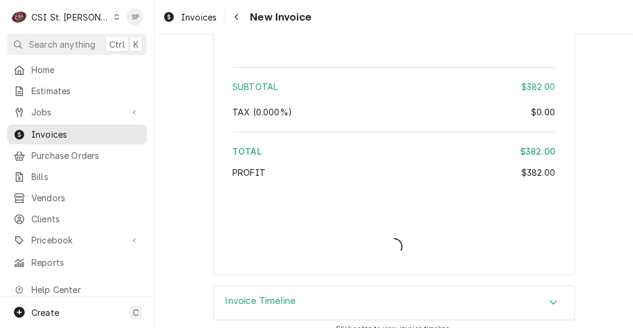
type textarea "x"
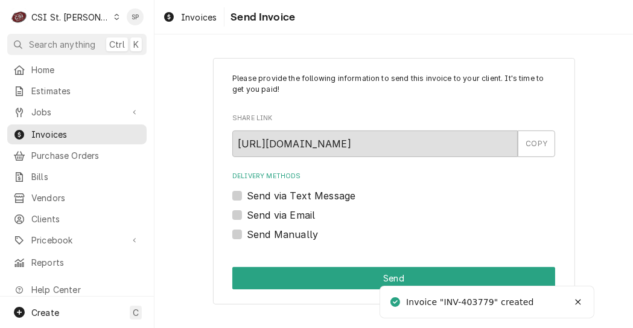
click at [247, 214] on label "Send via Email" at bounding box center [281, 215] width 68 height 14
click at [247, 214] on input "Send via Email" at bounding box center [408, 221] width 323 height 27
checkbox input "true"
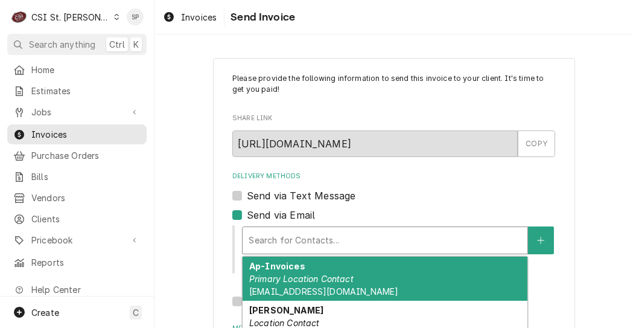
click at [276, 240] on div "Delivery Methods" at bounding box center [385, 240] width 273 height 22
click at [298, 287] on span "bjwc_food@bjc.org" at bounding box center [323, 291] width 149 height 10
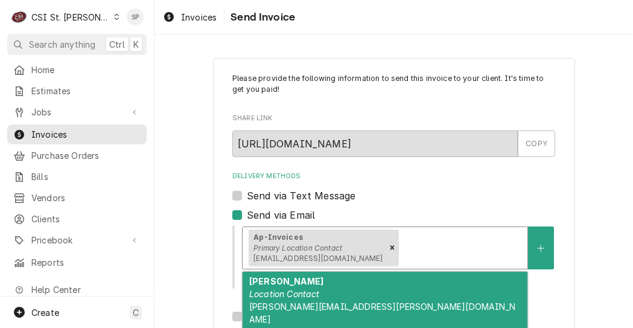
click at [401, 251] on div "Delivery Methods" at bounding box center [461, 248] width 121 height 22
click at [324, 297] on div "Jaime Meade Location Contact jaime.meade@bjc.org" at bounding box center [385, 300] width 285 height 57
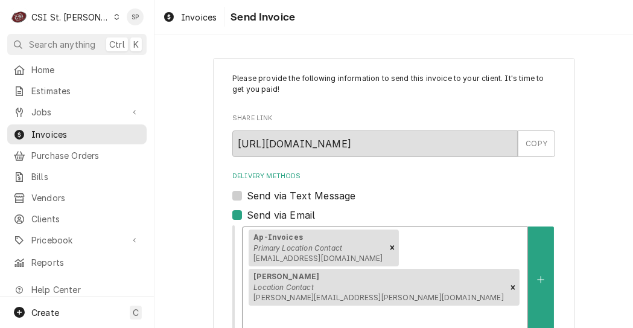
scroll to position [199, 0]
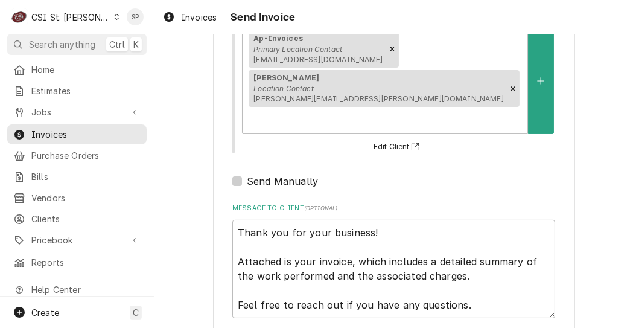
type textarea "x"
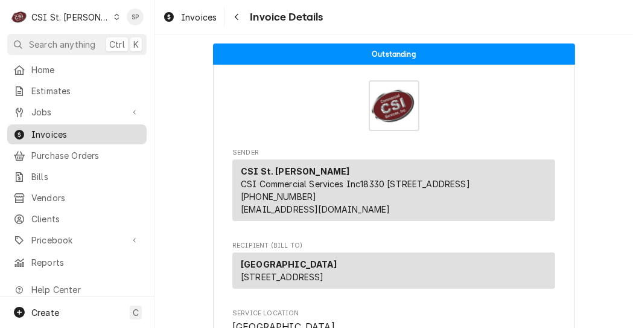
click at [92, 130] on span "Invoices" at bounding box center [85, 134] width 109 height 13
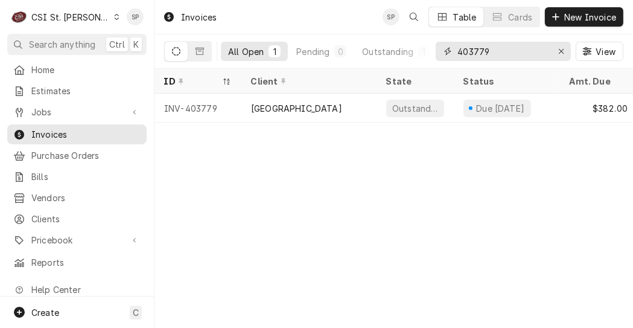
click at [494, 47] on input "403779" at bounding box center [503, 51] width 91 height 19
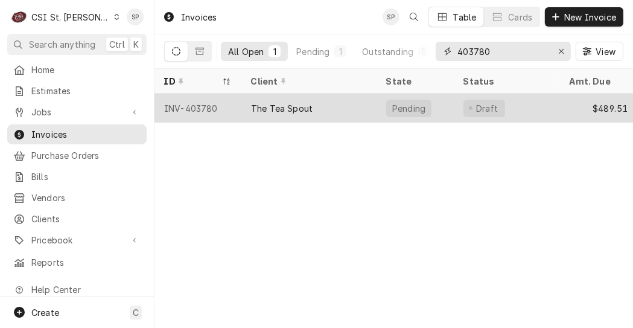
type input "403780"
click at [198, 101] on div "INV-403780" at bounding box center [198, 108] width 87 height 29
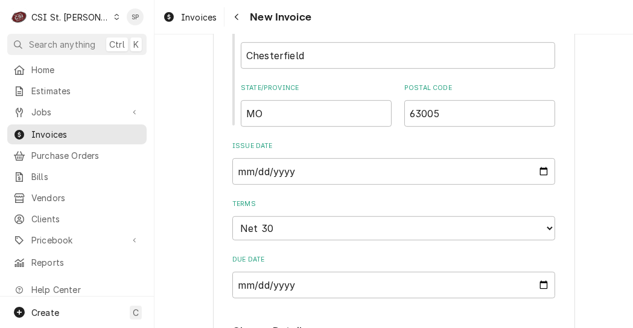
scroll to position [764, 0]
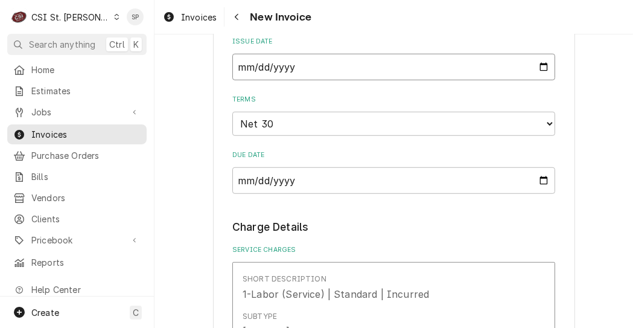
click at [540, 65] on input "[DATE]" at bounding box center [393, 67] width 323 height 27
type input "2025-09-26"
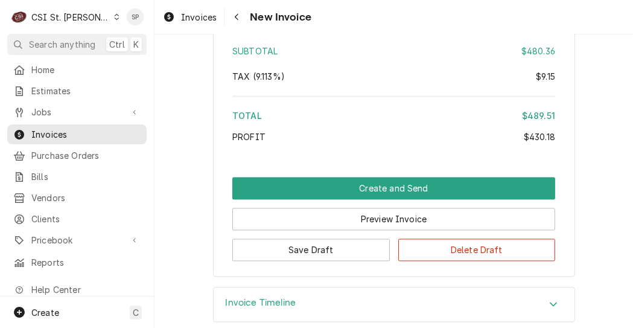
scroll to position [2275, 0]
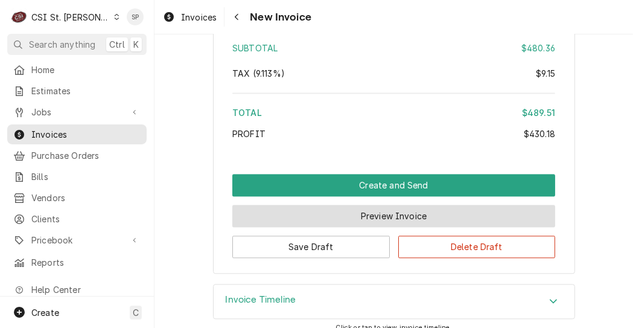
click at [467, 208] on button "Preview Invoice" at bounding box center [393, 216] width 323 height 22
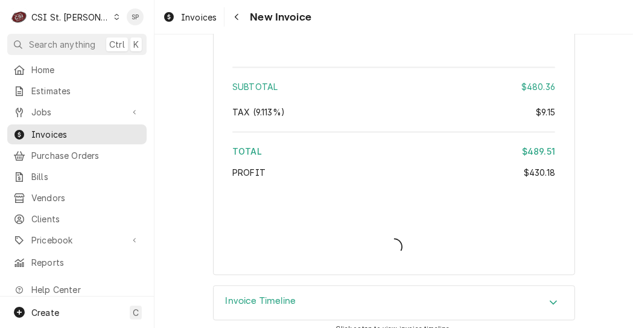
type textarea "x"
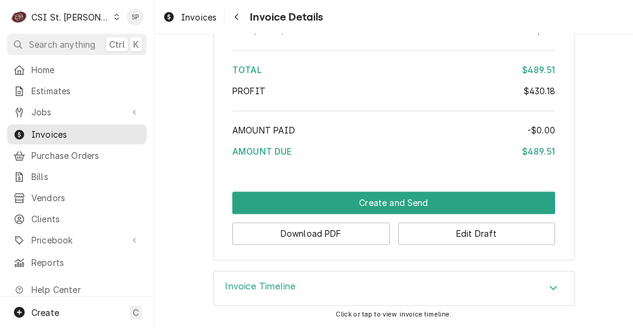
scroll to position [2275, 0]
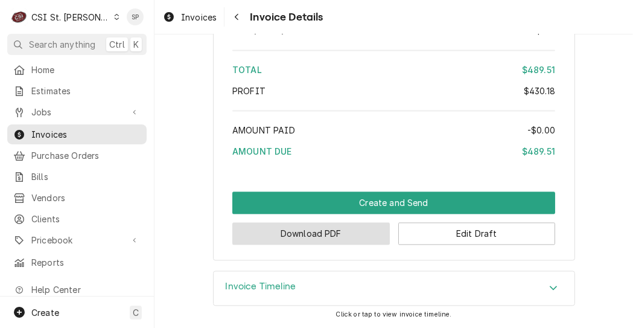
click at [300, 235] on button "Download PDF" at bounding box center [311, 233] width 158 height 22
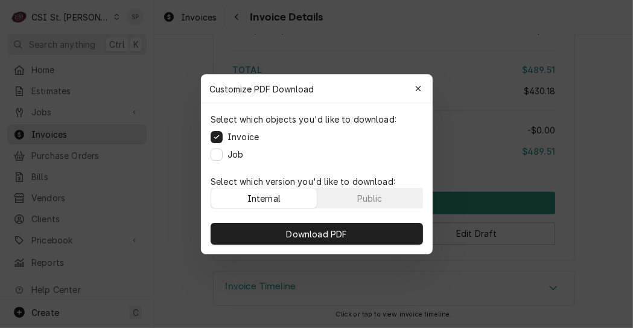
click at [300, 235] on span "Download PDF" at bounding box center [317, 233] width 66 height 13
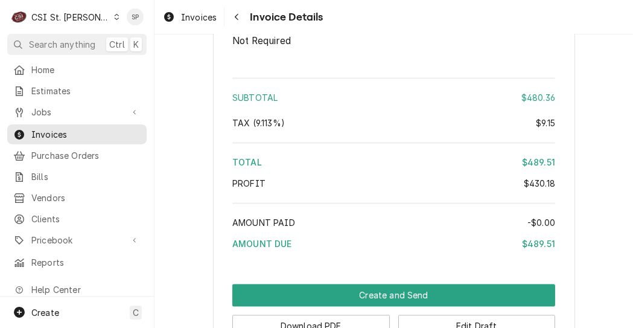
scroll to position [2049, 0]
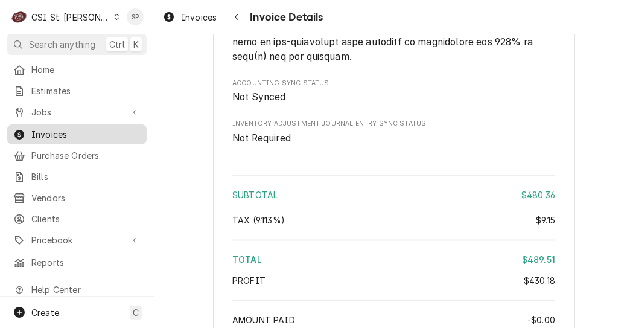
click at [101, 128] on span "Invoices" at bounding box center [85, 134] width 109 height 13
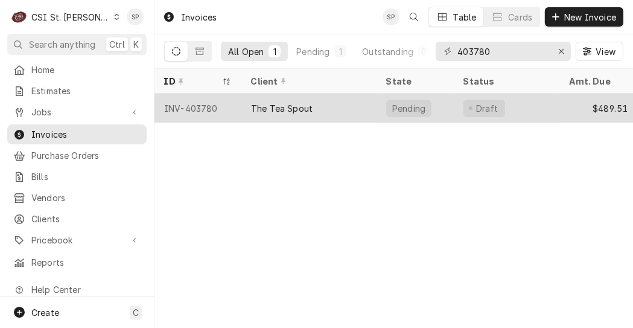
click at [190, 104] on div "INV-403780" at bounding box center [198, 108] width 87 height 29
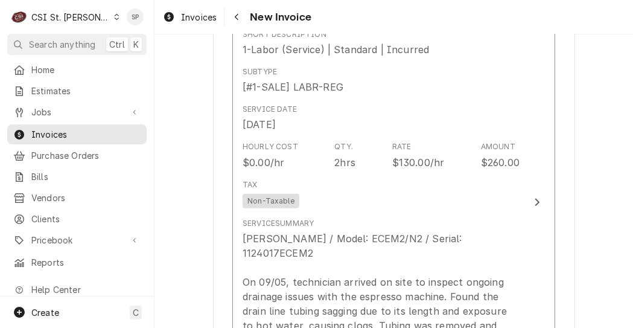
scroll to position [1014, 0]
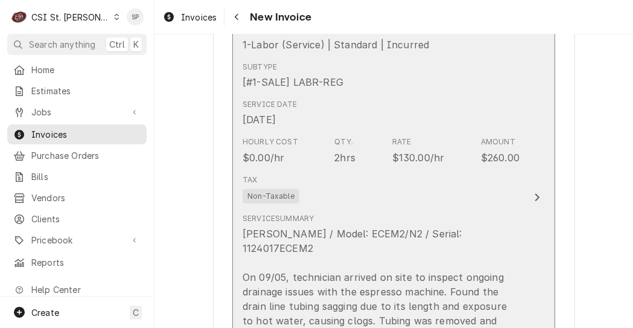
click at [516, 122] on button "Short Description 1-Labor (Service) | Standard | Incurred Subtype [#1-SALE] LAB…" at bounding box center [393, 198] width 323 height 370
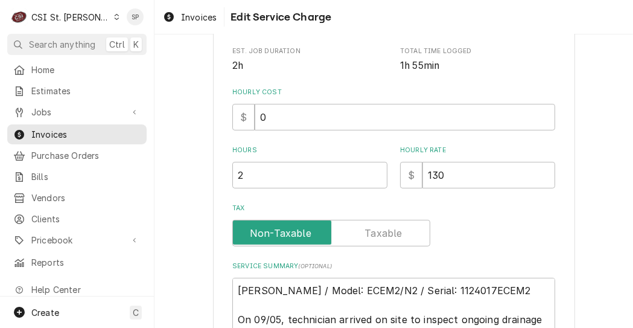
scroll to position [314, 0]
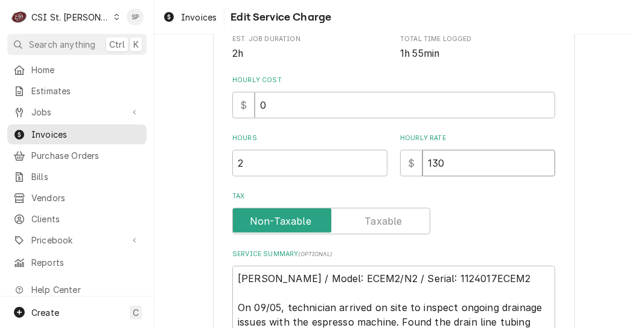
click at [443, 165] on input "130" at bounding box center [489, 163] width 133 height 27
type textarea "x"
type input "13"
type textarea "x"
type input "1"
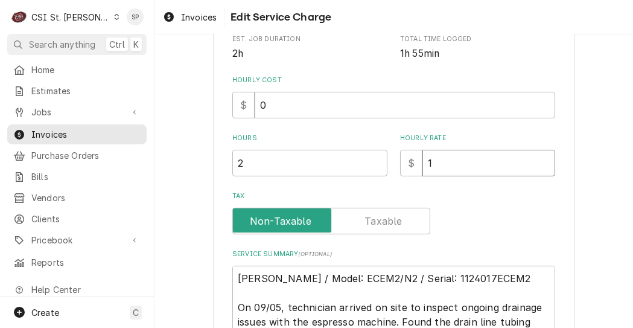
type textarea "x"
type input "0"
click at [232, 278] on textarea "Estella / Model: ECEM2/N2 / Serial: 1124017ECEM2 On 09/05, technician arrived o…" at bounding box center [393, 329] width 323 height 127
type textarea "x"
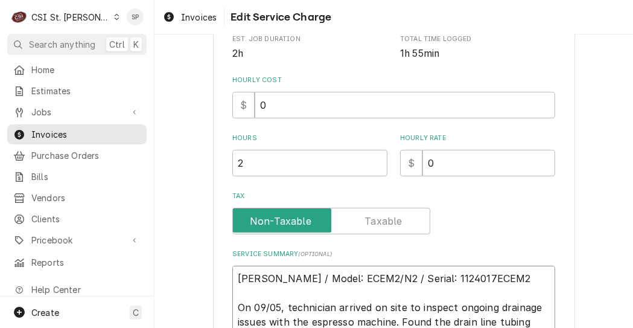
type textarea "nEstella / Model: ECEM2/N2 / Serial: 1124017ECEM2 On 09/05, technician arrived …"
type textarea "x"
type textarea "noEstella / Model: ECEM2/N2 / Serial: 1124017ECEM2 On 09/05, technician arrived…"
type textarea "x"
type textarea "no Estella / Model: ECEM2/N2 / Serial: 1124017ECEM2 On 09/05, technician arrive…"
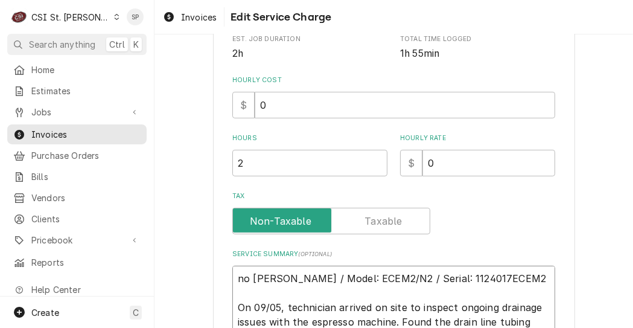
type textarea "x"
type textarea "no cEstella / Model: ECEM2/N2 / Serial: 1124017ECEM2 On 09/05, technician arriv…"
type textarea "x"
type textarea "no chaEstella / Model: ECEM2/N2 / Serial: 1124017ECEM2 On 09/05, technician arr…"
type textarea "x"
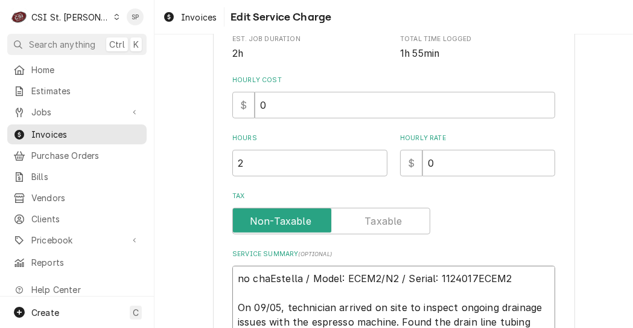
type textarea "no charEstella / Model: ECEM2/N2 / Serial: 1124017ECEM2 On 09/05, technician ar…"
type textarea "x"
type textarea "no chargEstella / Model: ECEM2/N2 / Serial: 1124017ECEM2 On 09/05, technician a…"
type textarea "x"
type textarea "no chargeEstella / Model: ECEM2/N2 / Serial: 1124017ECEM2 On 09/05, technician …"
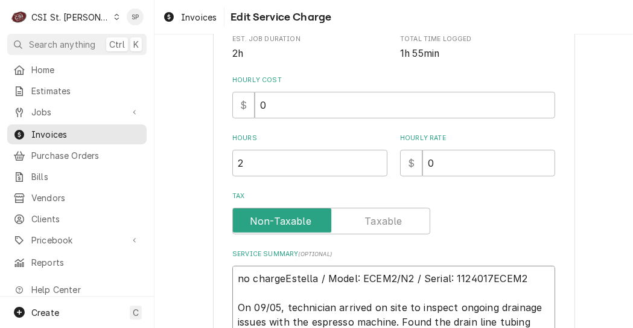
type textarea "x"
type textarea "no charge-Estella / Model: ECEM2/N2 / Serial: 1124017ECEM2 On 09/05, technician…"
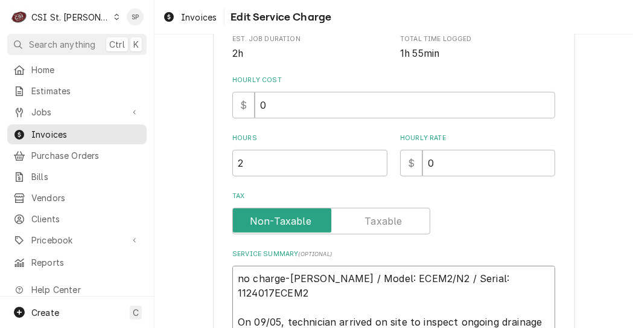
type textarea "x"
type textarea "no charge-bEstella / Model: ECEM2/N2 / Serial: 1124017ECEM2 On 09/05, technicia…"
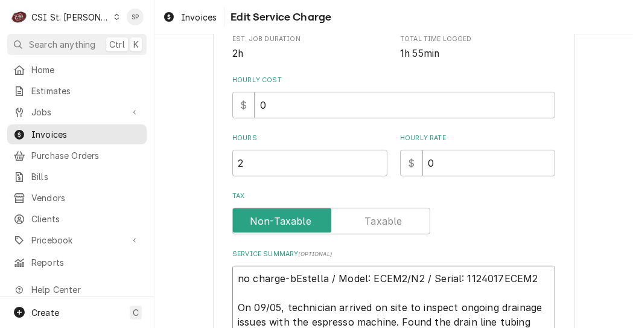
type textarea "x"
type textarea "no charge-beEstella / Model: ECEM2/N2 / Serial: 1124017ECEM2 On 09/05, technici…"
type textarea "x"
type textarea "no charge-be/Estella / Model: ECEM2/N2 / Serial: 1124017ECEM2 On 09/05, technic…"
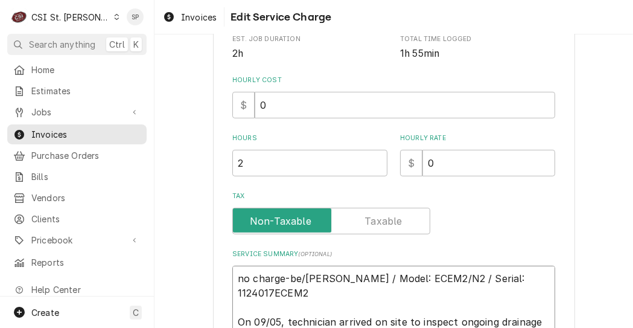
type textarea "x"
type textarea "no charge-be/sEstella / Model: ECEM2/N2 / Serial: 1124017ECEM2 On 09/05, techni…"
type textarea "x"
type textarea "no charge-be/spEstella / Model: ECEM2/N2 / Serial: 1124017ECEM2 On 09/05, techn…"
type textarea "x"
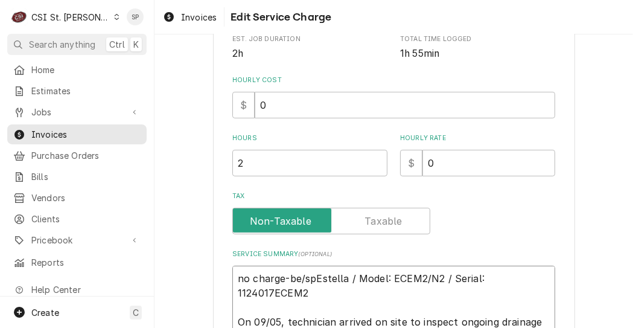
type textarea "no charge-be/sp Estella / Model: ECEM2/N2 / Serial: 1124017ECEM2 On 09/05, tech…"
type textarea "x"
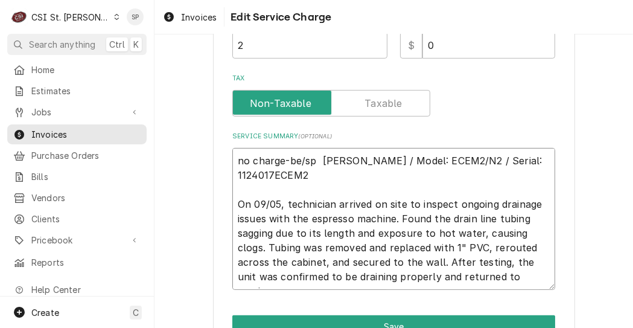
scroll to position [498, 0]
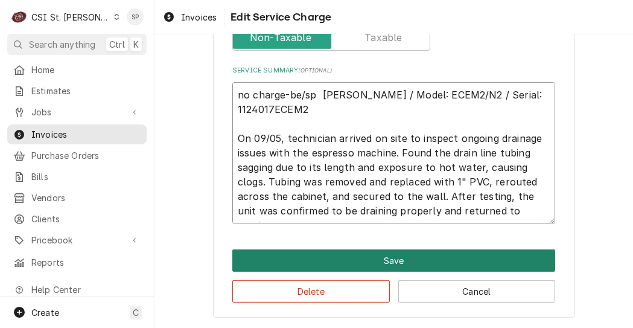
type textarea "no charge-be/sp Estella / Model: ECEM2/N2 / Serial: 1124017ECEM2 On 09/05, tech…"
click at [406, 264] on button "Save" at bounding box center [393, 260] width 323 height 22
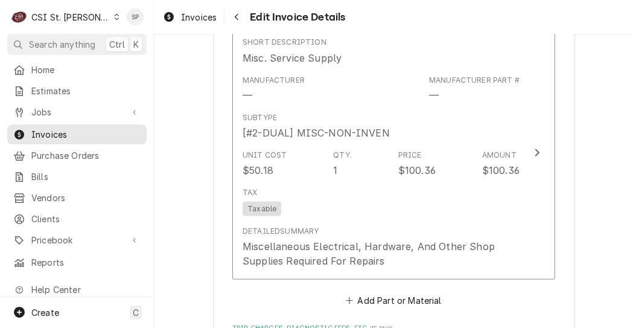
scroll to position [1443, 0]
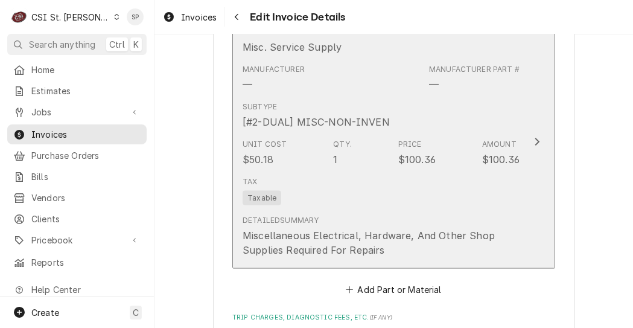
click at [360, 176] on div "Tax Taxable" at bounding box center [381, 190] width 277 height 39
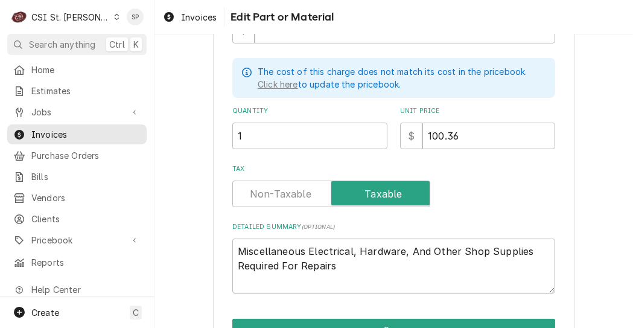
scroll to position [281, 0]
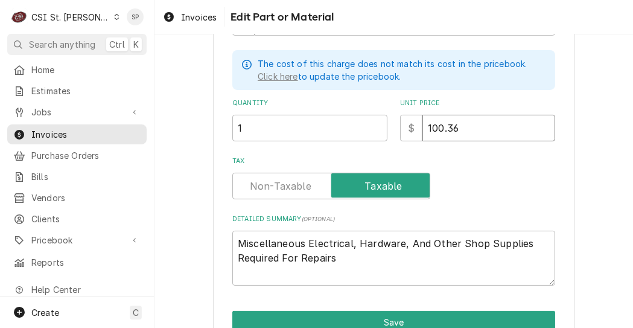
click at [482, 132] on input "100.36" at bounding box center [489, 128] width 133 height 27
type textarea "x"
type input "100.3"
type textarea "x"
type input "100"
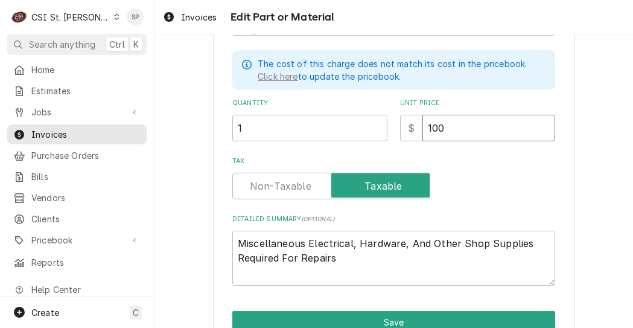
type textarea "x"
type input "10"
type textarea "x"
type input "1"
type textarea "x"
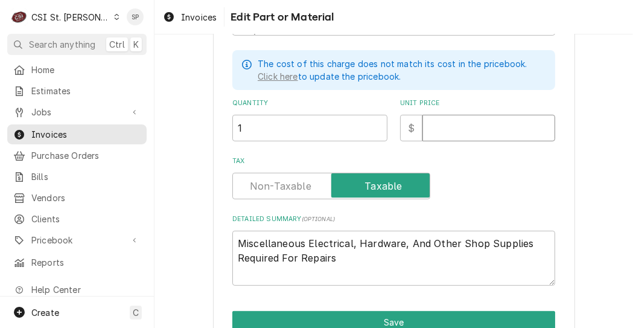
type textarea "x"
type input "0"
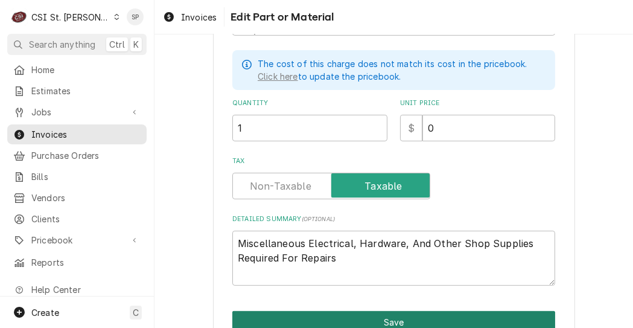
click at [378, 318] on button "Save" at bounding box center [393, 322] width 323 height 22
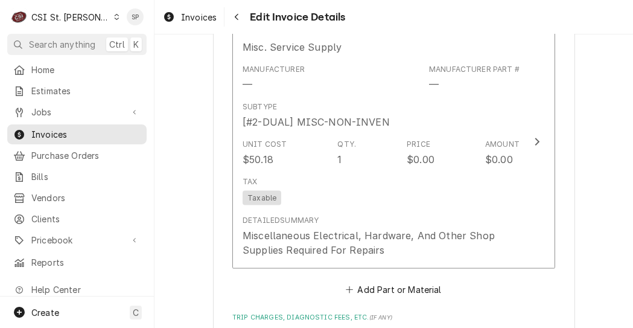
scroll to position [1466, 0]
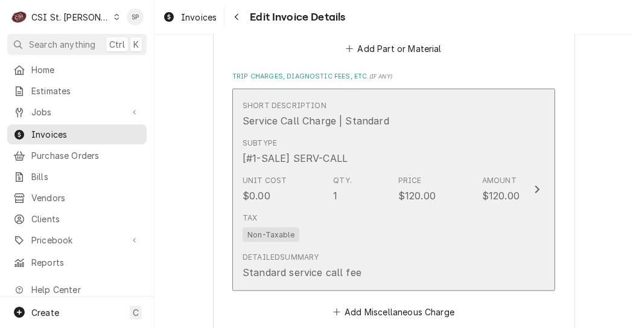
click at [301, 157] on div "[#1-SALE] SERV-CALL" at bounding box center [295, 158] width 105 height 14
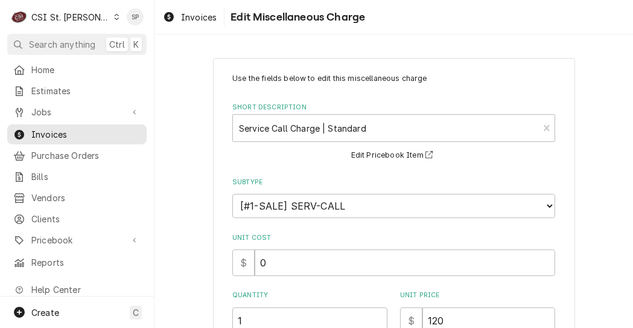
scroll to position [254, 0]
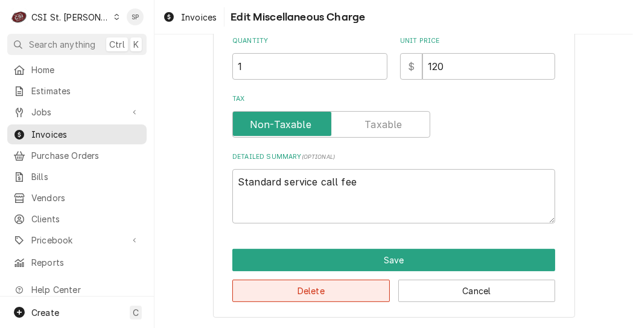
click at [313, 289] on button "Delete" at bounding box center [311, 291] width 158 height 22
type textarea "x"
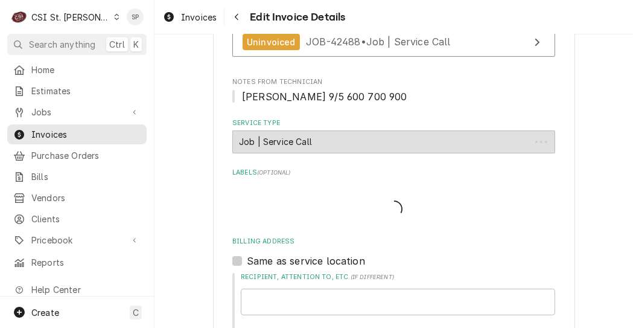
scroll to position [1744, 0]
